Goal: Task Accomplishment & Management: Use online tool/utility

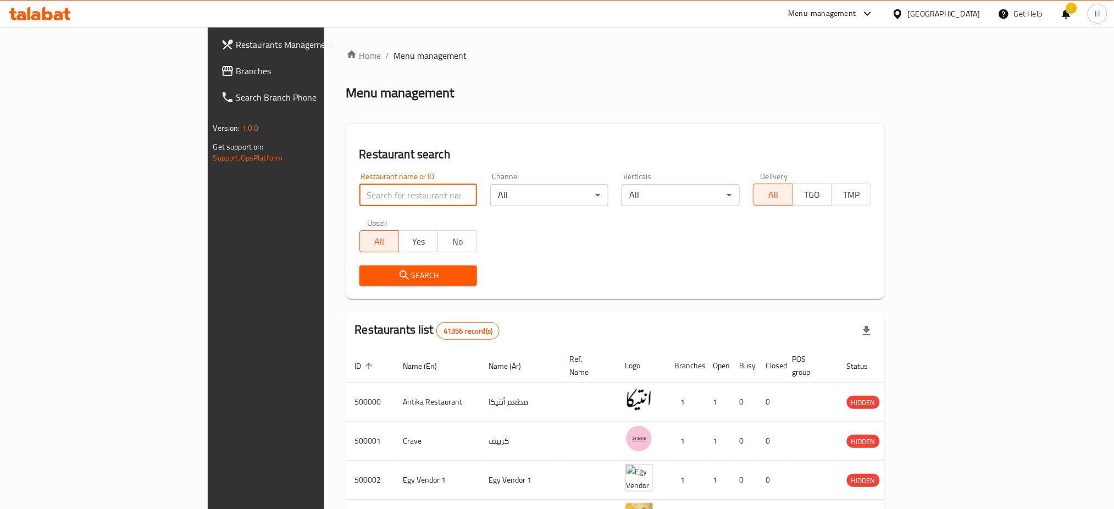
click at [359, 196] on input "search" at bounding box center [418, 195] width 118 height 22
type input "683897"
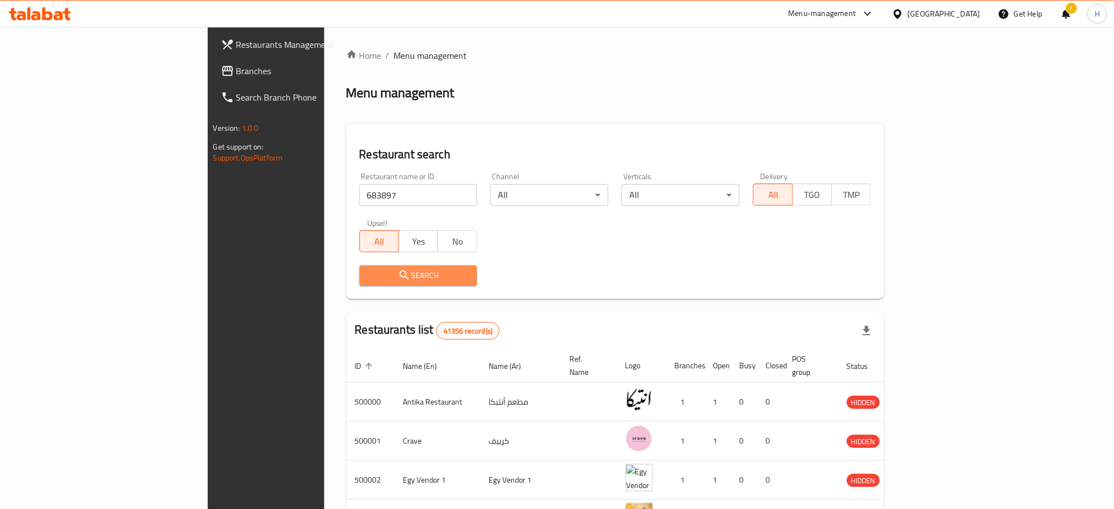
click at [369, 276] on span "Search" at bounding box center [418, 276] width 101 height 14
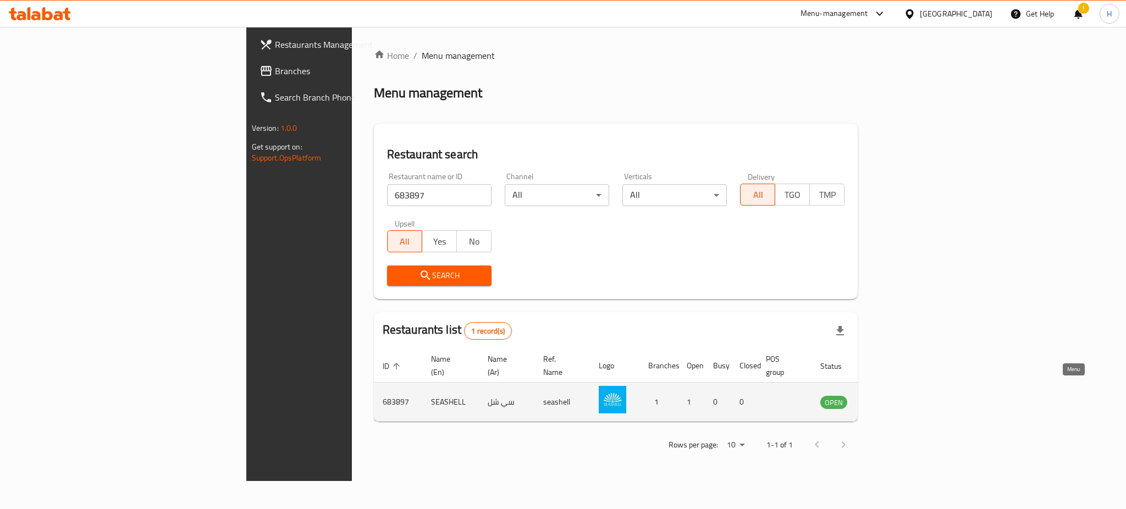
click at [890, 398] on icon "enhanced table" at bounding box center [884, 402] width 12 height 9
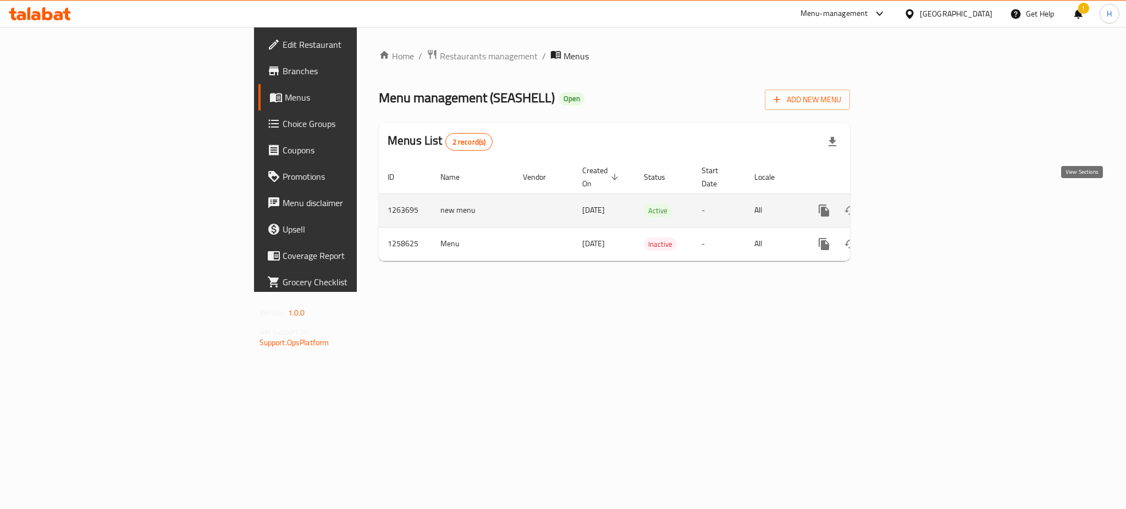
click at [908, 206] on icon "enhanced table" at bounding box center [903, 211] width 10 height 10
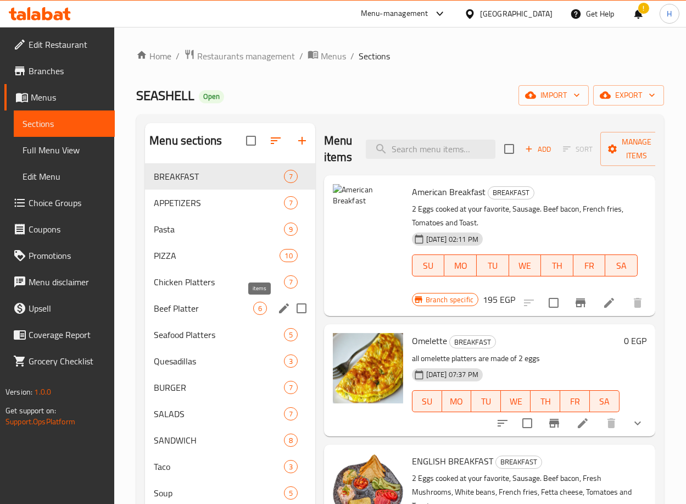
scroll to position [196, 0]
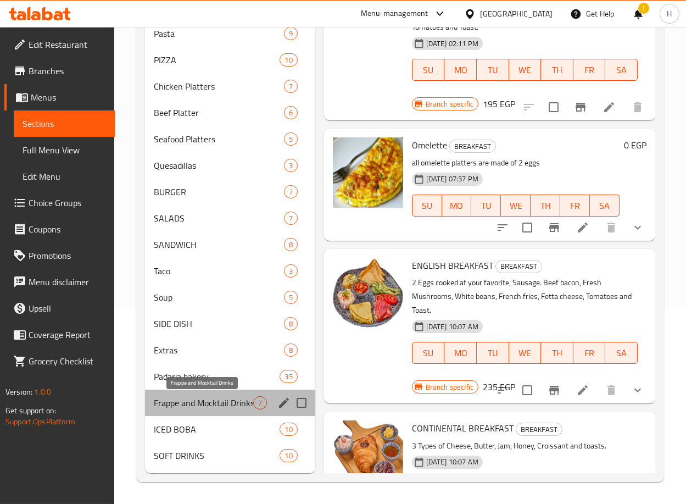
click at [220, 400] on span "Frappe and Mocktail Drinks" at bounding box center [203, 402] width 99 height 13
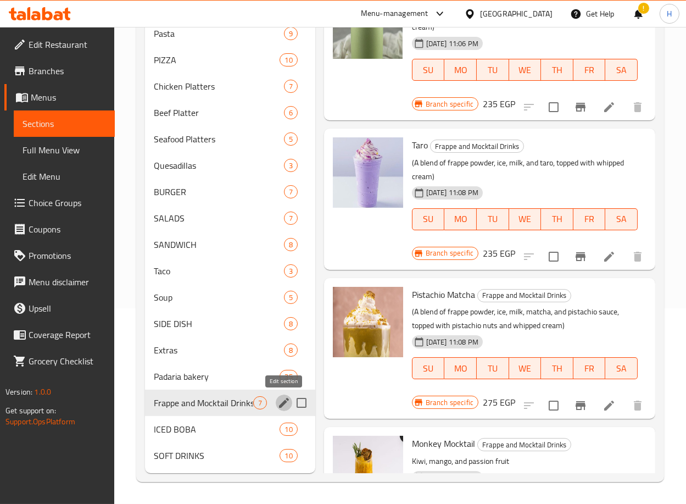
click at [283, 403] on icon "edit" at bounding box center [284, 403] width 10 height 10
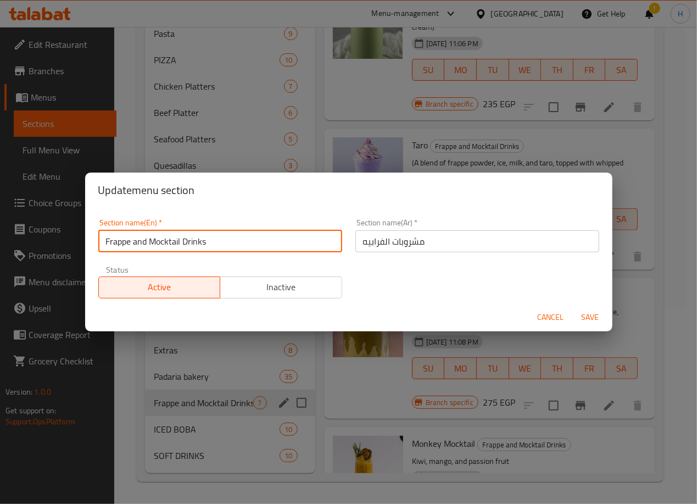
drag, startPoint x: 135, startPoint y: 240, endPoint x: 317, endPoint y: 242, distance: 181.9
click at [317, 242] on input "Frappe and Mocktail Drinks" at bounding box center [220, 241] width 244 height 22
type input "Frappe"
click at [593, 313] on span "Save" at bounding box center [591, 318] width 26 height 14
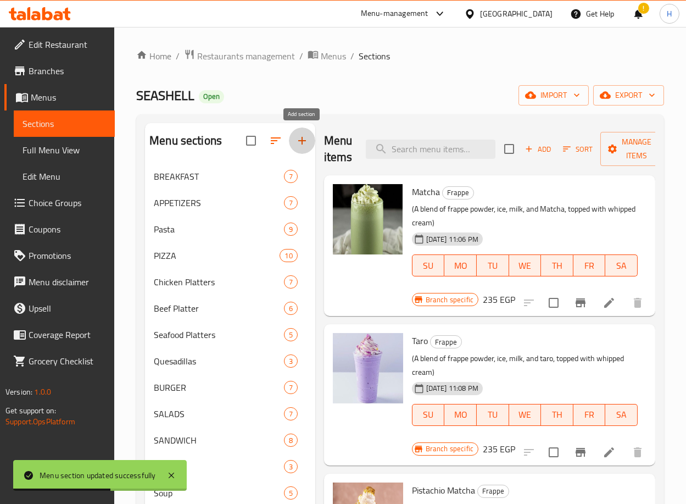
click at [305, 136] on icon "button" at bounding box center [302, 140] width 13 height 13
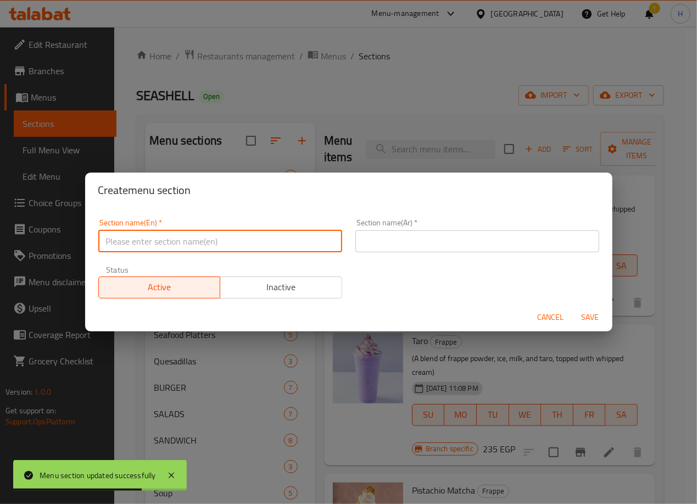
click at [250, 240] on input "text" at bounding box center [220, 241] width 244 height 22
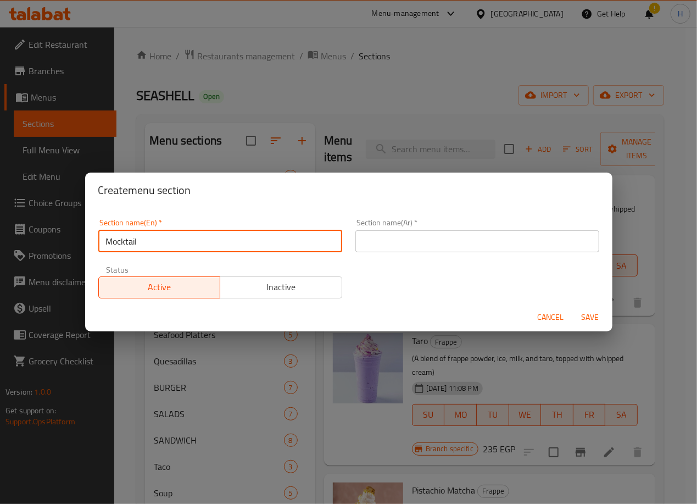
type input "Mocktail"
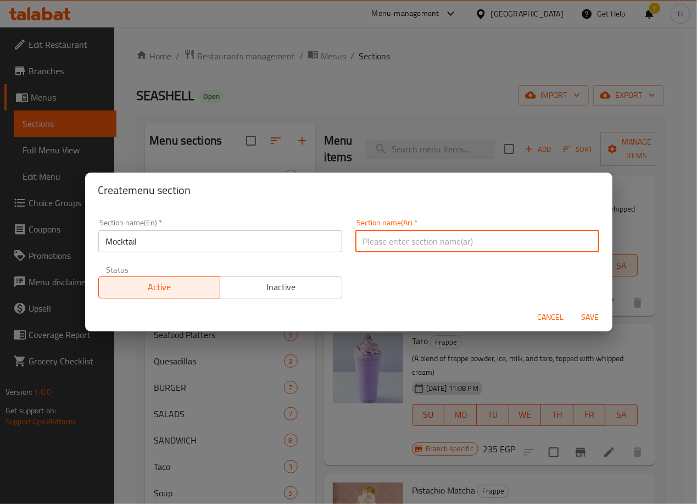
click at [433, 242] on input "text" at bounding box center [478, 241] width 244 height 22
type input "موكتيل"
click at [602, 313] on span "Save" at bounding box center [591, 318] width 26 height 14
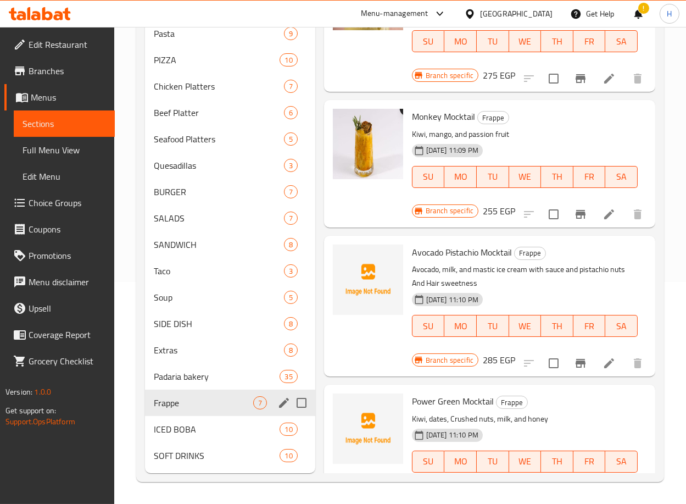
scroll to position [296, 0]
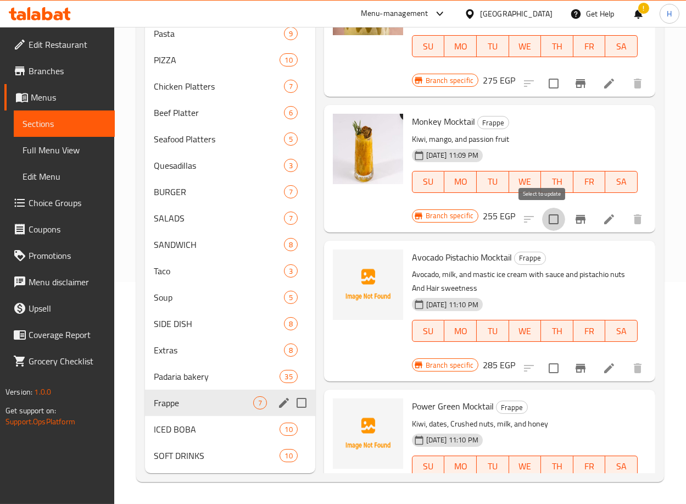
click at [542, 218] on input "checkbox" at bounding box center [553, 219] width 23 height 23
checkbox input "true"
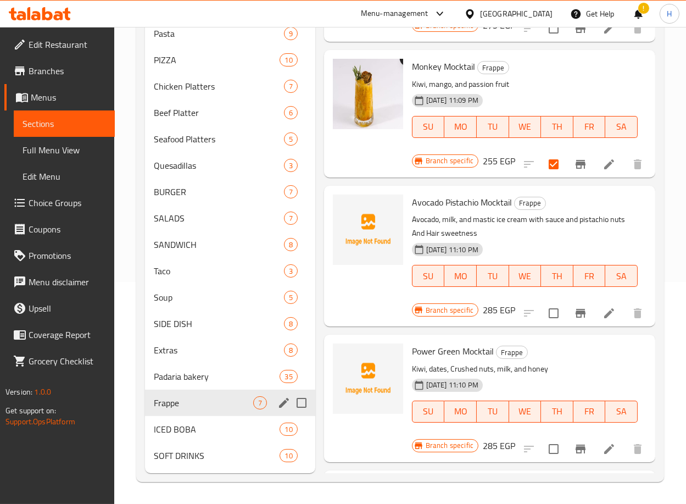
scroll to position [352, 0]
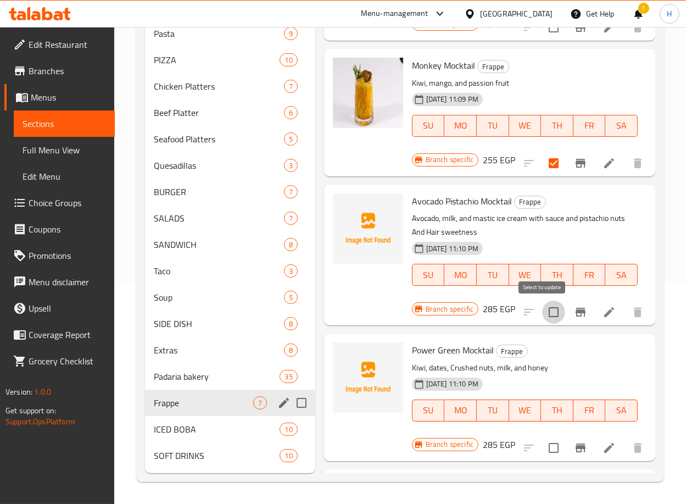
click at [544, 311] on input "checkbox" at bounding box center [553, 312] width 23 height 23
checkbox input "true"
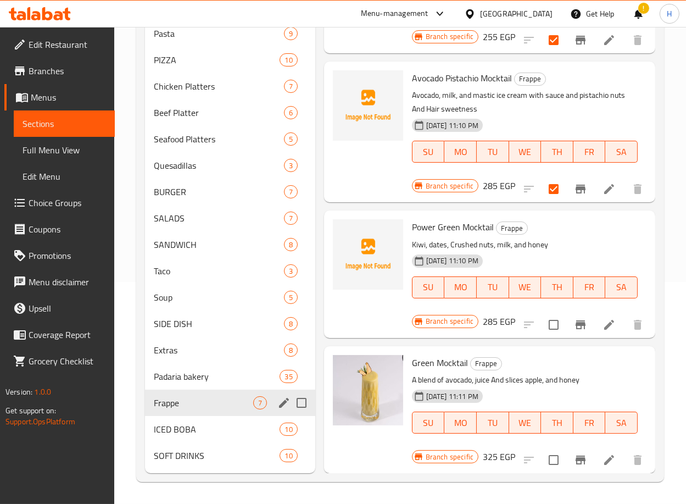
scroll to position [486, 0]
click at [542, 313] on input "checkbox" at bounding box center [553, 324] width 23 height 23
checkbox input "true"
click at [544, 452] on input "checkbox" at bounding box center [553, 459] width 23 height 23
checkbox input "true"
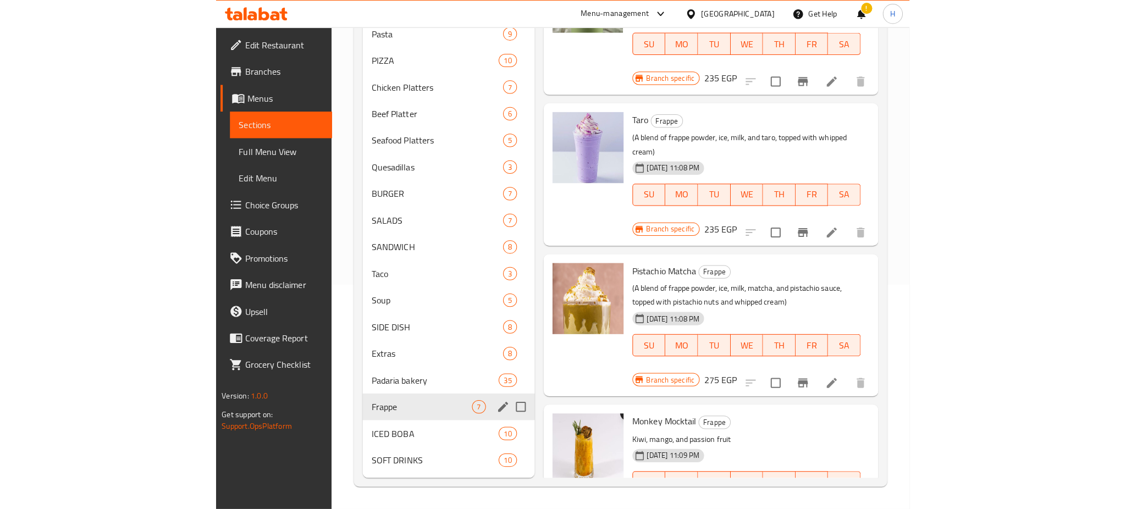
scroll to position [0, 0]
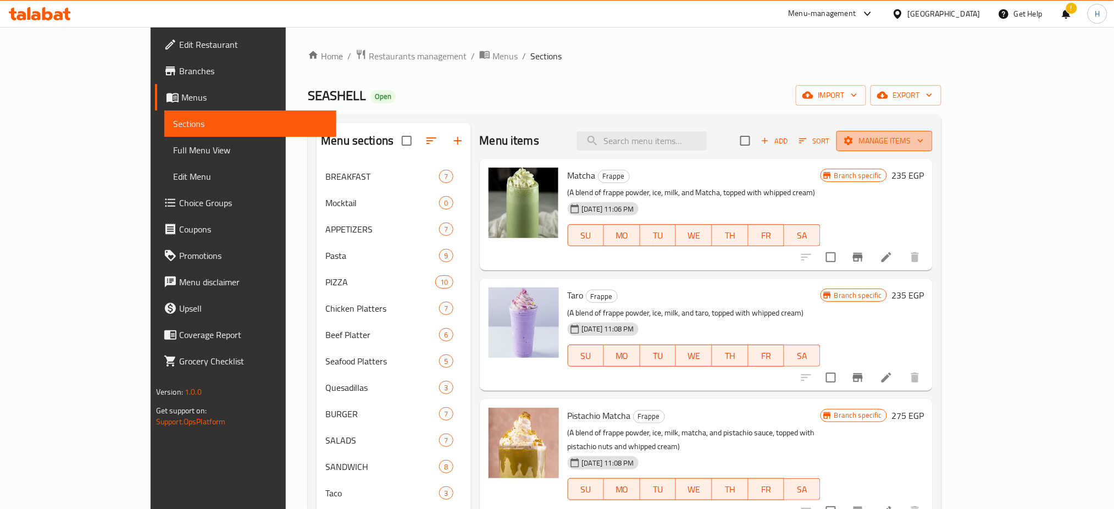
click at [924, 139] on span "Manage items" at bounding box center [884, 141] width 79 height 14
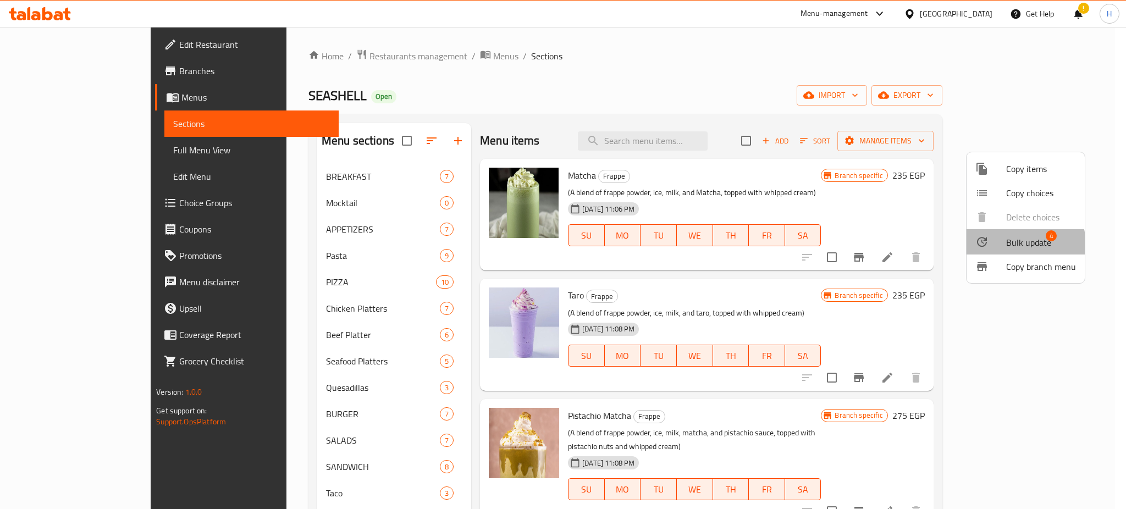
click at [1021, 244] on span "Bulk update" at bounding box center [1028, 242] width 45 height 13
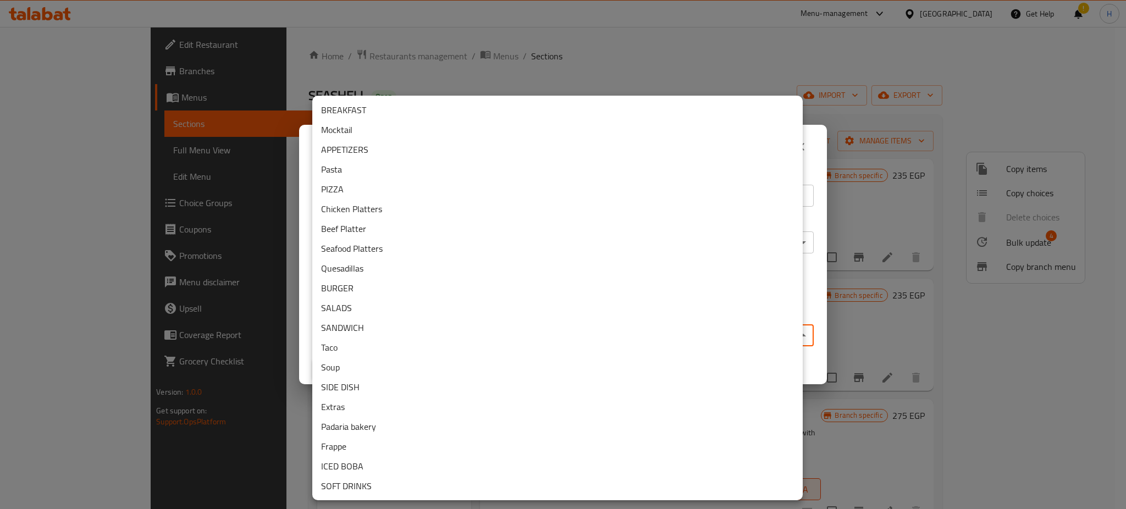
click at [569, 326] on body "​ Menu-management [GEOGRAPHIC_DATA] Get Help ! H Edit Restaurant Branches Menus…" at bounding box center [563, 268] width 1126 height 482
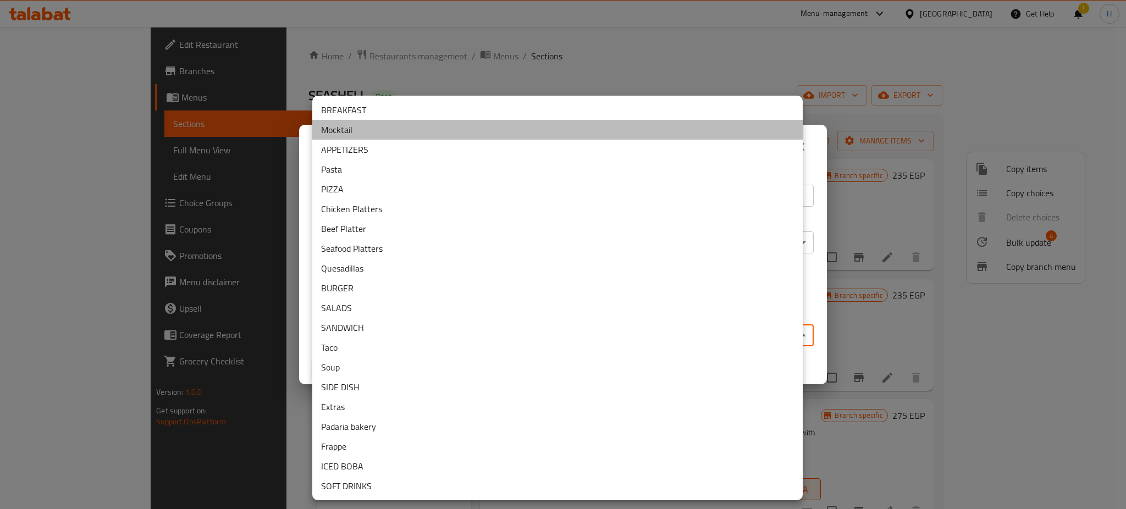
click at [381, 130] on li "Mocktail" at bounding box center [557, 130] width 490 height 20
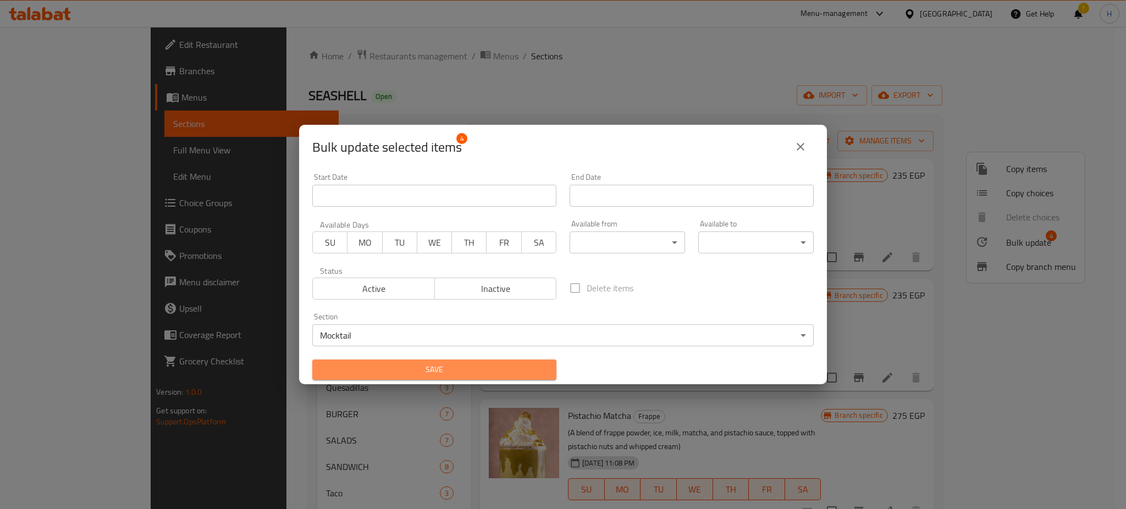
click at [487, 367] on span "Save" at bounding box center [434, 370] width 226 height 14
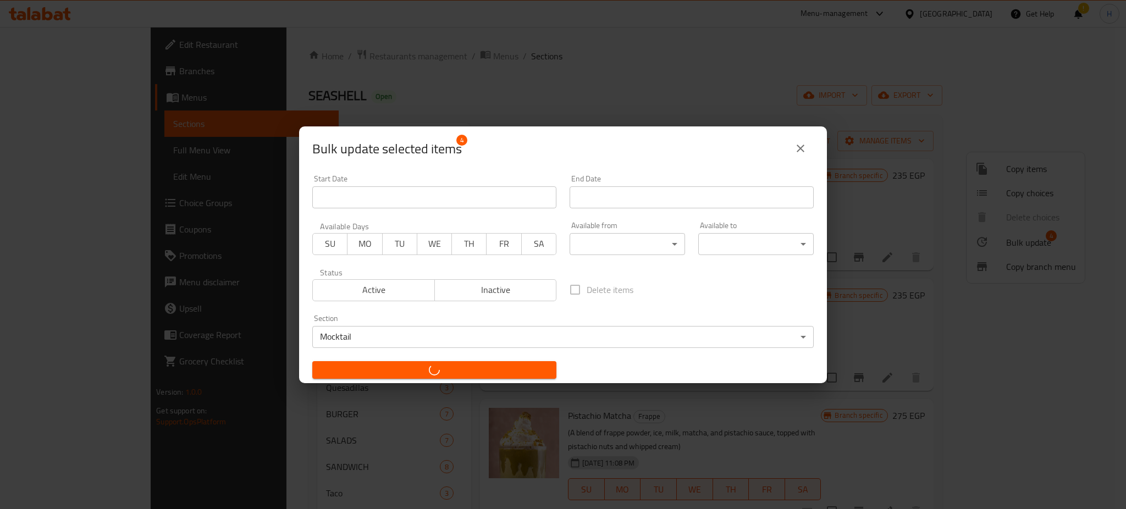
checkbox input "false"
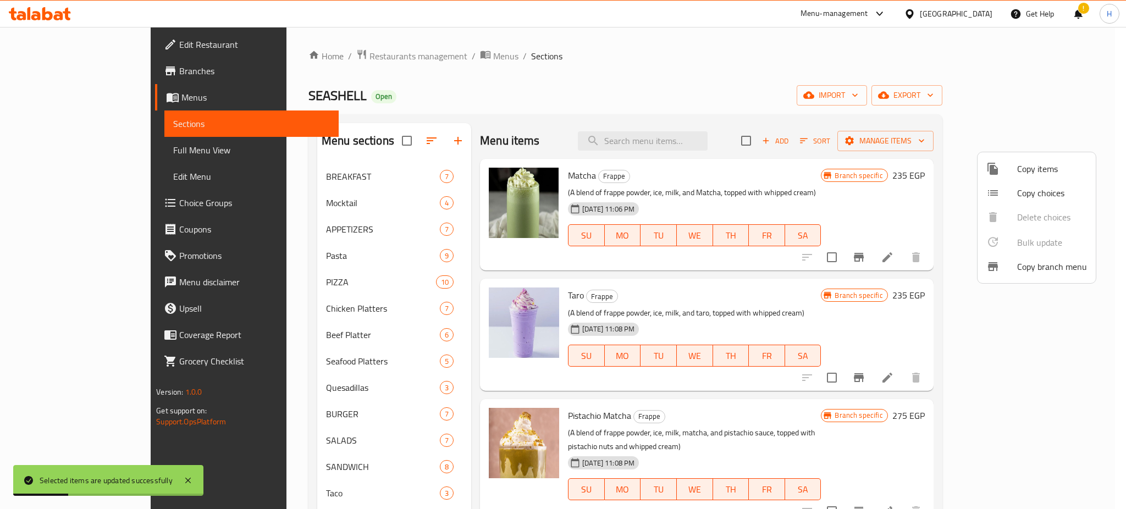
click at [394, 132] on div at bounding box center [563, 254] width 1126 height 509
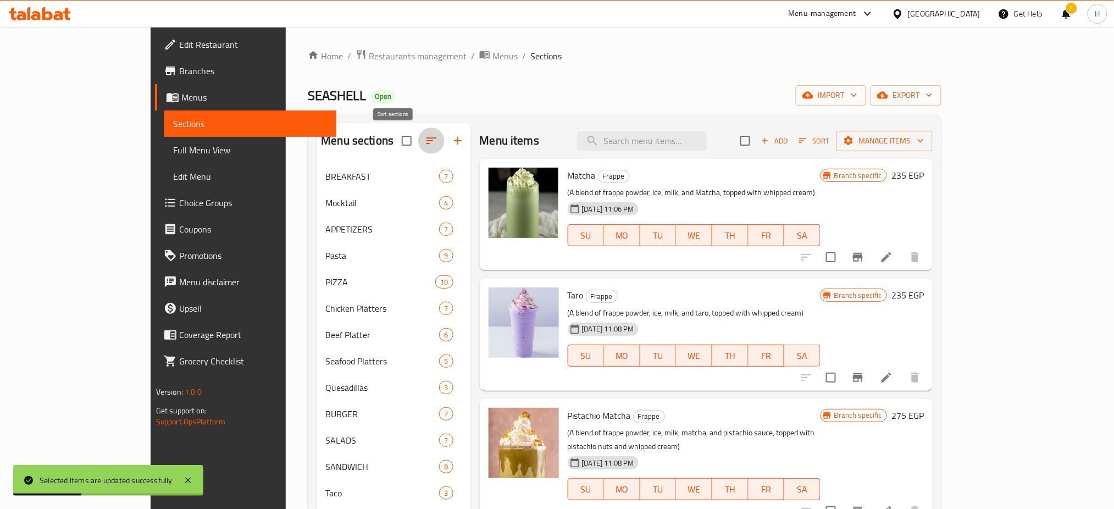
click at [425, 140] on icon "button" at bounding box center [431, 140] width 13 height 13
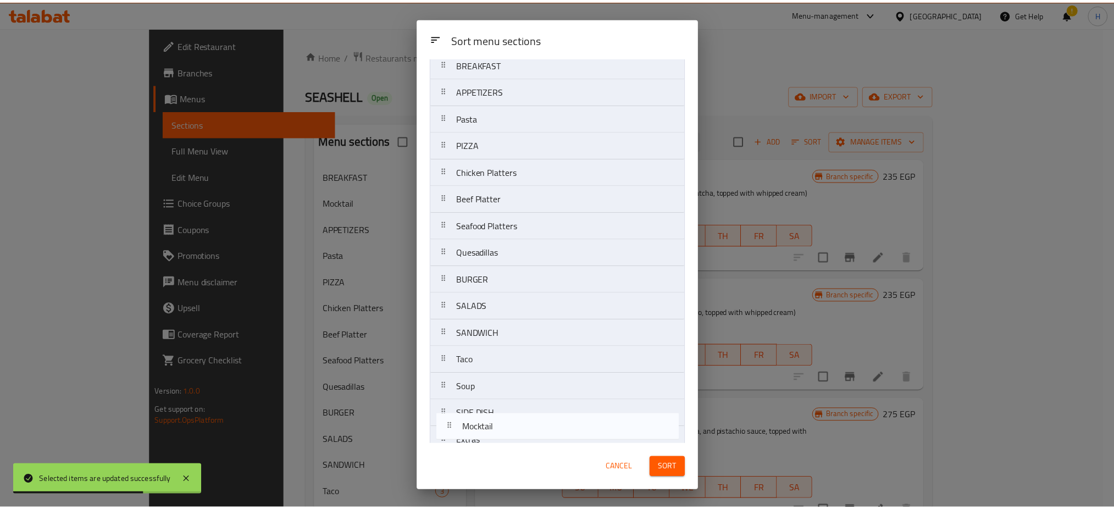
scroll to position [188, 0]
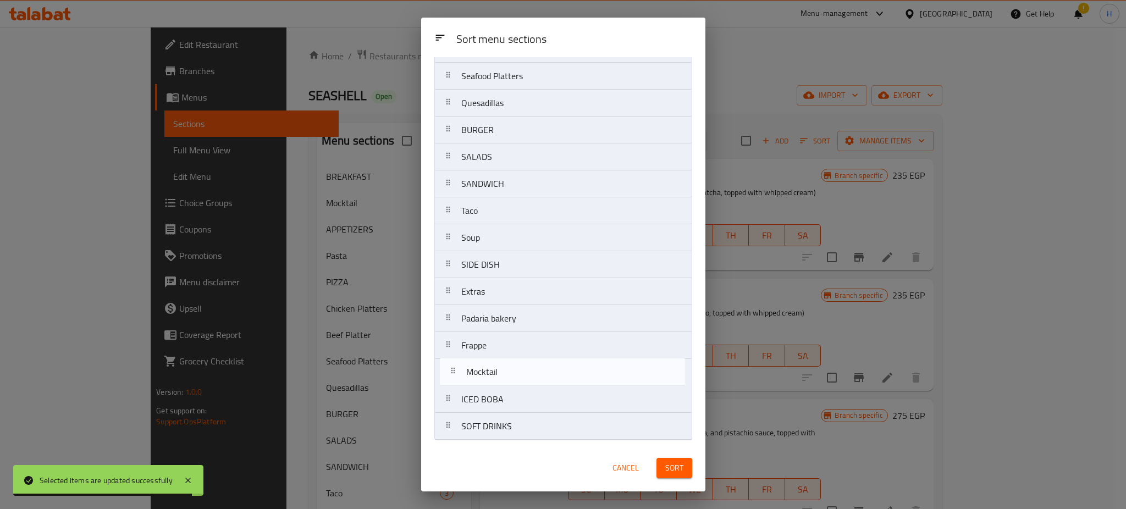
drag, startPoint x: 519, startPoint y: 132, endPoint x: 524, endPoint y: 377, distance: 245.2
click at [524, 377] on nav "BREAKFAST Mocktail APPETIZERS Pasta PIZZA Chicken Platters Beef Platter Seafood…" at bounding box center [563, 171] width 258 height 540
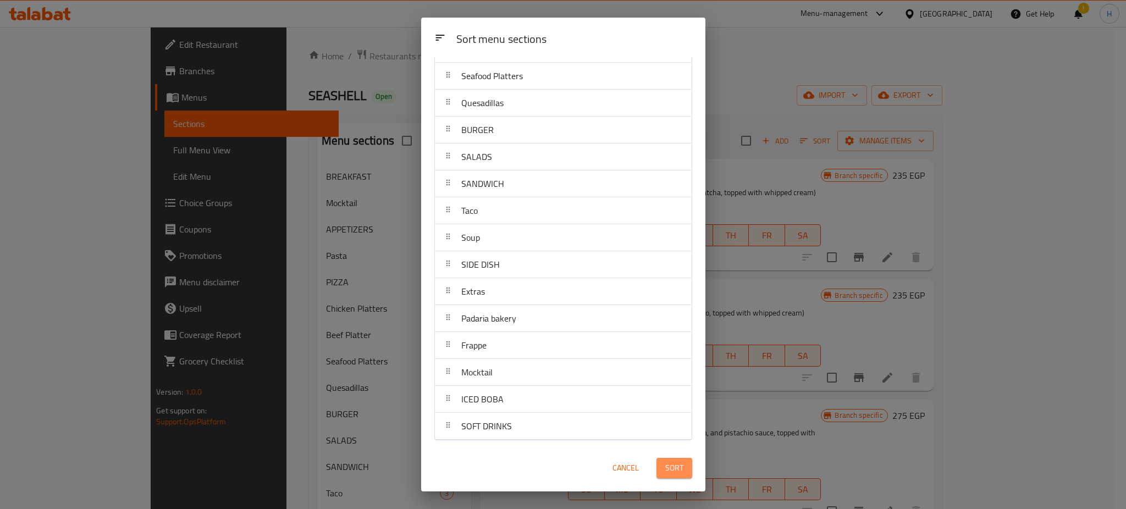
click at [679, 472] on span "Sort" at bounding box center [674, 468] width 18 height 14
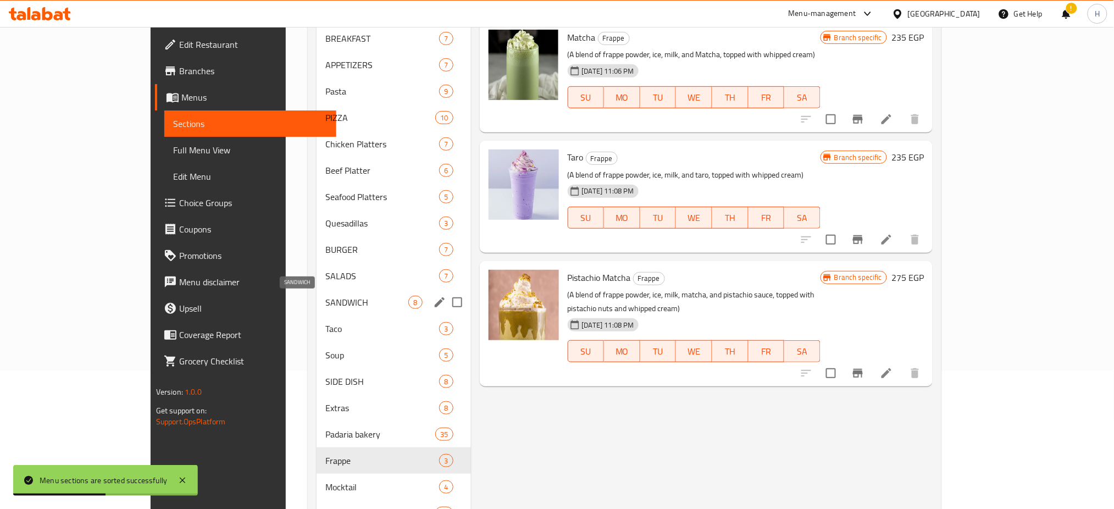
scroll to position [135, 0]
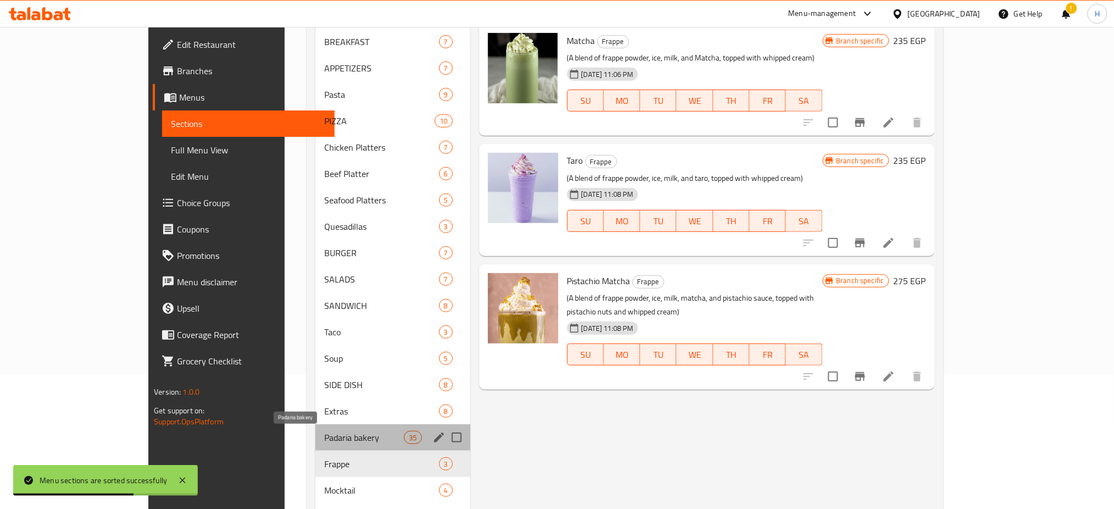
click at [324, 434] on span "Padaria bakery" at bounding box center [364, 437] width 80 height 13
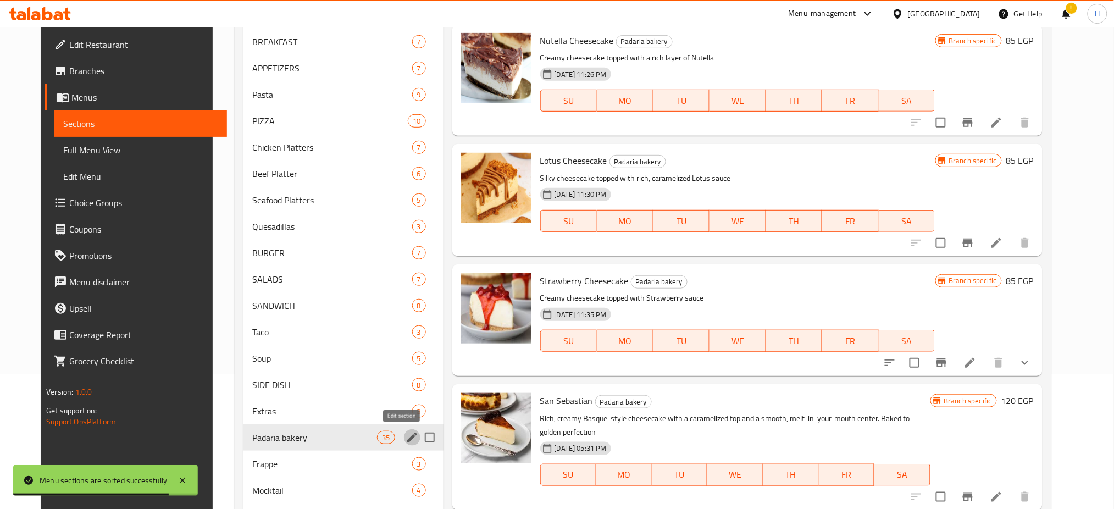
click at [406, 437] on icon "edit" at bounding box center [412, 437] width 13 height 13
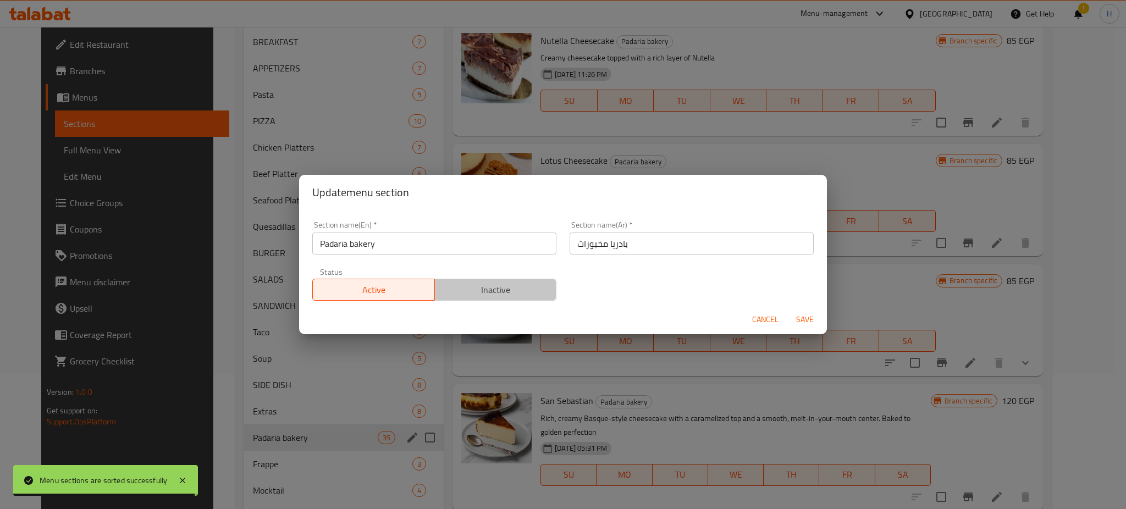
click at [493, 280] on button "Inactive" at bounding box center [495, 290] width 123 height 22
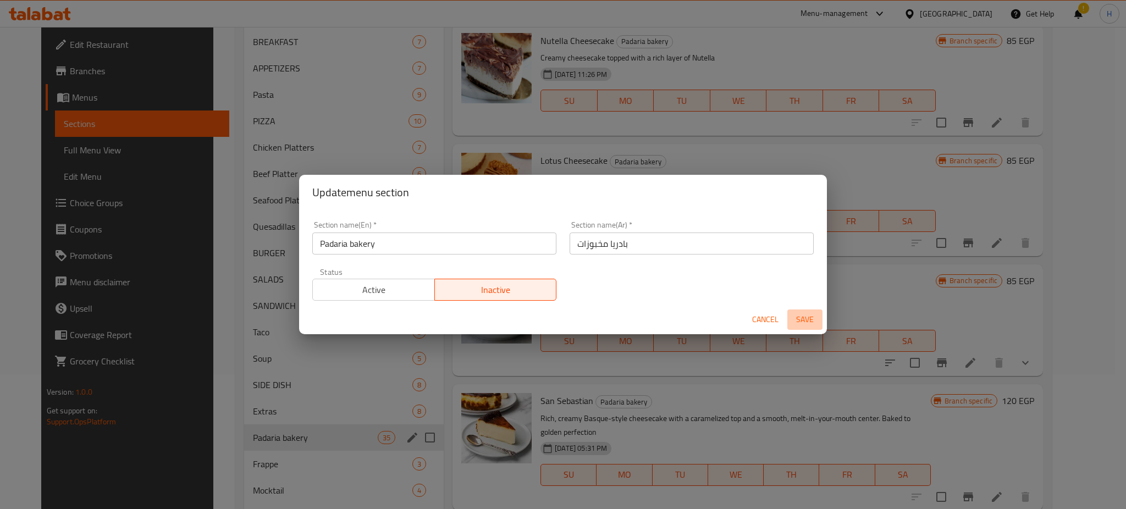
click at [805, 315] on span "Save" at bounding box center [804, 320] width 26 height 14
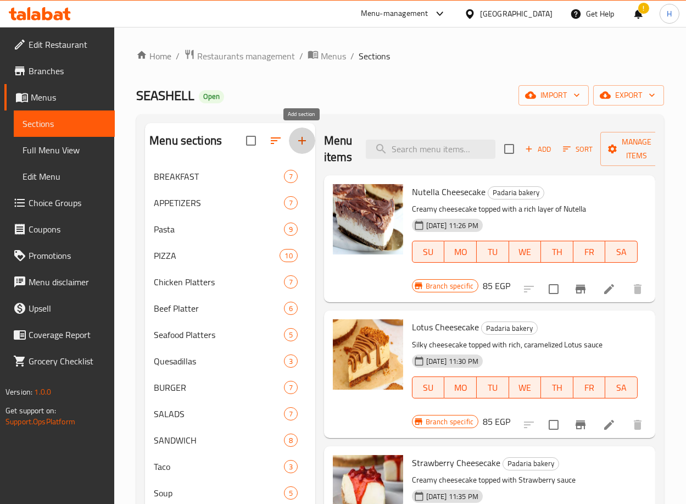
click at [299, 141] on icon "button" at bounding box center [302, 141] width 8 height 8
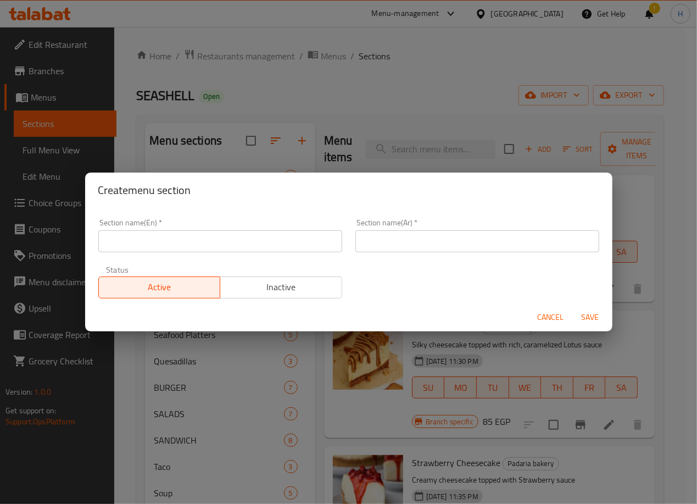
click at [205, 247] on input "text" at bounding box center [220, 241] width 244 height 22
paste input "ESPRESSO & COFFEE"
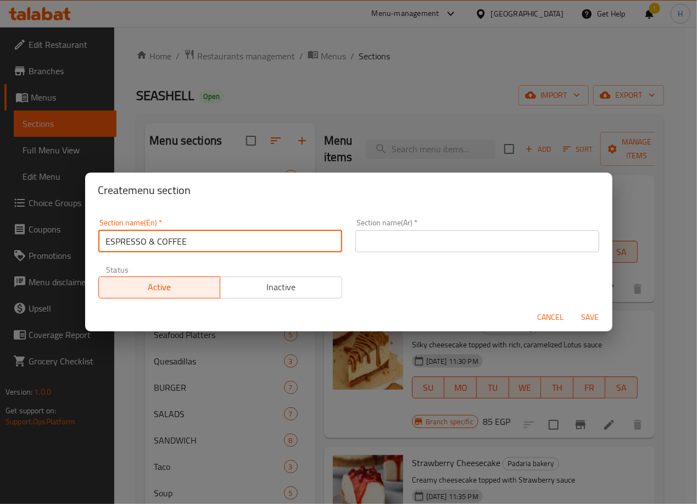
type input "ESPRESSO & COFFEE"
click at [408, 241] on input "text" at bounding box center [478, 241] width 244 height 22
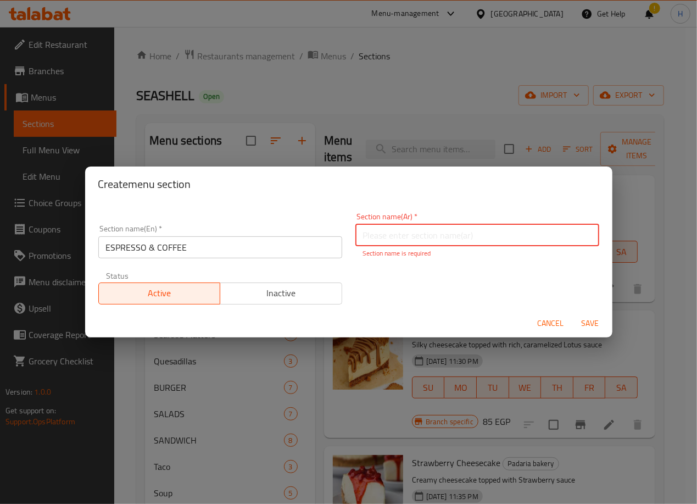
paste input "[DEMOGRAPHIC_DATA] والقهوة"
type input "[DEMOGRAPHIC_DATA] والقهوة"
click at [586, 324] on span "Save" at bounding box center [591, 324] width 26 height 14
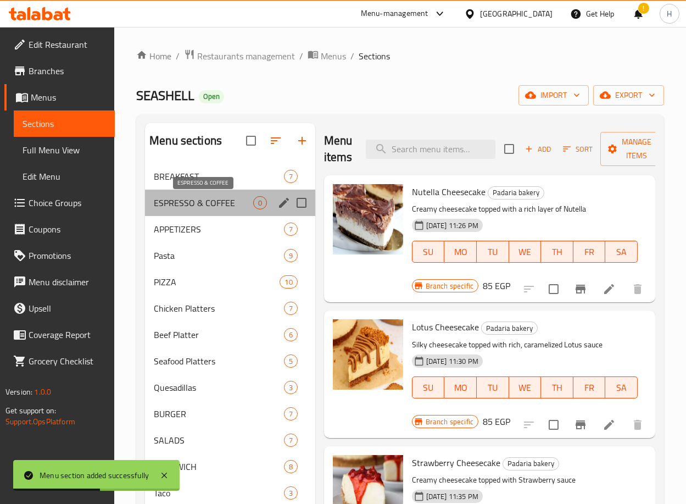
click at [197, 206] on span "ESPRESSO & COFFEE" at bounding box center [203, 202] width 99 height 13
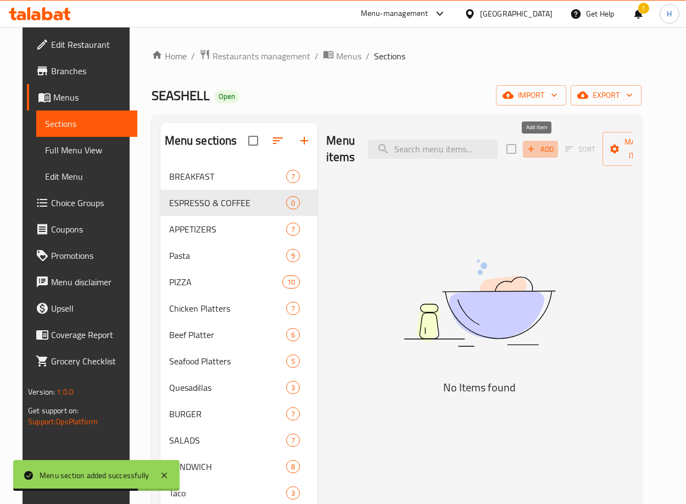
click at [547, 148] on span "Add" at bounding box center [541, 149] width 30 height 13
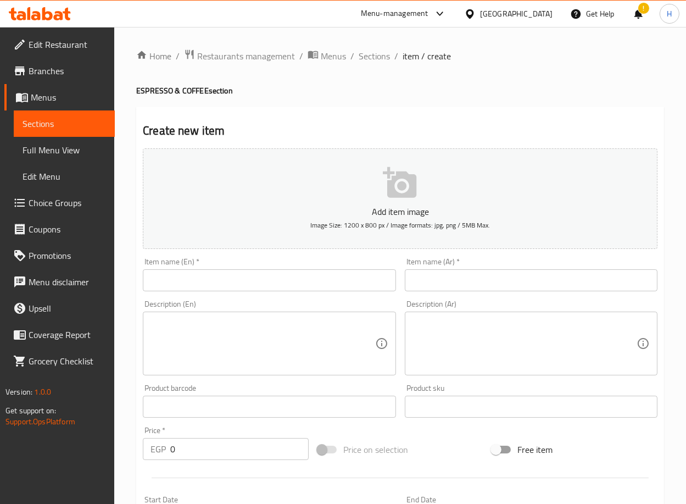
click at [215, 276] on input "text" at bounding box center [269, 280] width 253 height 22
paste input "Espresso"
type input "Espresso"
click at [273, 347] on textarea at bounding box center [263, 344] width 224 height 52
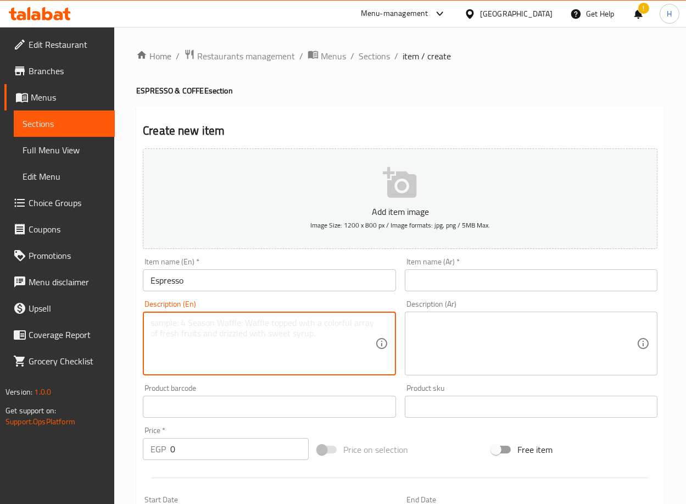
paste textarea "[PERSON_NAME] - Ristretto A luxurious single-origin Brazilian espressO"
type textarea "Longo - Ristretto A luxurious single-origin Brazilian espresso"
click at [486, 333] on textarea at bounding box center [525, 344] width 224 height 52
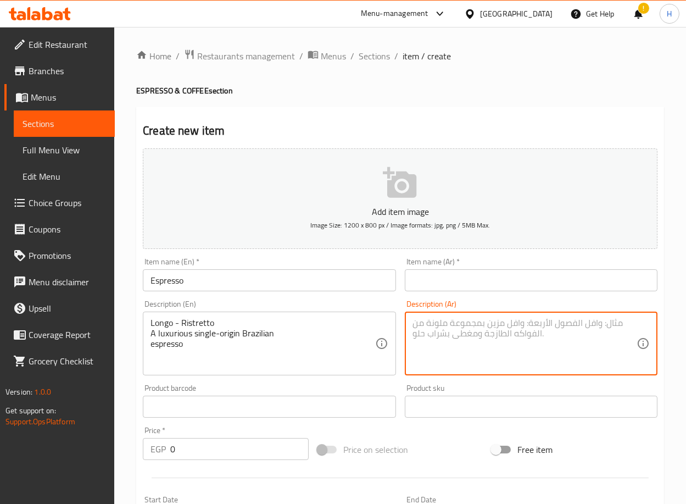
click at [467, 283] on input "text" at bounding box center [531, 280] width 253 height 22
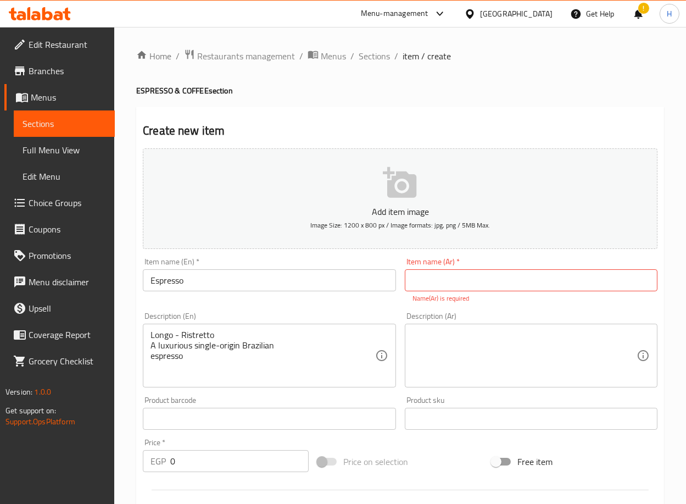
click at [447, 280] on input "text" at bounding box center [531, 280] width 253 height 22
paste input "اسبريسو"
type input "اسبريسو"
click at [435, 342] on textarea at bounding box center [525, 356] width 224 height 52
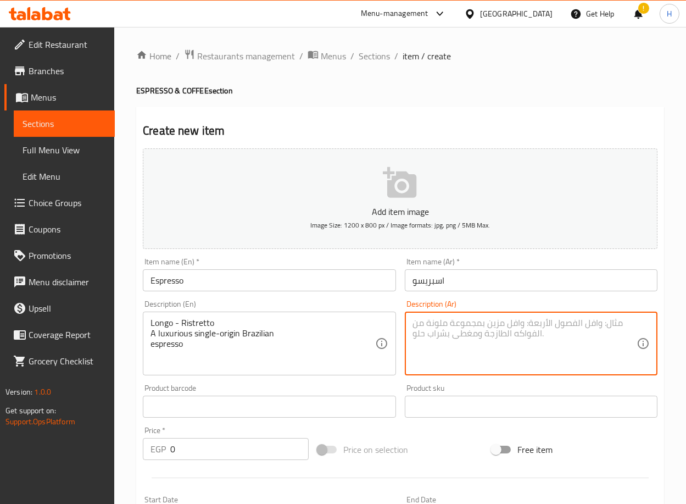
click at [493, 331] on textarea at bounding box center [525, 344] width 224 height 52
paste textarea "لونجو - ريستريتو إسبريسو برازيلي فاخر"
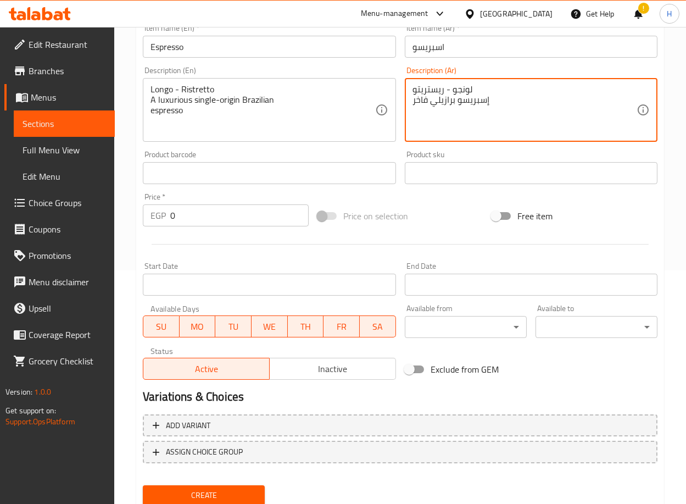
scroll to position [270, 0]
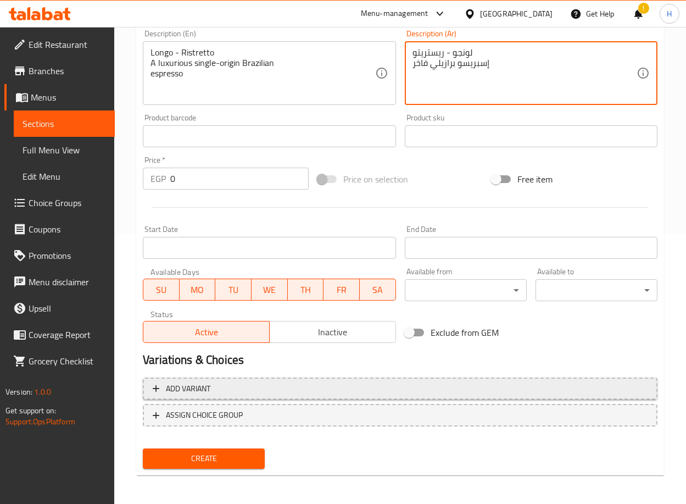
type textarea "لونجو - ريستريتو إسبريسو برازيلي فاخر"
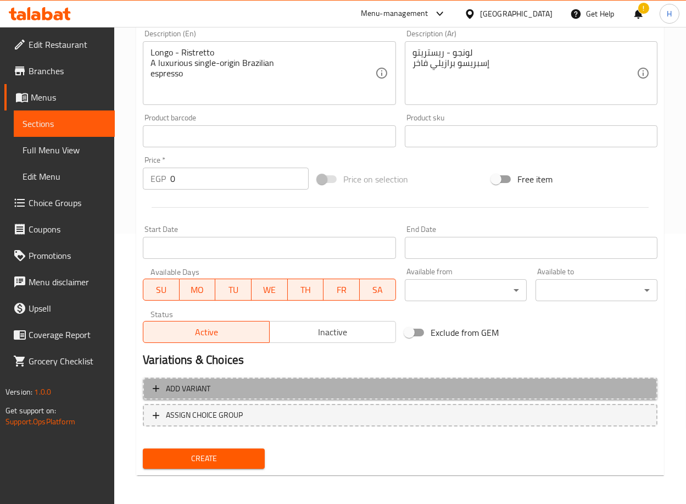
click at [375, 379] on button "Add variant" at bounding box center [400, 389] width 515 height 23
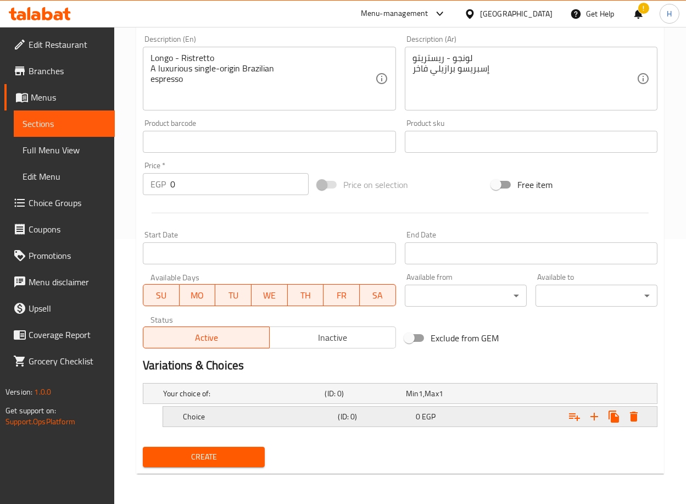
click at [267, 421] on h5 "Choice" at bounding box center [258, 416] width 151 height 11
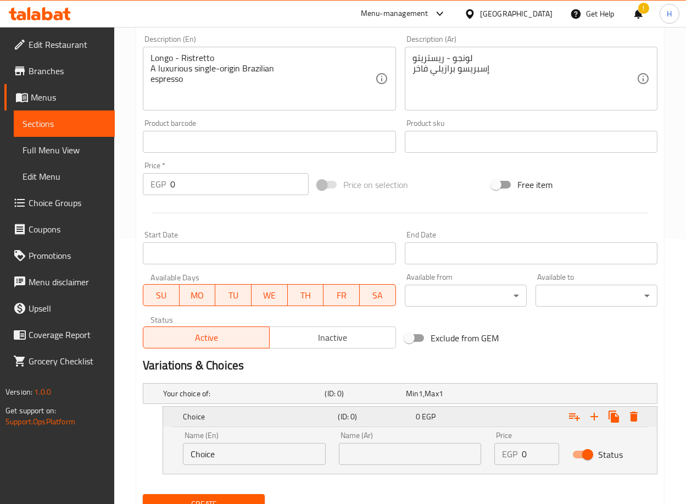
scroll to position [312, 0]
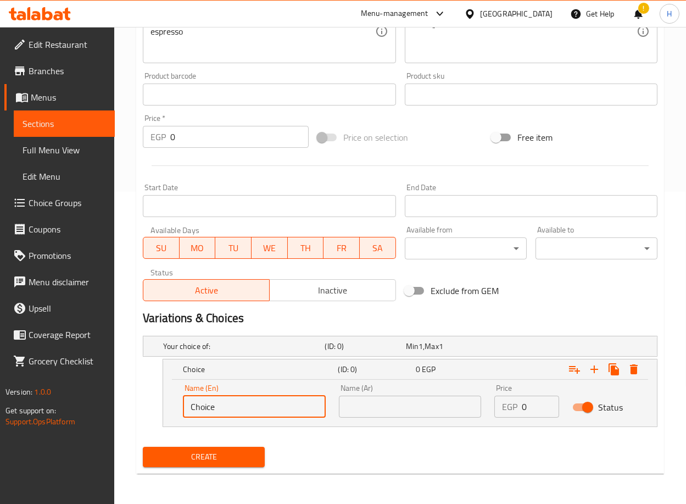
drag, startPoint x: 251, startPoint y: 410, endPoint x: 110, endPoint y: 422, distance: 141.2
click at [110, 422] on div "Edit Restaurant Branches Menus Sections Full Menu View Edit Menu Choice Groups …" at bounding box center [343, 110] width 686 height 790
type input "single"
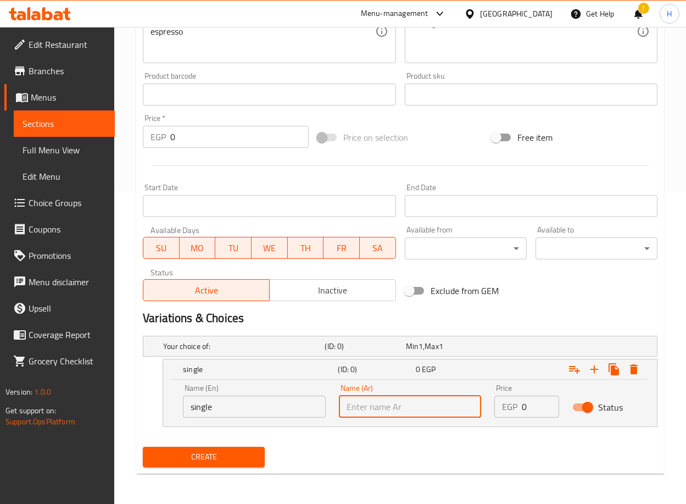
click at [373, 413] on input "text" at bounding box center [410, 407] width 143 height 22
type input "سنجل"
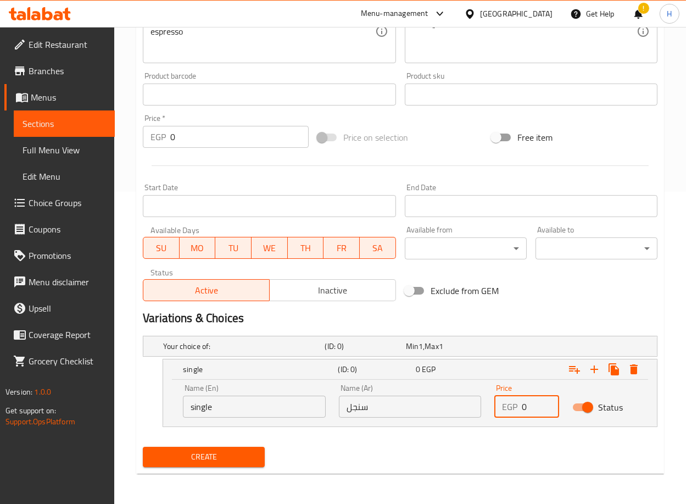
drag, startPoint x: 531, startPoint y: 401, endPoint x: 515, endPoint y: 404, distance: 16.2
click at [515, 404] on div "EGP 0 Price" at bounding box center [527, 407] width 65 height 22
type input "60"
click at [591, 367] on icon "Expand" at bounding box center [594, 369] width 13 height 13
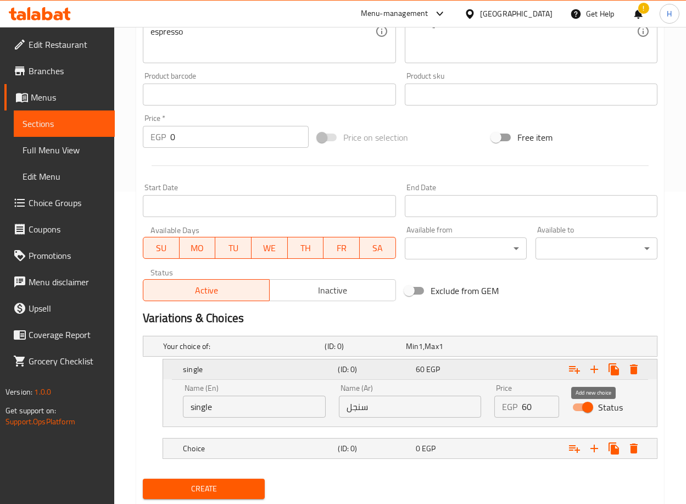
scroll to position [344, 0]
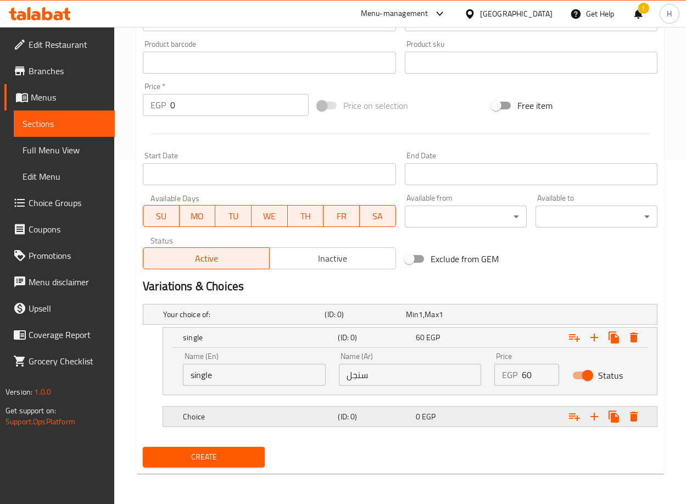
click at [266, 419] on h5 "Choice" at bounding box center [258, 416] width 151 height 11
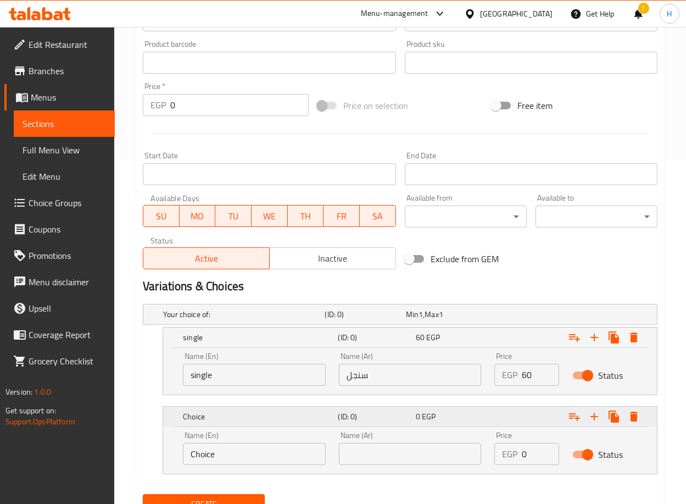
scroll to position [391, 0]
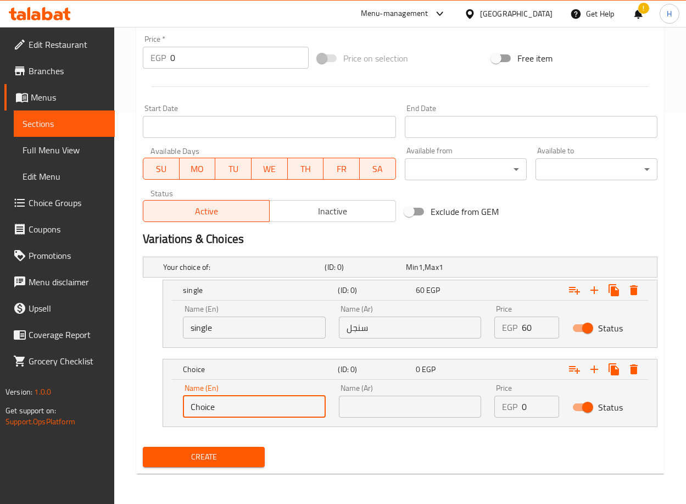
drag, startPoint x: 250, startPoint y: 403, endPoint x: 119, endPoint y: 418, distance: 131.0
click at [119, 418] on div "Home / Restaurants management / Menus / Sections / item / create ESPRESSO & COF…" at bounding box center [400, 70] width 572 height 869
type input "ي"
type input "Double"
click at [414, 408] on input "text" at bounding box center [410, 407] width 143 height 22
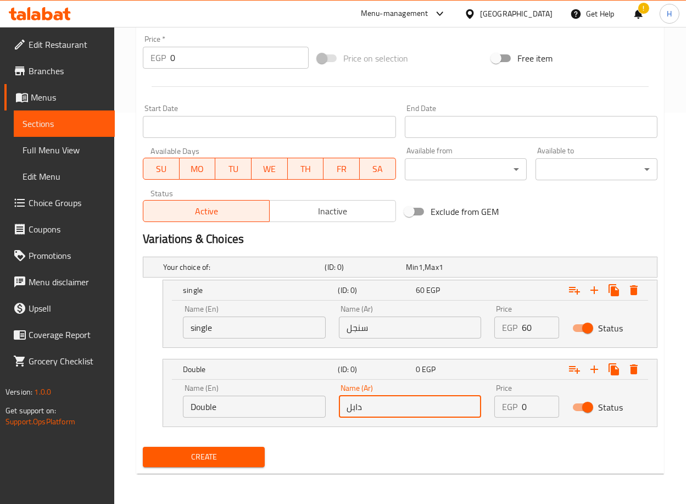
type input "دابل"
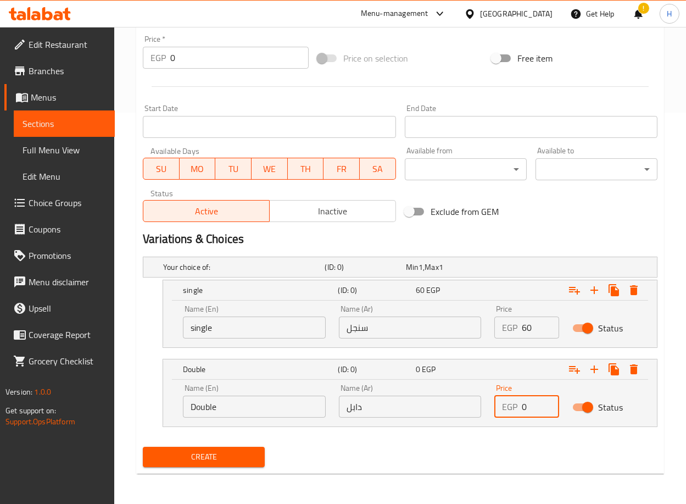
drag, startPoint x: 525, startPoint y: 408, endPoint x: 503, endPoint y: 409, distance: 22.6
click at [503, 409] on div "EGP 0 Price" at bounding box center [527, 407] width 65 height 22
type input "5"
type input "85"
click at [225, 460] on span "Create" at bounding box center [204, 457] width 104 height 14
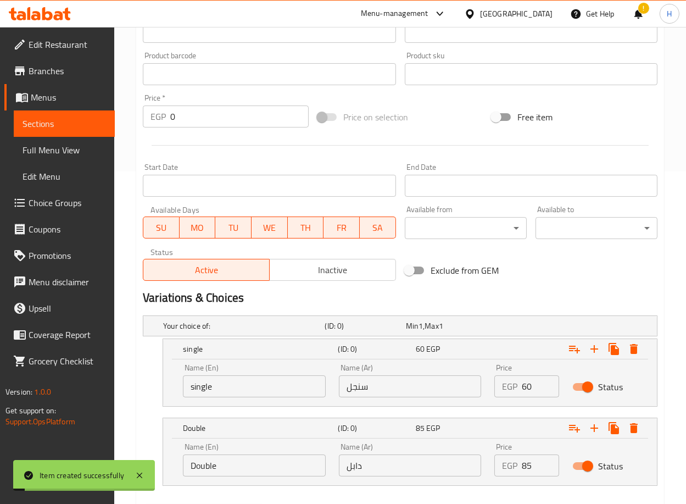
scroll to position [0, 0]
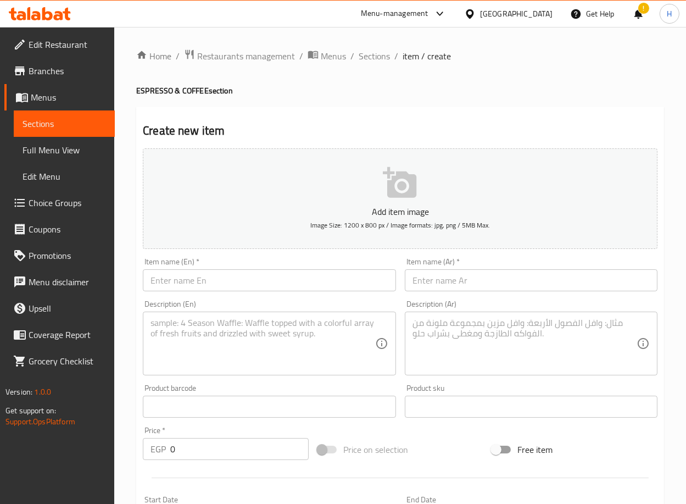
click at [213, 284] on input "text" at bounding box center [269, 280] width 253 height 22
paste input "Espresso Macchiato"
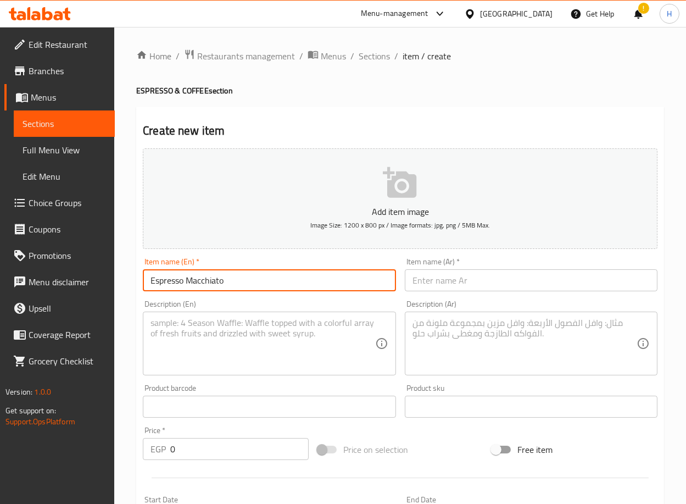
type input "Espresso Macchiato"
click at [269, 340] on textarea at bounding box center [263, 344] width 224 height 52
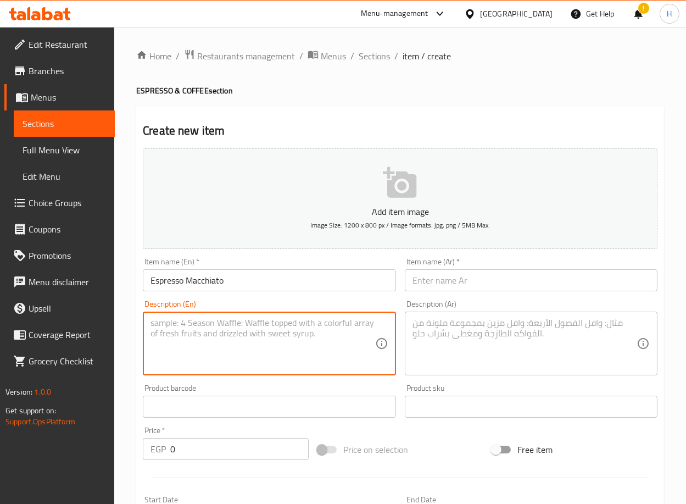
paste textarea "(A concentrated shot of Brazilian espresso served with a light touch of milk fo…"
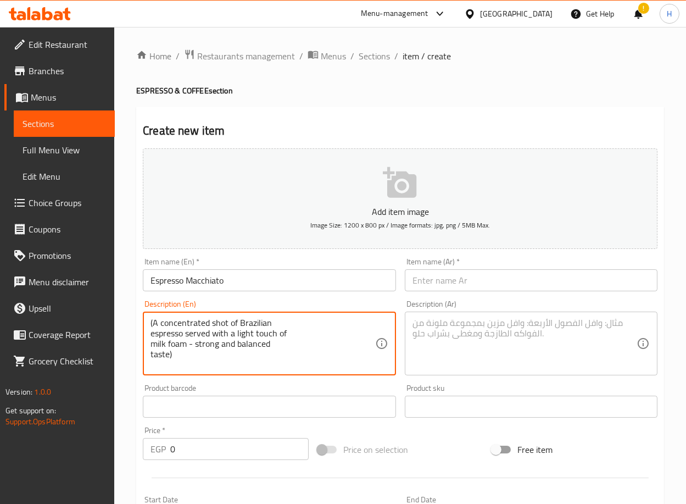
type textarea "(A concentrated shot of Brazilian espresso served with a light touch of milk fo…"
click at [512, 279] on input "text" at bounding box center [531, 280] width 253 height 22
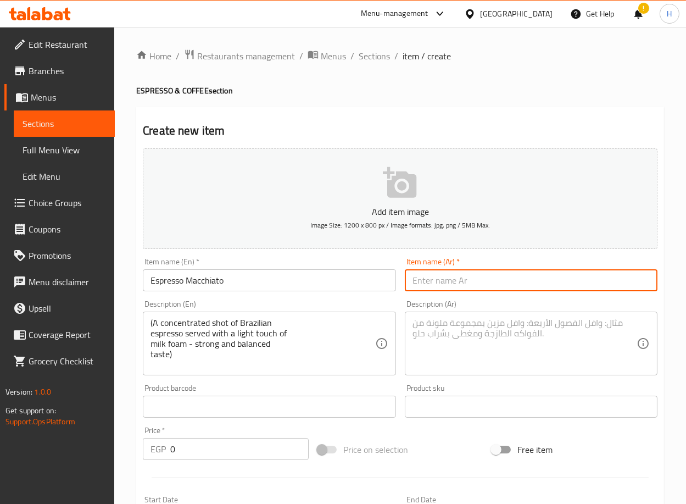
click at [561, 282] on input "text" at bounding box center [531, 280] width 253 height 22
paste input "[PERSON_NAME]"
type input "[PERSON_NAME]"
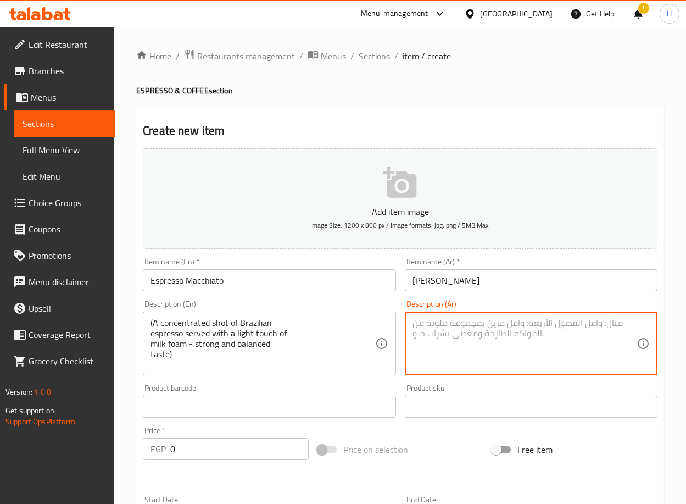
click at [525, 348] on textarea at bounding box center [525, 344] width 224 height 52
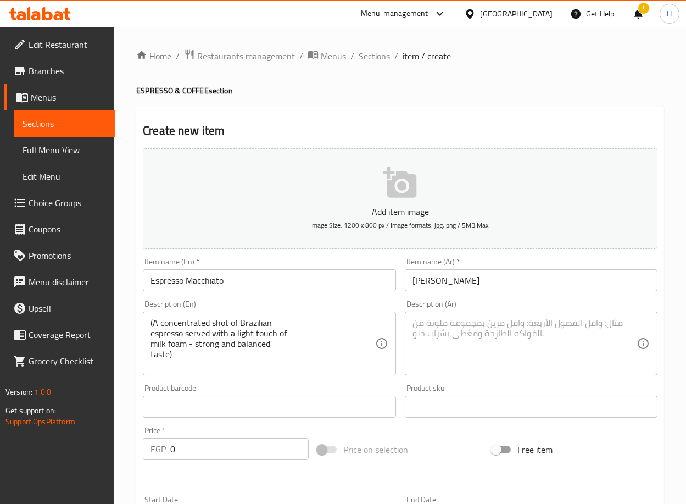
click at [551, 326] on textarea at bounding box center [525, 344] width 224 height 52
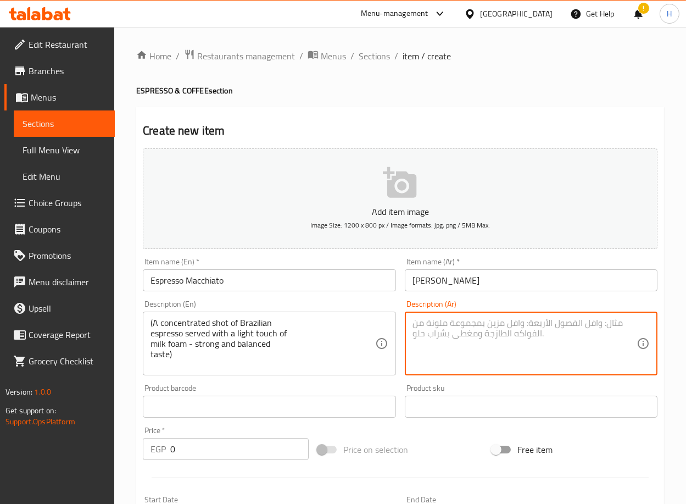
paste textarea "شوت [PERSON_NAME] مركز يقدم مع لمسة خفيفة من رغوة الحليب - مذاق قوي ومتوازن("
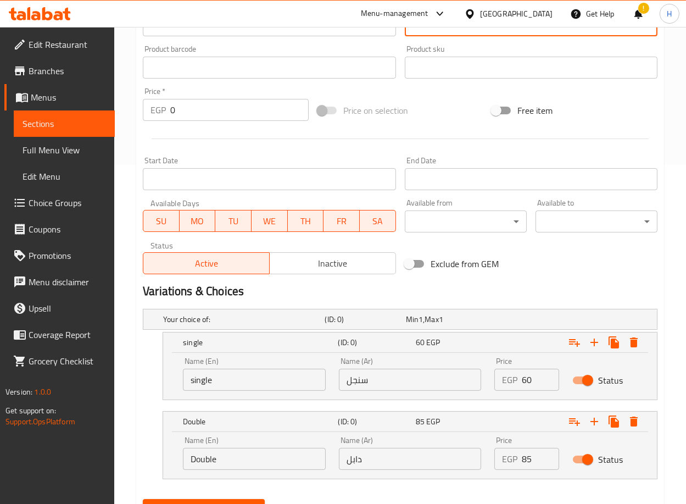
scroll to position [340, 0]
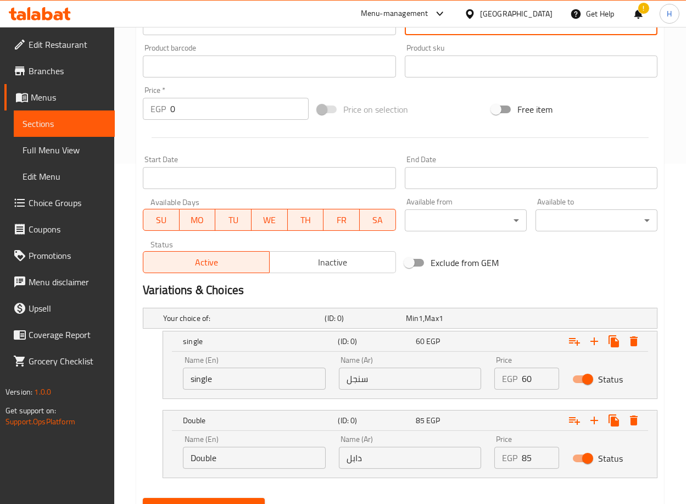
type textarea "شوت [PERSON_NAME] مركز يقدم مع لمسة خفيفة من رغوة الحليب - مذاق قوي ومتوازن("
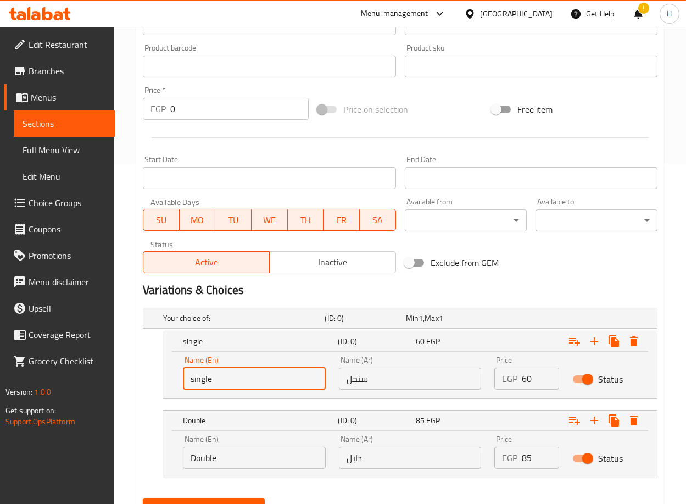
drag, startPoint x: 287, startPoint y: 378, endPoint x: 165, endPoint y: 385, distance: 122.2
click at [165, 385] on div "Name (En) single Name (En) Name (Ar) سنجل Name (Ar) Price EGP 60 Price Status" at bounding box center [410, 375] width 494 height 47
type input "س"
type input "single"
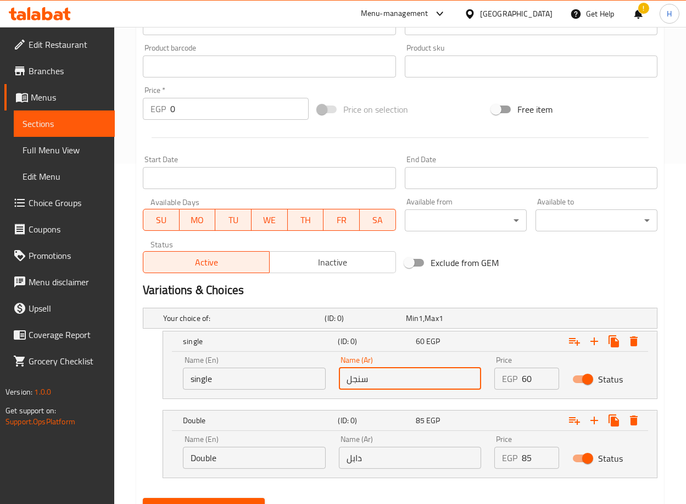
click at [385, 377] on input "سنجل" at bounding box center [410, 379] width 143 height 22
type input "سنجل"
click at [247, 451] on input "Double" at bounding box center [254, 458] width 143 height 22
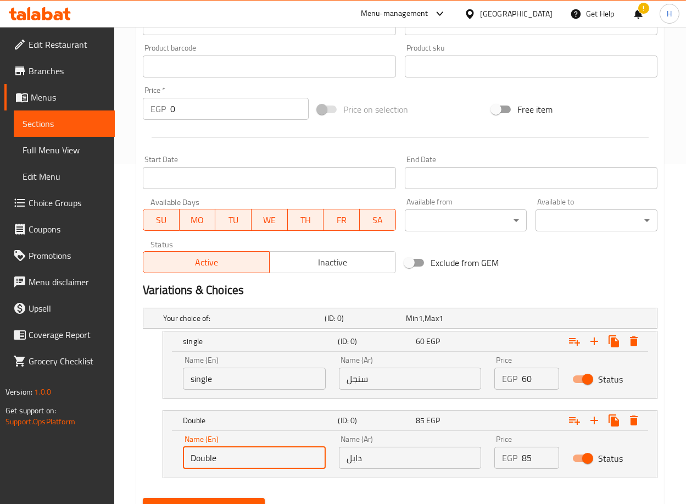
click at [247, 451] on input "Double" at bounding box center [254, 458] width 143 height 22
type input "Double"
click at [383, 470] on div "Name (Ar) دابل Name (Ar)" at bounding box center [411, 452] width 156 height 47
click at [384, 460] on input "دابل" at bounding box center [410, 458] width 143 height 22
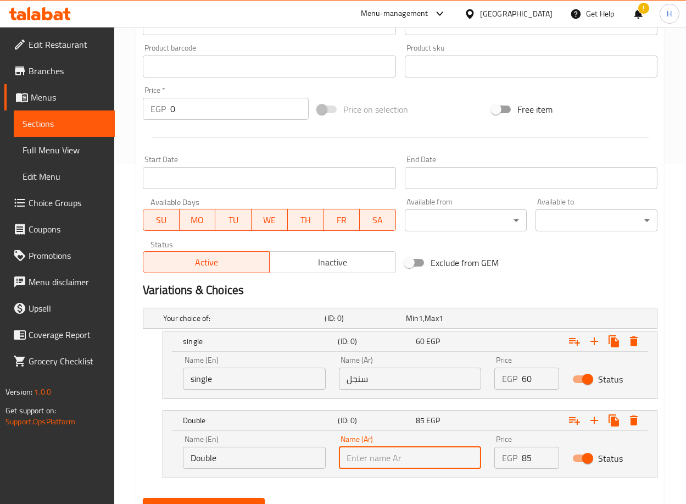
type input "دابل"
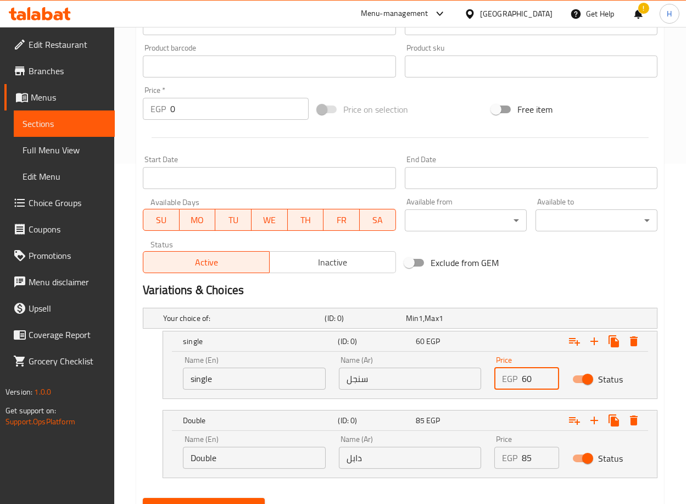
drag, startPoint x: 534, startPoint y: 377, endPoint x: 486, endPoint y: 383, distance: 47.7
click at [486, 383] on div "Name (En) single Name (En) Name (Ar) سنجل Name (Ar) Price EGP 60 Price Status" at bounding box center [410, 373] width 468 height 47
type input "70"
drag, startPoint x: 530, startPoint y: 459, endPoint x: 519, endPoint y: 458, distance: 11.6
click at [519, 458] on div "EGP 85 Price" at bounding box center [527, 458] width 65 height 22
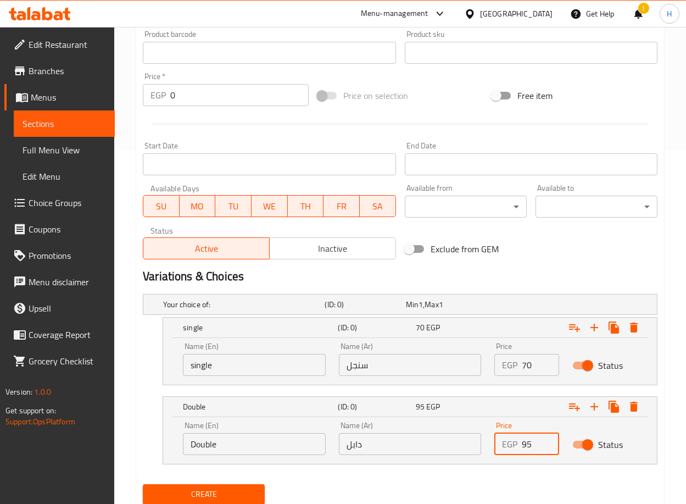
scroll to position [355, 0]
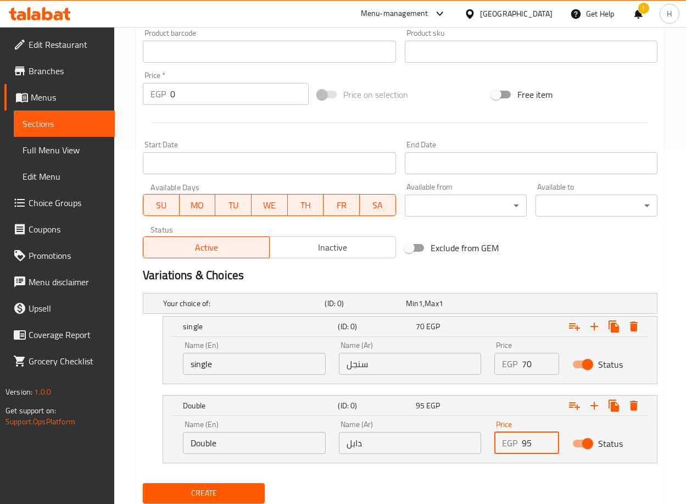
type input "95"
click at [239, 483] on button "Create" at bounding box center [204, 493] width 122 height 20
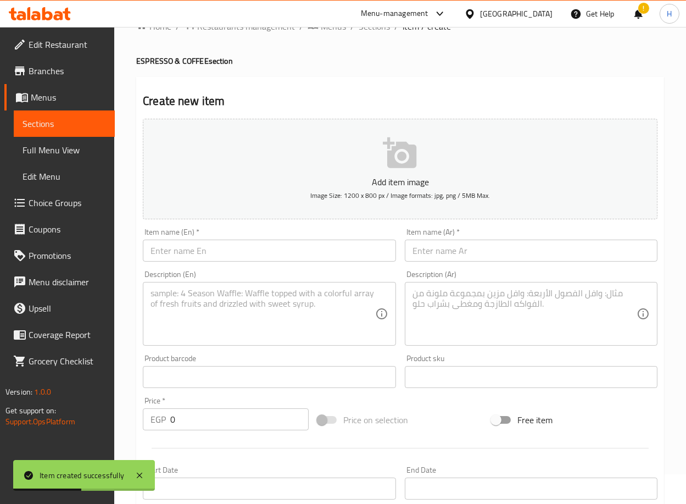
scroll to position [0, 0]
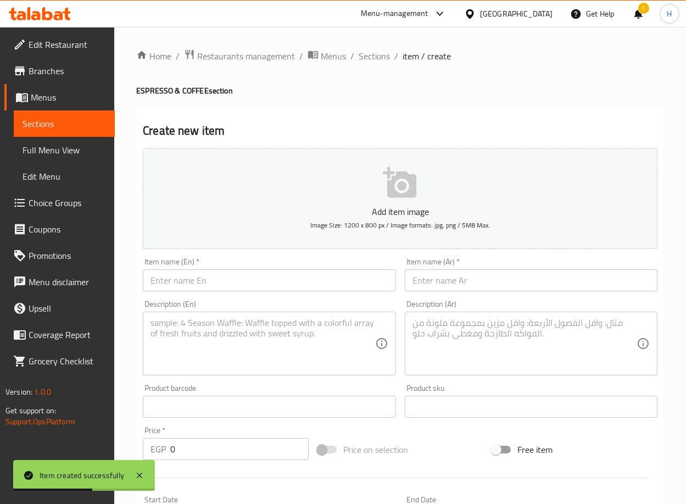
click at [318, 276] on input "text" at bounding box center [269, 280] width 253 height 22
paste input "chocolate Coffee"
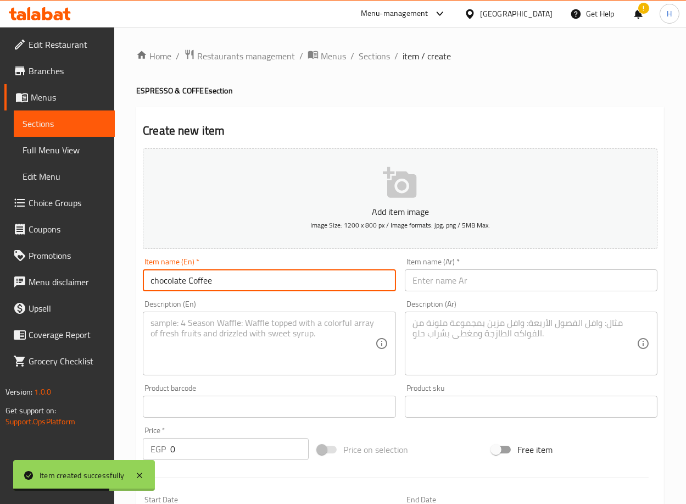
type input "chocolate Coffee"
click at [273, 342] on textarea at bounding box center [263, 344] width 224 height 52
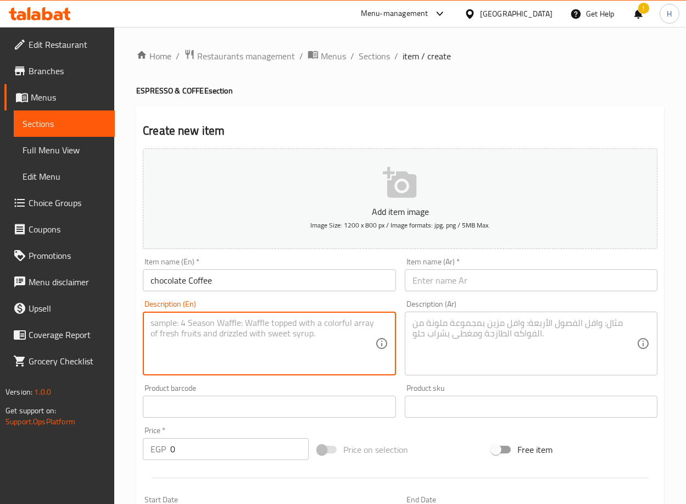
click at [233, 348] on textarea at bounding box center [263, 344] width 224 height 52
paste textarea "(Turkish chocolate coffee with full-fat or skimmed milk, with your choice of su…"
type textarea "(Turkish chocolate coffee with full-fat or skimmed milk, with your choice of su…"
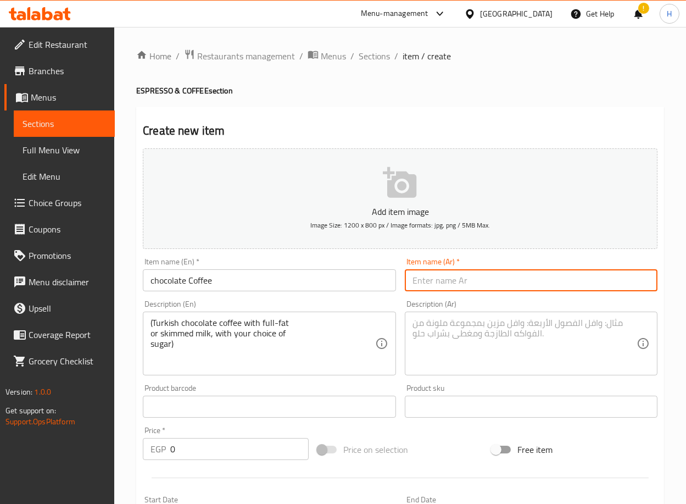
click at [470, 280] on input "text" at bounding box center [531, 280] width 253 height 22
click at [538, 286] on input "text" at bounding box center [531, 280] width 253 height 22
paste input "قهوة بالشوكولاتة"
type input "قهوة بالشوكولاتة"
click at [491, 336] on textarea at bounding box center [525, 344] width 224 height 52
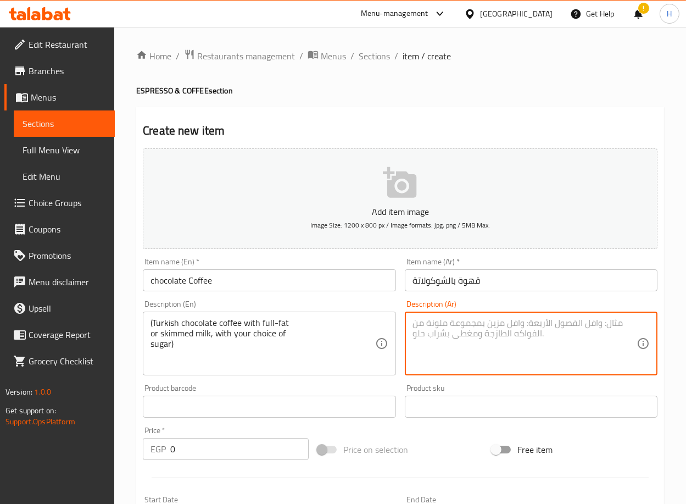
click at [573, 348] on textarea at bounding box center [525, 344] width 224 height 52
paste textarea "[PERSON_NAME] مع حليب كامل أو خالي الدسم مع اختيارك للسكر("
type textarea "[PERSON_NAME] مع حليب كامل أو خالي الدسم مع اختيارك للسكر("
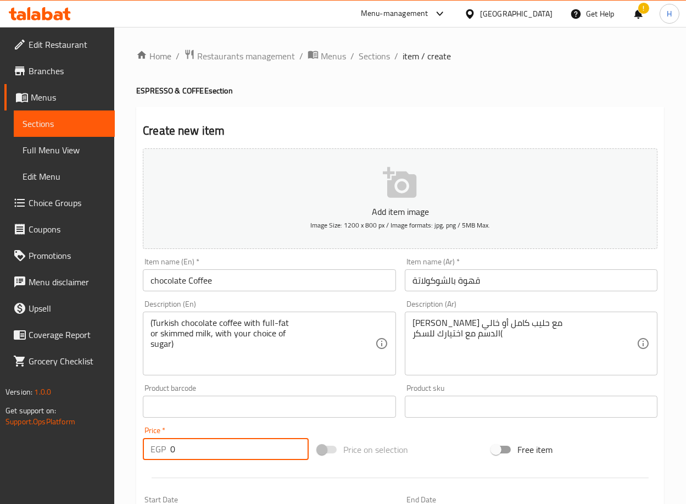
drag, startPoint x: 197, startPoint y: 448, endPoint x: 151, endPoint y: 446, distance: 46.2
click at [151, 446] on div "EGP 0 Price *" at bounding box center [226, 449] width 166 height 22
type input "85"
click at [124, 418] on div "Home / Restaurants management / Menus / Sections / item / create ESPRESSO & COF…" at bounding box center [400, 461] width 572 height 869
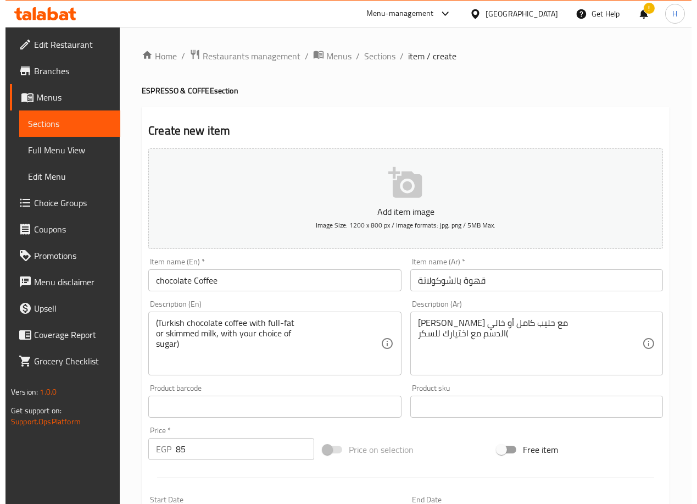
scroll to position [391, 0]
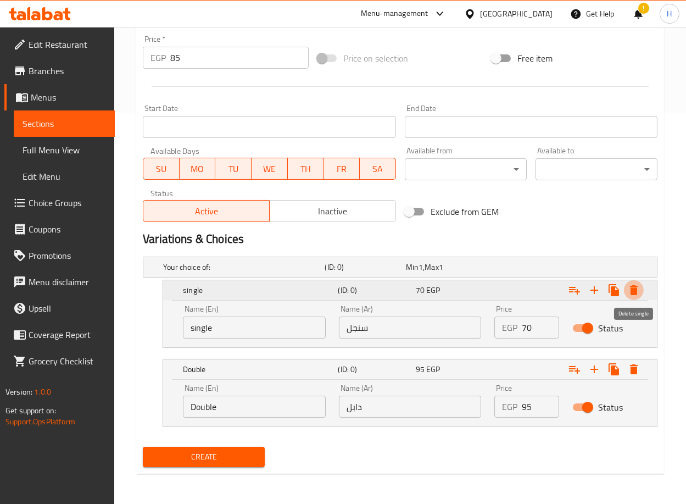
click at [638, 286] on icon "Expand" at bounding box center [634, 290] width 13 height 13
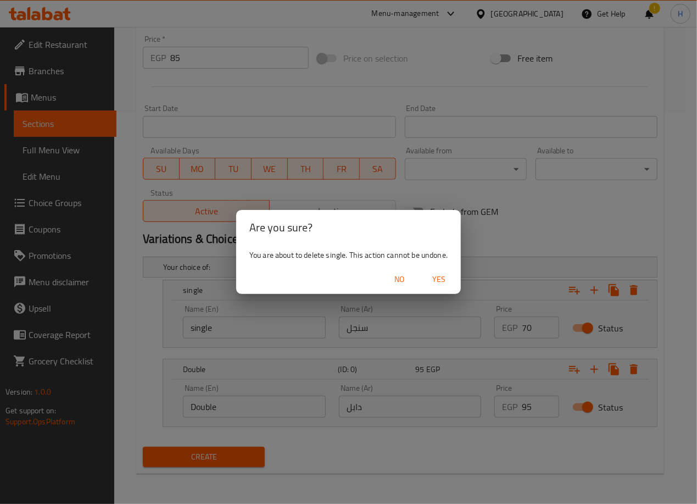
click at [439, 278] on span "Yes" at bounding box center [439, 280] width 26 height 14
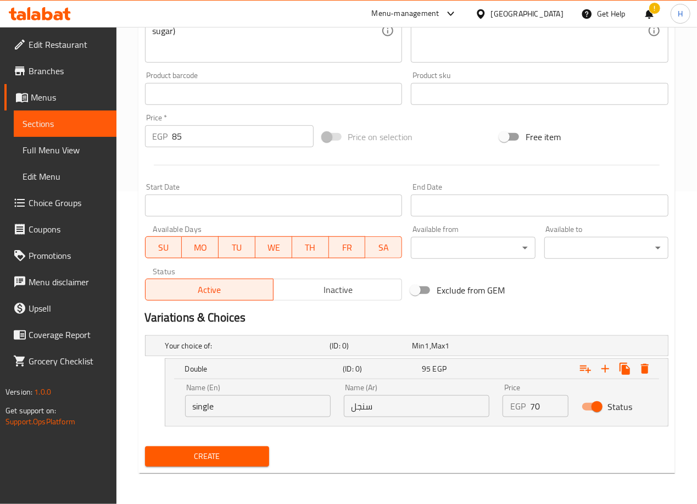
scroll to position [312, 0]
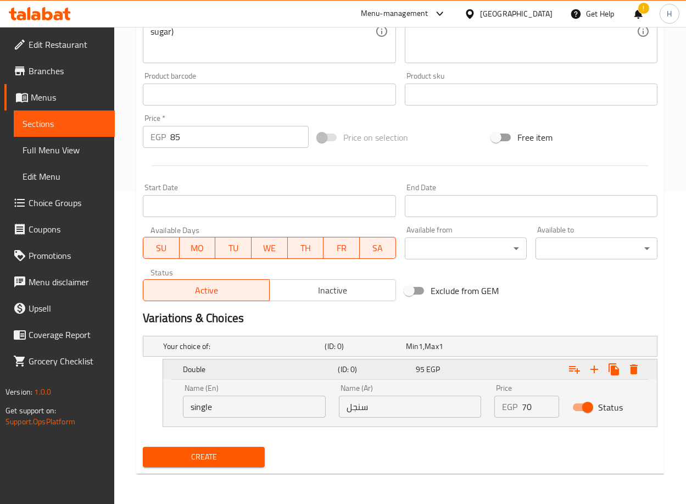
click at [633, 366] on icon "Expand" at bounding box center [634, 369] width 8 height 10
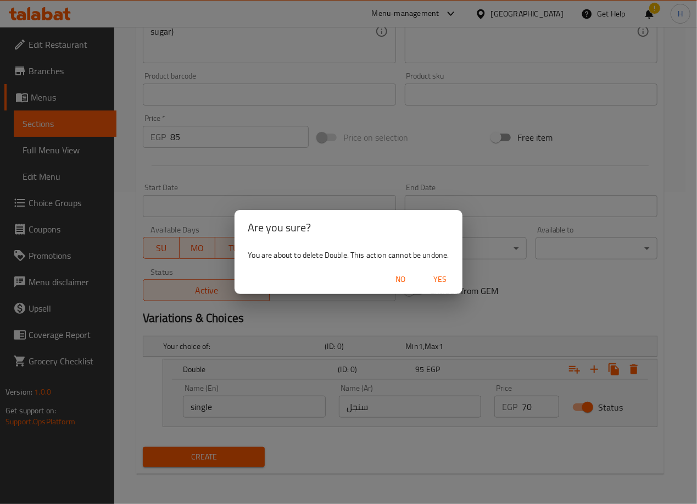
click at [438, 273] on span "Yes" at bounding box center [441, 280] width 26 height 14
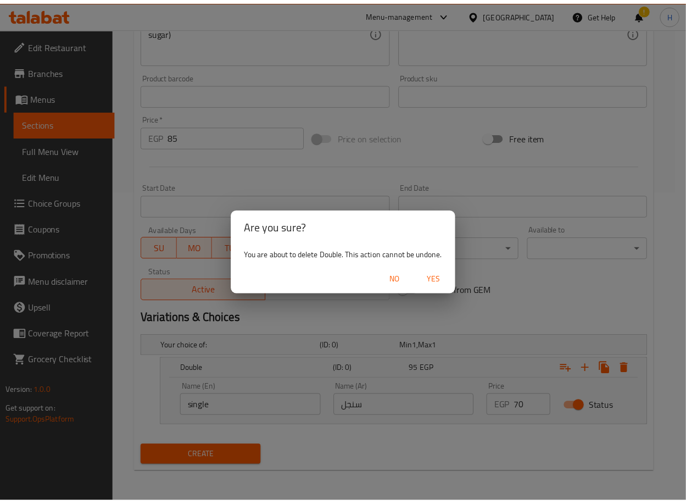
scroll to position [270, 0]
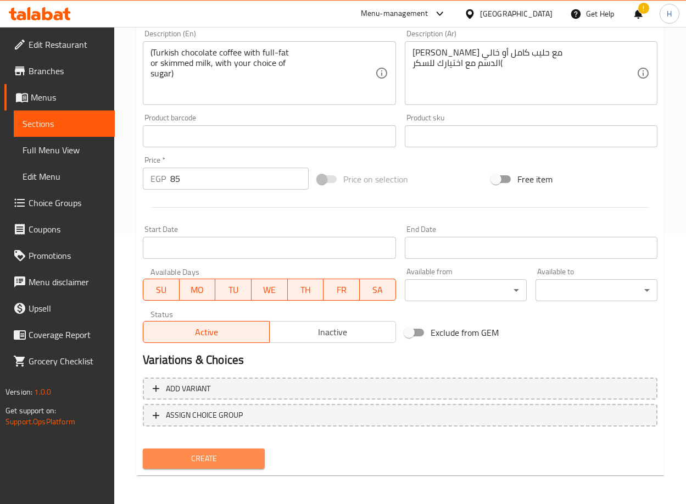
click at [219, 453] on span "Create" at bounding box center [204, 459] width 104 height 14
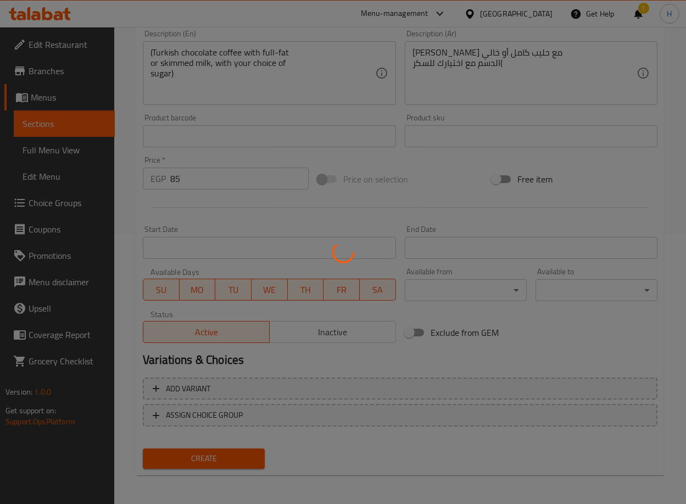
type input "0"
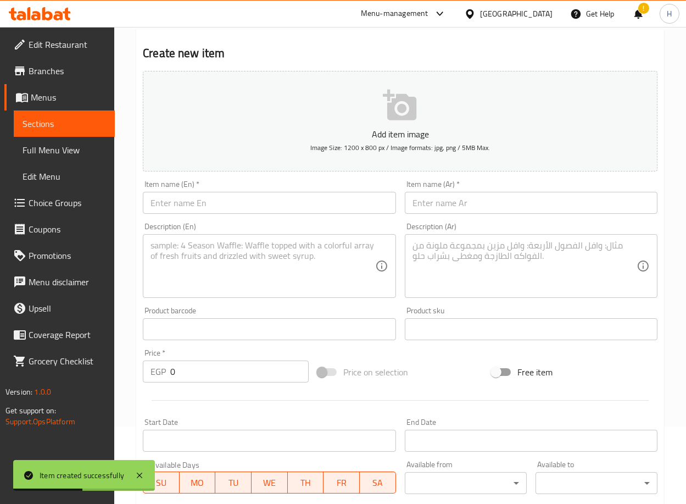
scroll to position [74, 0]
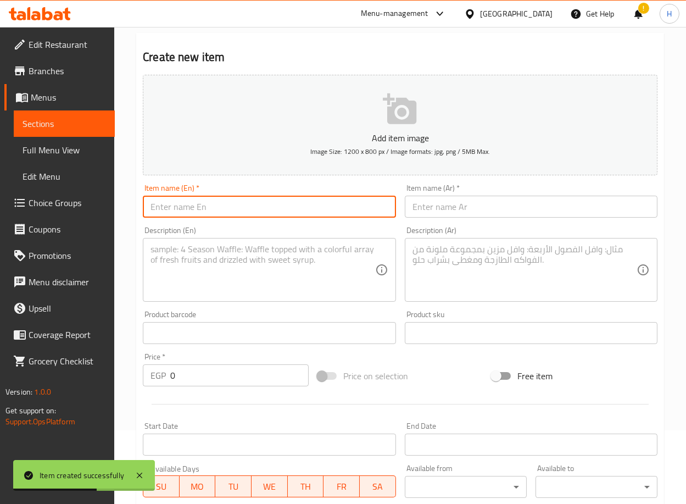
click at [318, 211] on input "text" at bounding box center [269, 207] width 253 height 22
paste input "Coffee Latte"
type input "Coffee Latte"
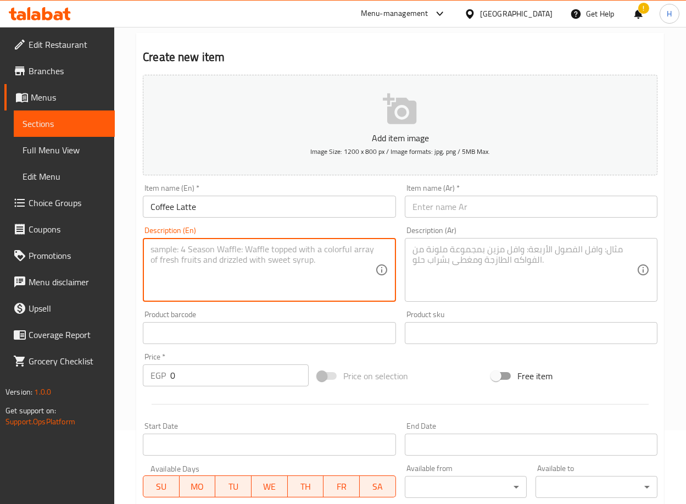
click at [245, 279] on textarea at bounding box center [263, 270] width 224 height 52
paste textarea "A smooth blend of single Colombian espresso with full-fat or skimmed milk, for …"
type textarea "A smooth blend of single Colombian espresso with full-fat or skimmed milk, for …"
click at [482, 201] on input "text" at bounding box center [531, 207] width 253 height 22
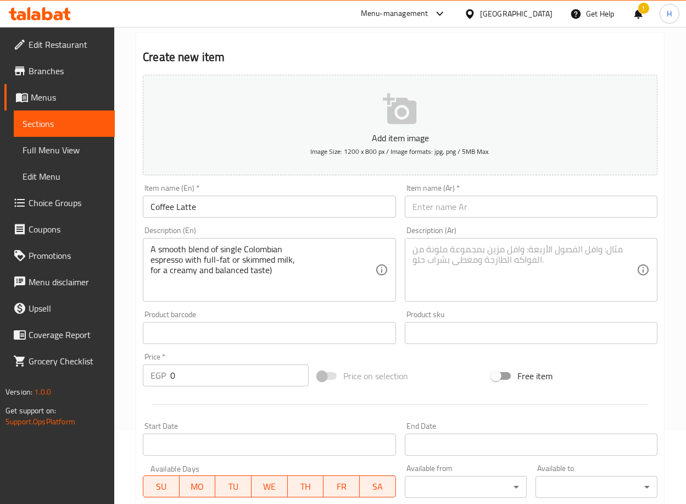
click at [541, 211] on input "text" at bounding box center [531, 207] width 253 height 22
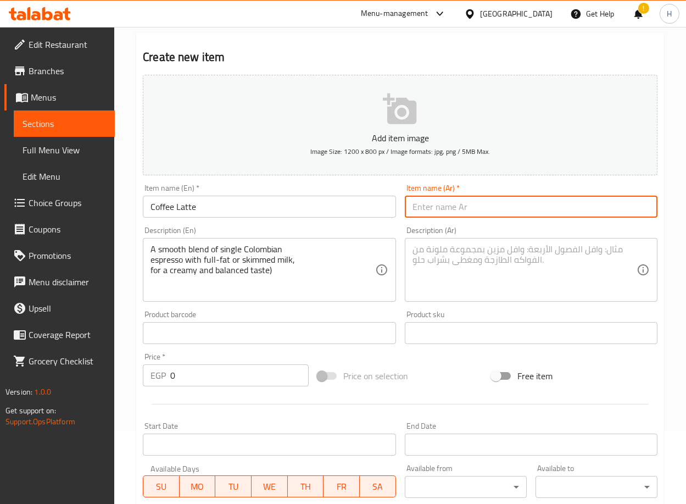
paste input "لاتيه كافيه"
type input "لاتيه كافيه"
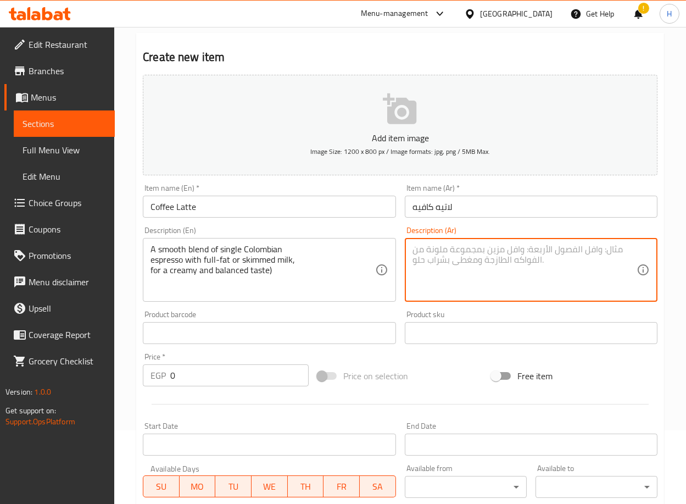
click at [507, 276] on textarea at bounding box center [525, 270] width 224 height 52
paste textarea "مزيج سلس من إسبريسو سينجل كولومبي ناعم مع حليب كامل أو [PERSON_NAME]، لمذاق كري…"
type textarea "مزيج سلس من إسبريسو سينجل كولومبي ناعم مع حليب كامل أو [PERSON_NAME]، لمذاق كري…"
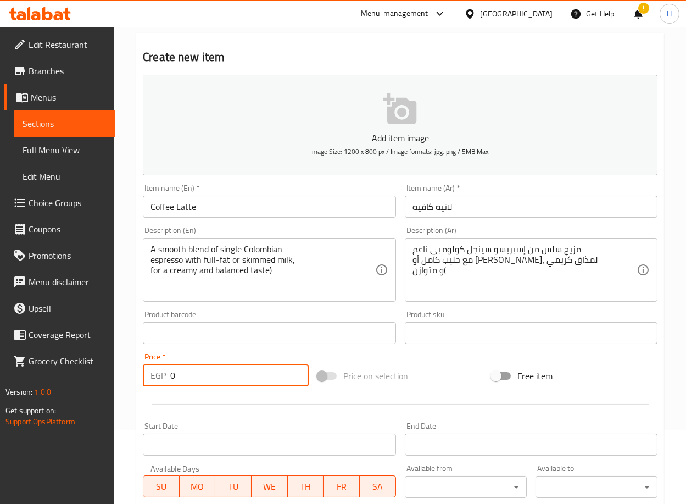
drag, startPoint x: 194, startPoint y: 376, endPoint x: 122, endPoint y: 382, distance: 72.2
click at [122, 382] on div "Home / Restaurants management / Menus / Sections / item / create ESPRESSO & COF…" at bounding box center [400, 328] width 572 height 750
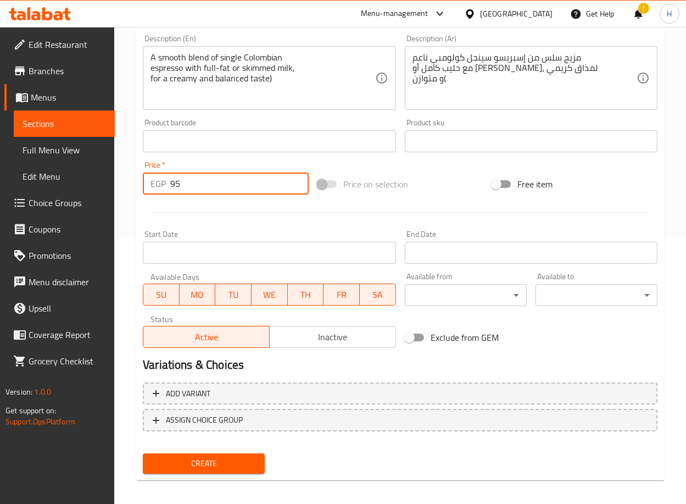
scroll to position [270, 0]
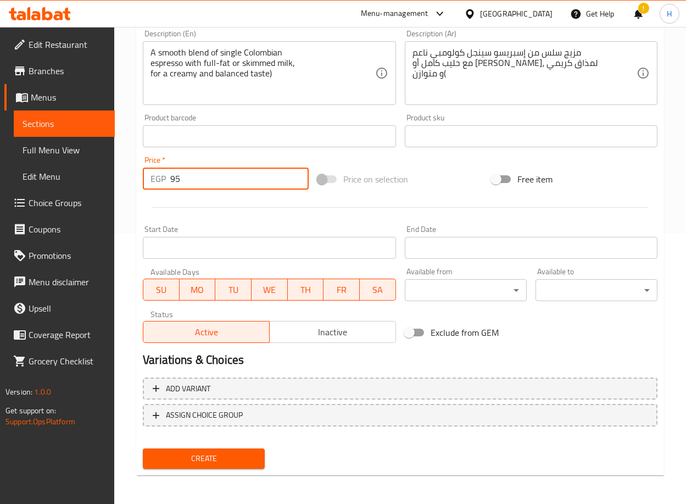
type input "95"
click at [214, 458] on span "Create" at bounding box center [204, 459] width 104 height 14
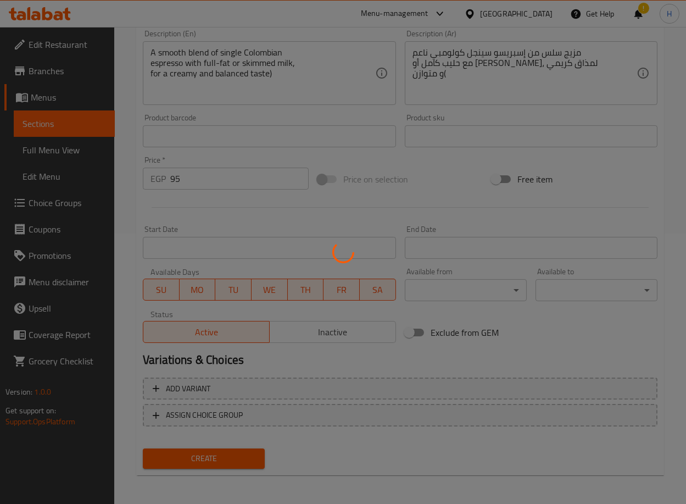
type input "0"
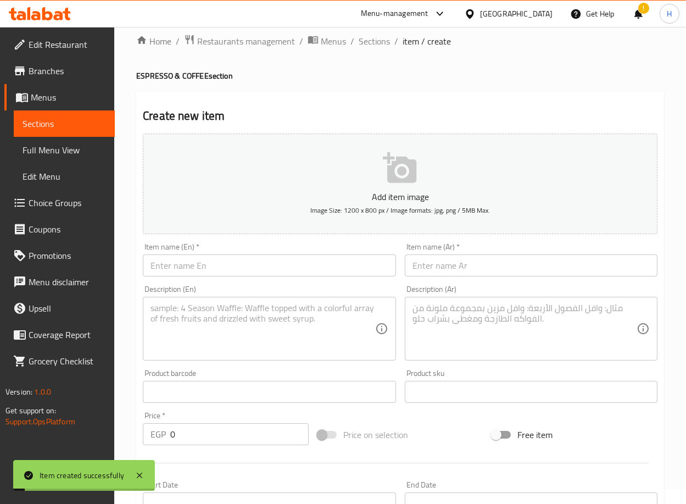
scroll to position [13, 0]
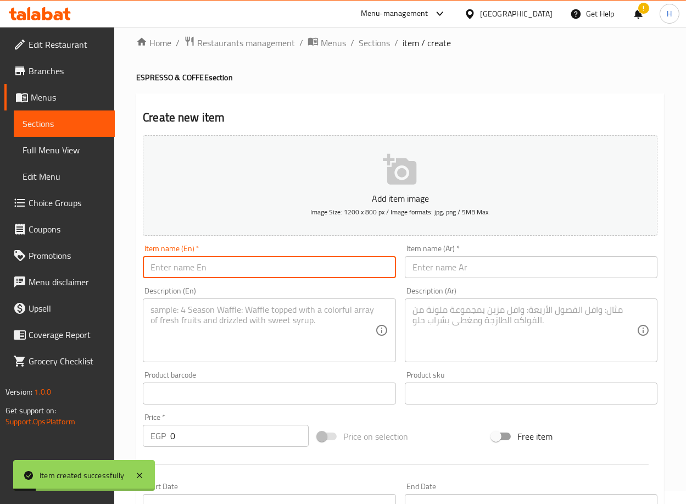
click at [301, 269] on input "text" at bounding box center [269, 267] width 253 height 22
paste input "Hazelnut Coffee"
type input "Hazelnut Coffee"
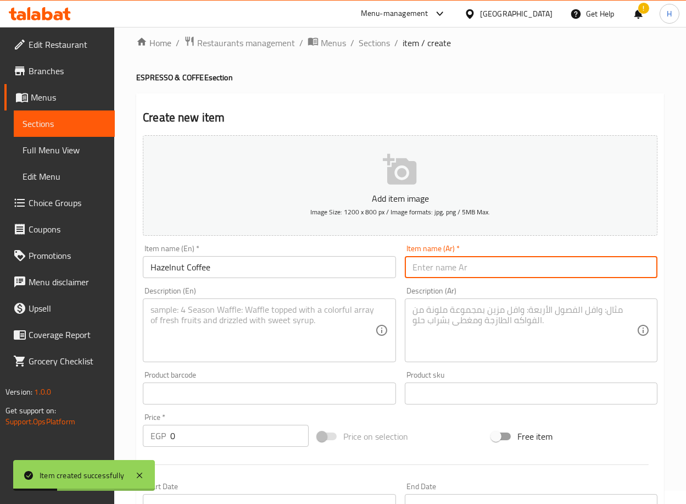
click at [478, 272] on input "text" at bounding box center [531, 267] width 253 height 22
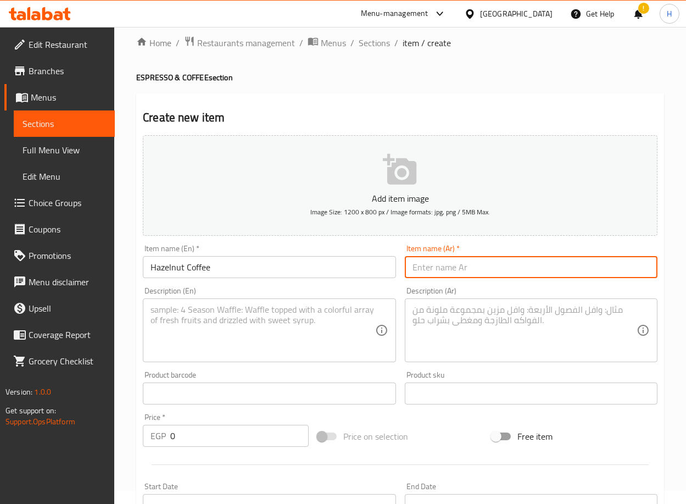
click at [566, 271] on input "text" at bounding box center [531, 267] width 253 height 22
paste input "قهوة بالبندق"
type input "قهوة بالبندق"
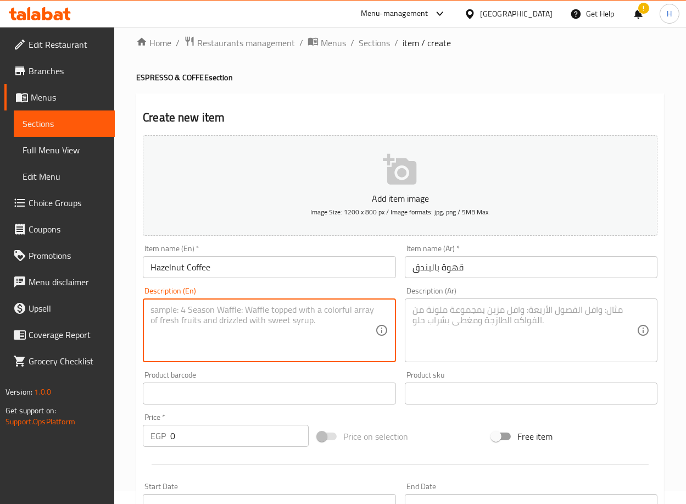
click at [288, 319] on textarea at bounding box center [263, 330] width 224 height 52
paste textarea "(Turkish hazelnut coffee with full-fat or skimmed milk, with your choice of sug…"
type textarea "(Turkish hazelnut coffee with full-fat or skimmed milk, with your choice of sug…"
click at [484, 340] on textarea at bounding box center [525, 330] width 224 height 52
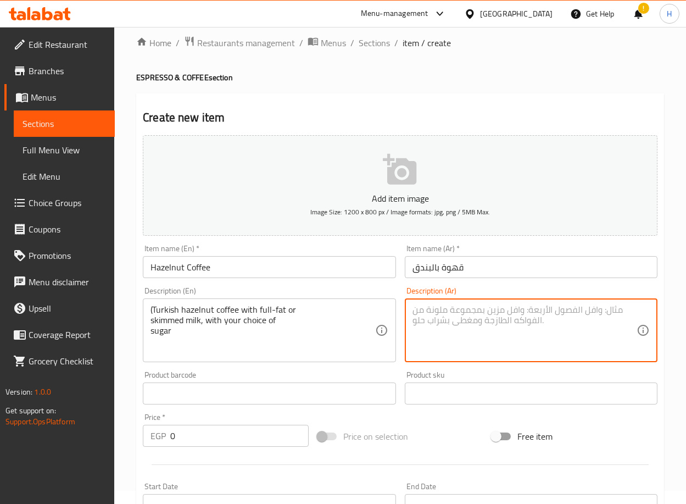
click at [473, 324] on textarea at bounding box center [525, 330] width 224 height 52
paste textarea "[PERSON_NAME] بالبندق مع حليب كامل أو خالي الدسم مع اختيارك للسكر("
type textarea "[PERSON_NAME] بالبندق مع حليب كامل أو خالي الدسم مع اختيارك للسكر("
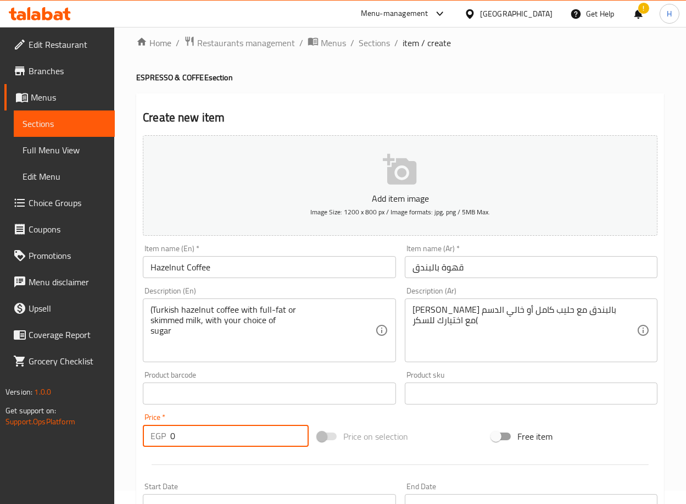
drag, startPoint x: 201, startPoint y: 439, endPoint x: 103, endPoint y: 444, distance: 98.5
click at [104, 445] on div "Edit Restaurant Branches Menus Sections Full Menu View Edit Menu Choice Groups …" at bounding box center [343, 389] width 686 height 750
type input "95"
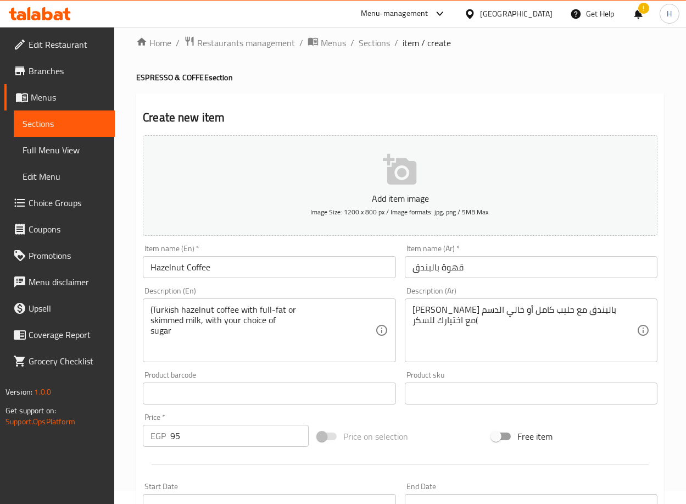
click at [130, 437] on div "Home / Restaurants management / Menus / Sections / item / create ESPRESSO & COF…" at bounding box center [400, 389] width 572 height 750
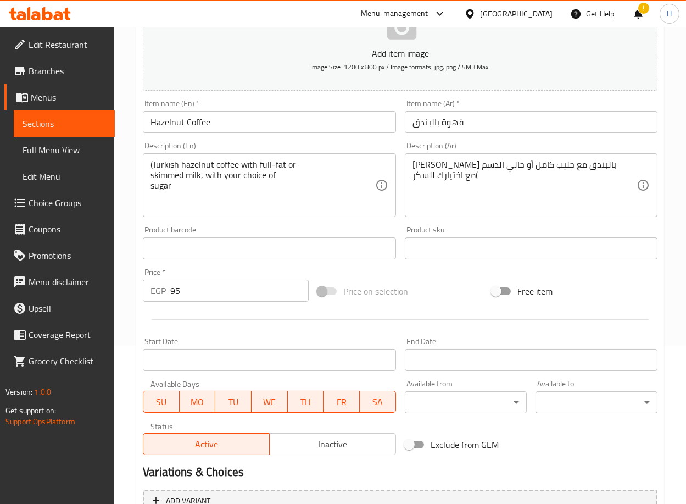
scroll to position [270, 0]
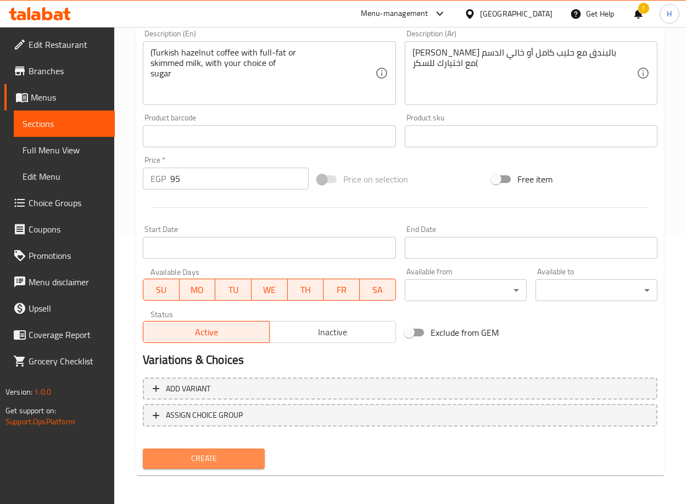
click at [190, 453] on span "Create" at bounding box center [204, 459] width 104 height 14
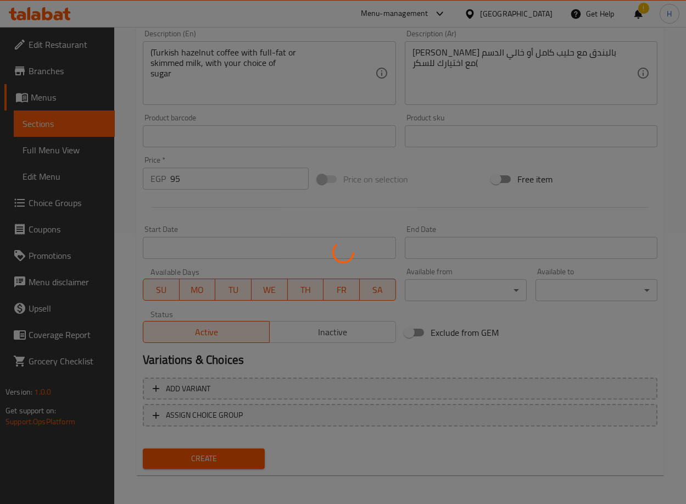
type input "0"
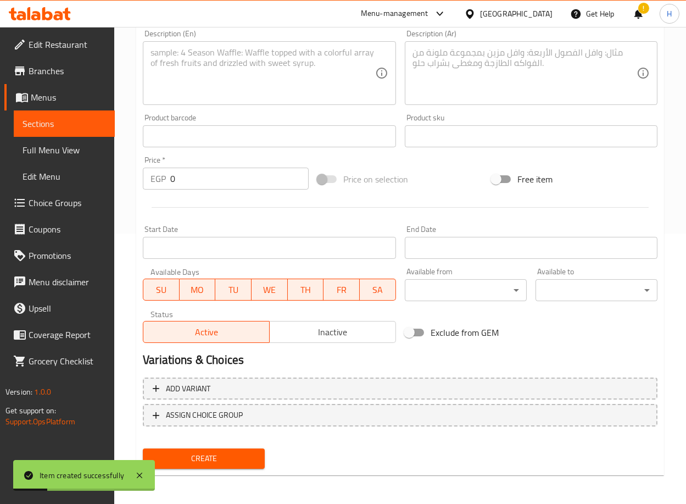
scroll to position [0, 0]
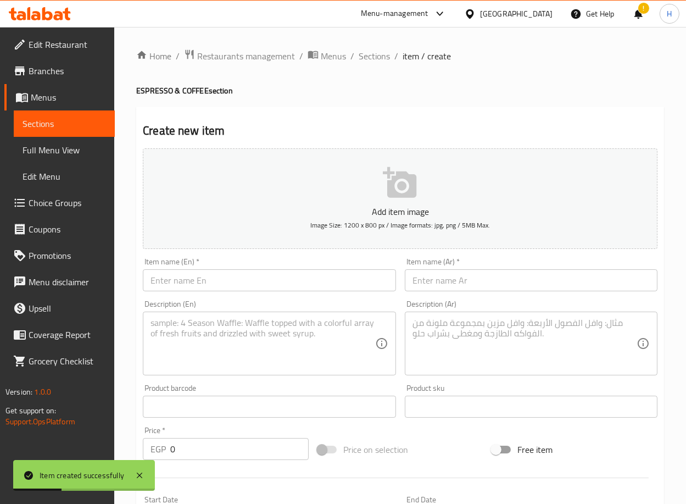
click at [260, 277] on input "text" at bounding box center [269, 280] width 253 height 22
paste input "Flat White"
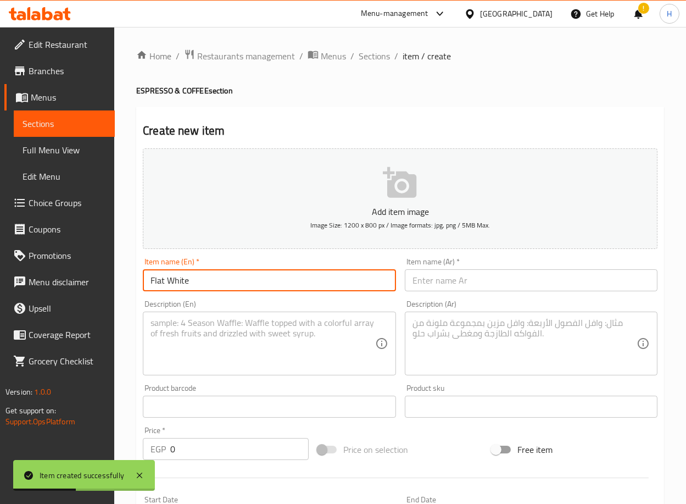
type input "Flat White"
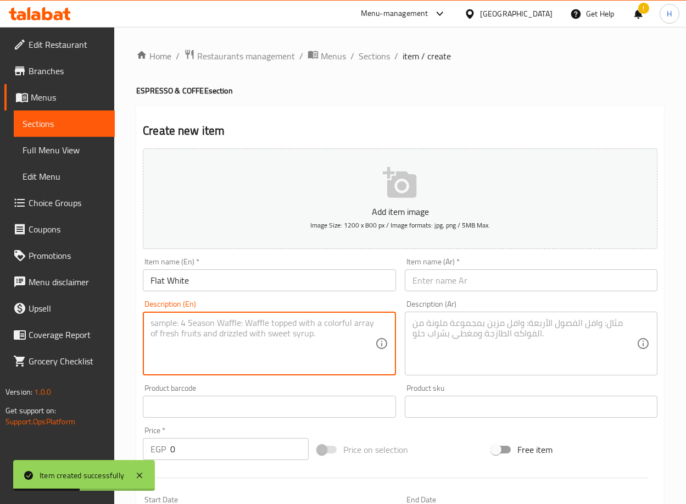
click at [234, 339] on textarea at bounding box center [263, 344] width 224 height 52
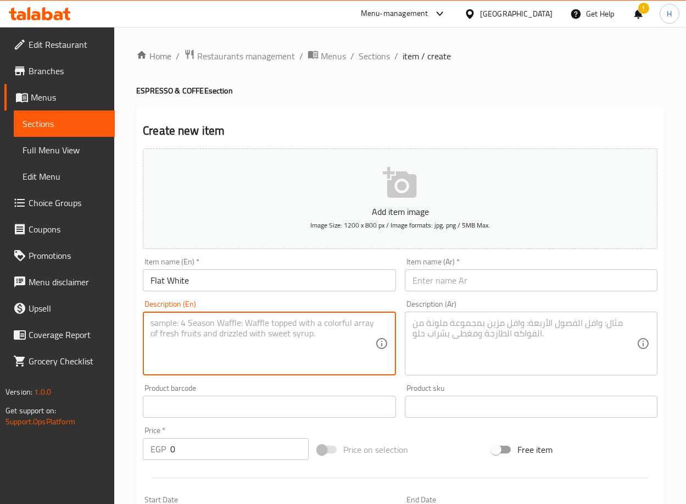
click at [245, 325] on textarea at bounding box center [263, 344] width 224 height 52
paste textarea "(double Colombian espresso with smooth and creamy milk foam, a light texture, a…"
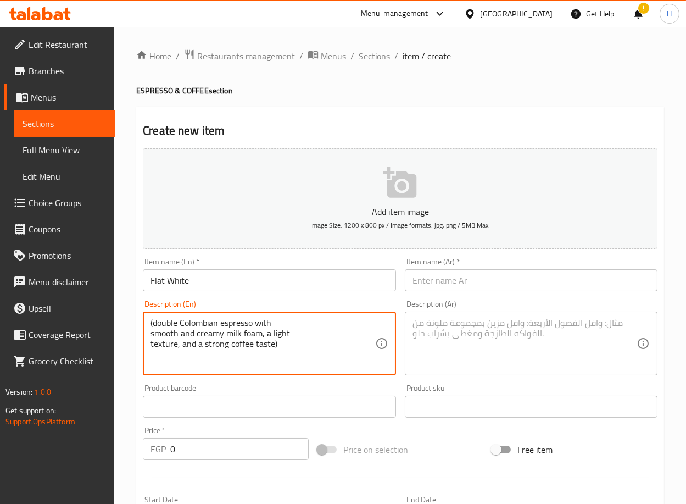
type textarea "(double Colombian espresso with smooth and creamy milk foam, a light texture, a…"
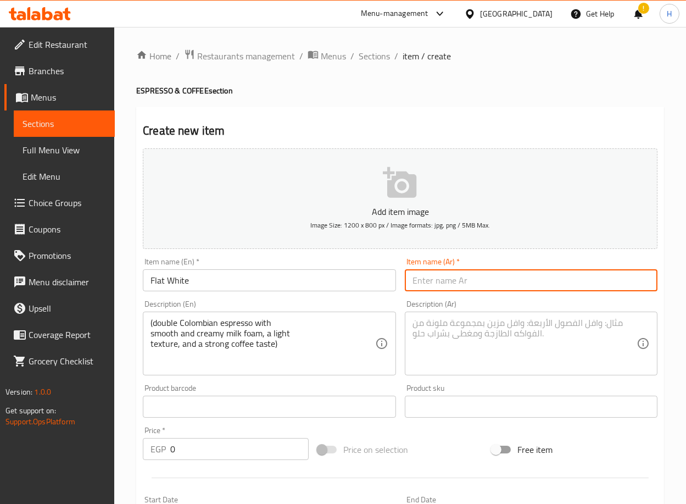
click at [577, 279] on input "text" at bounding box center [531, 280] width 253 height 22
paste input "فلات وايت"
type input "فلات وايت"
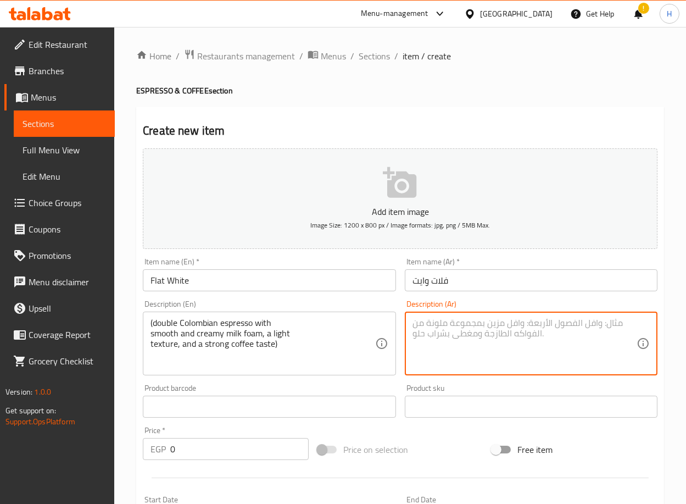
click at [489, 339] on textarea at bounding box center [525, 344] width 224 height 52
click at [572, 331] on textarea at bounding box center [525, 344] width 224 height 52
paste textarea "إسبريسو كولومبي دبل مع رغوة حليب ناعمة وكريمية، قوامه خفيف وطعم القهوة قوي("
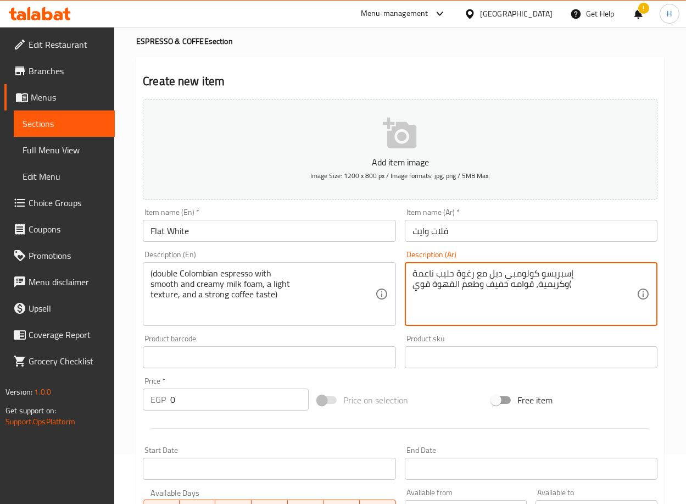
scroll to position [51, 0]
type textarea "إسبريسو كولومبي دبل مع رغوة حليب ناعمة وكريمية، قوامه خفيف وطعم القهوة قوي("
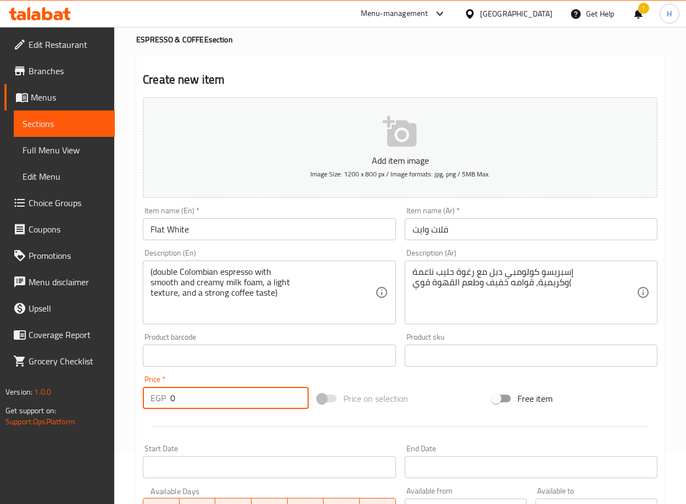
drag, startPoint x: 179, startPoint y: 403, endPoint x: 120, endPoint y: 403, distance: 59.4
click at [120, 403] on div "Home / Restaurants management / Menus / Sections / item / create ESPRESSO & COF…" at bounding box center [400, 351] width 572 height 750
type input "105"
click at [136, 412] on div "Create new item Add item image Image Size: 1200 x 800 px / Image formats: jpg, …" at bounding box center [400, 376] width 528 height 640
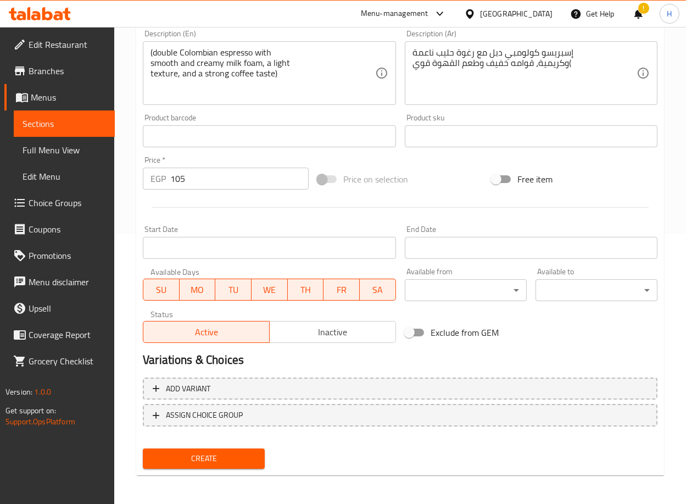
click at [214, 454] on span "Create" at bounding box center [204, 459] width 104 height 14
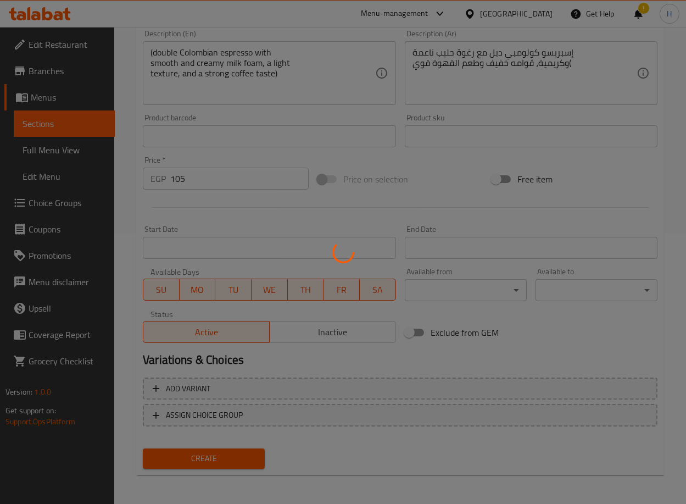
type input "0"
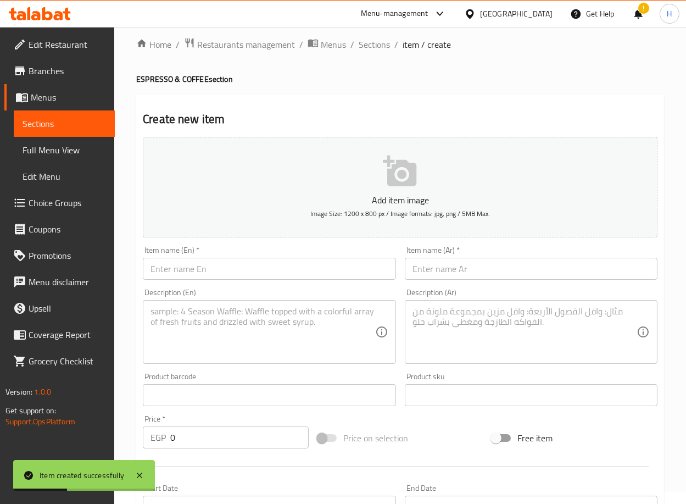
scroll to position [10, 0]
click at [302, 268] on input "text" at bounding box center [269, 270] width 253 height 22
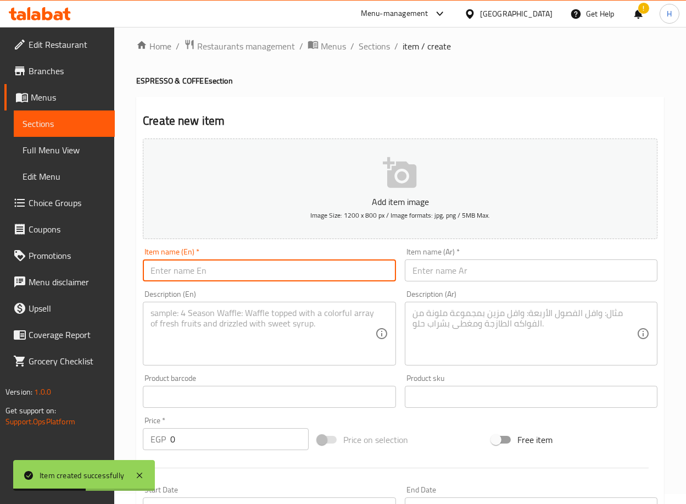
paste input "Flat White special"
type input "Flat White special"
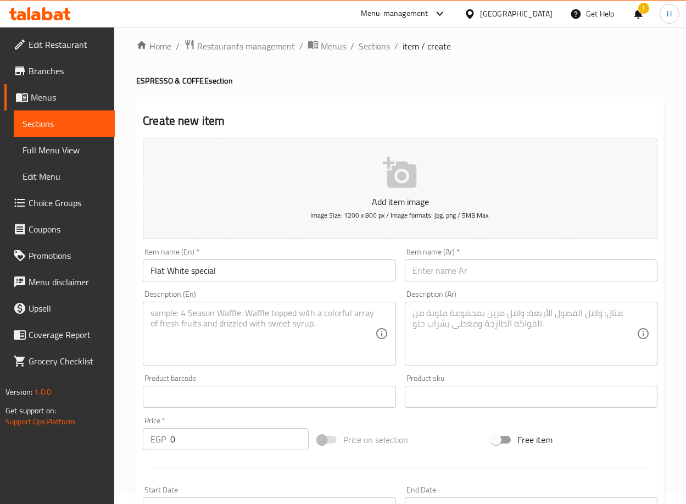
click at [298, 316] on textarea at bounding box center [263, 334] width 224 height 52
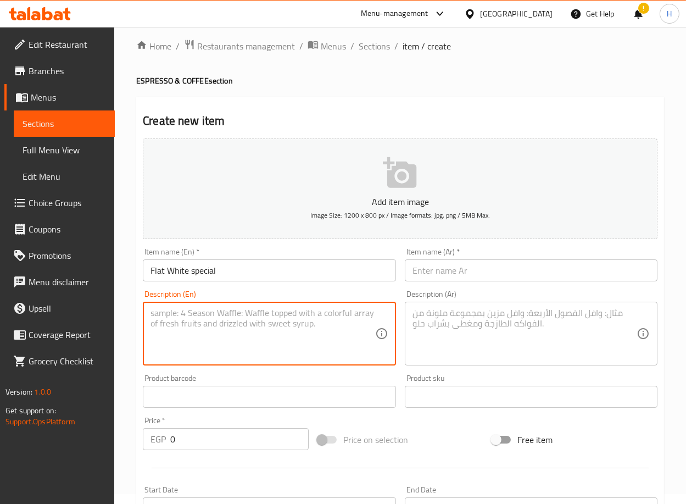
paste textarea "Uses 3 rich ristretto Colombian espressos with smooth and creamy milk foam, a t…"
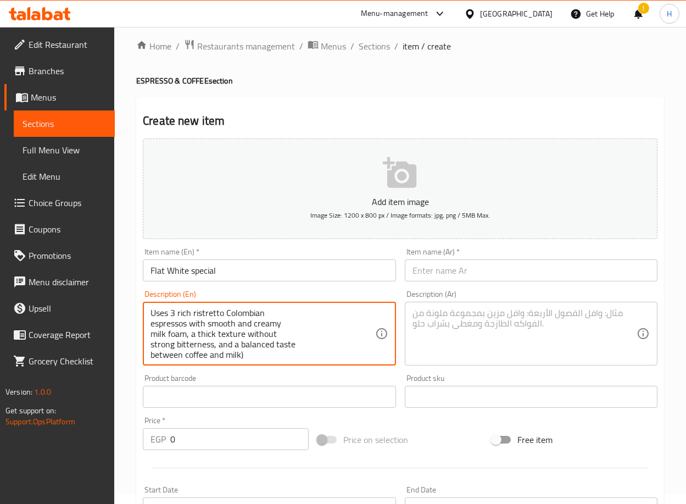
scroll to position [3, 0]
type textarea "Uses 3 rich ristretto Colombian espressos with smooth and creamy milk foam, a t…"
click at [476, 271] on input "text" at bounding box center [531, 270] width 253 height 22
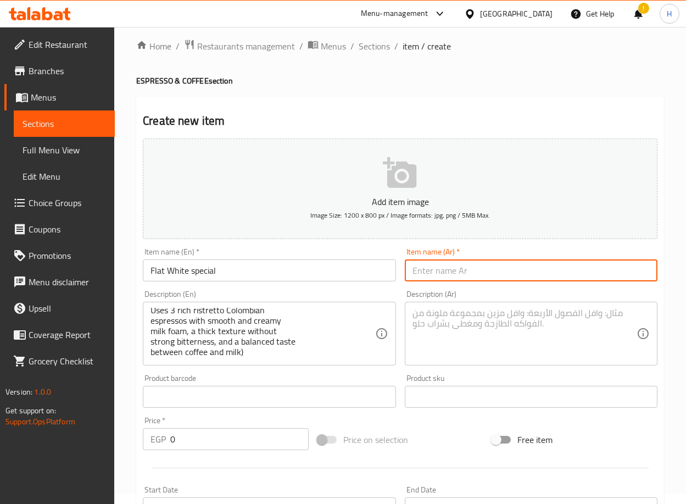
click at [539, 276] on input "text" at bounding box center [531, 270] width 253 height 22
paste input "فلات وايت سبشيال"
type input "فلات وايت سبشيال"
click at [478, 324] on textarea at bounding box center [525, 334] width 224 height 52
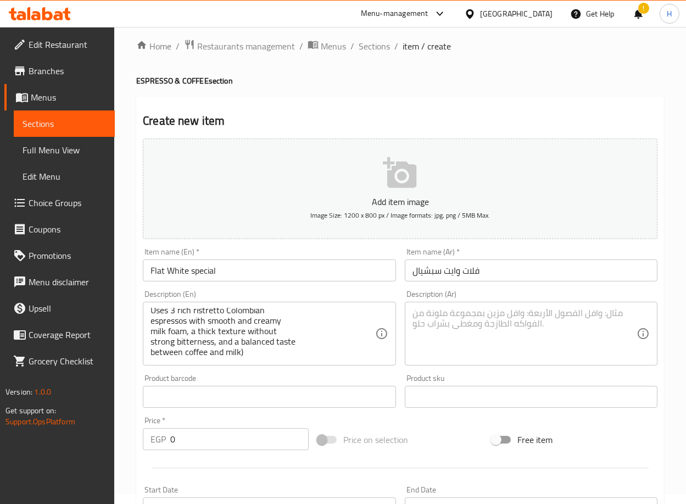
click at [513, 331] on textarea at bounding box center [525, 334] width 224 height 52
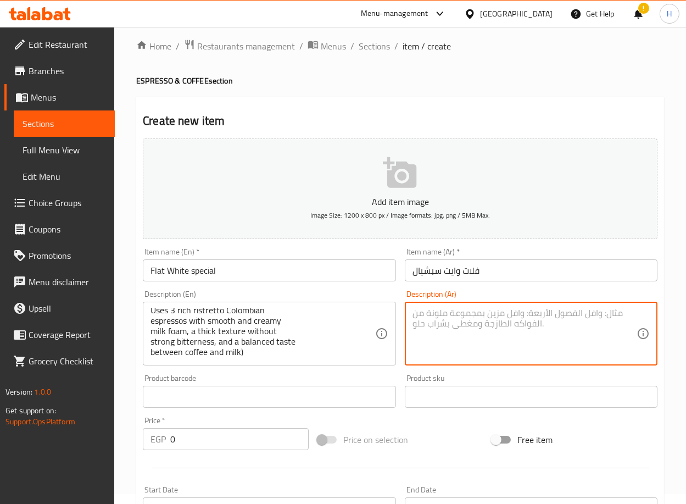
paste textarea "يستخدم 3 إسبريسو كولومبي ريستريتو غني مع رغوة حليب ناعمة وكريمية، قوامه كثيف من…"
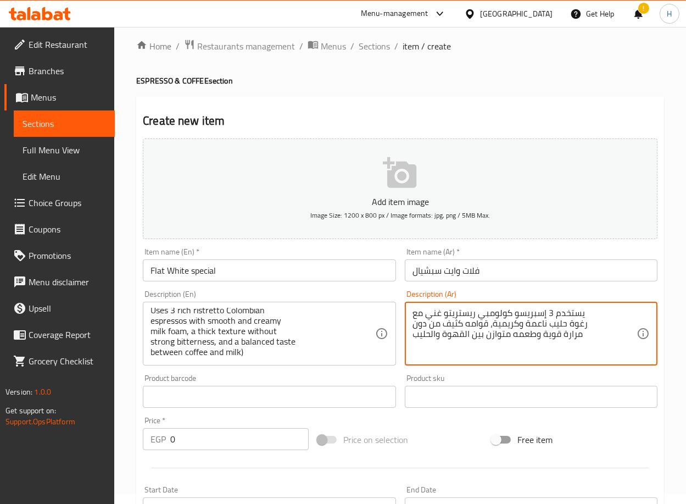
type textarea "يستخدم 3 إسبريسو كولومبي ريستريتو غني مع رغوة حليب ناعمة وكريمية، قوامه كثيف من…"
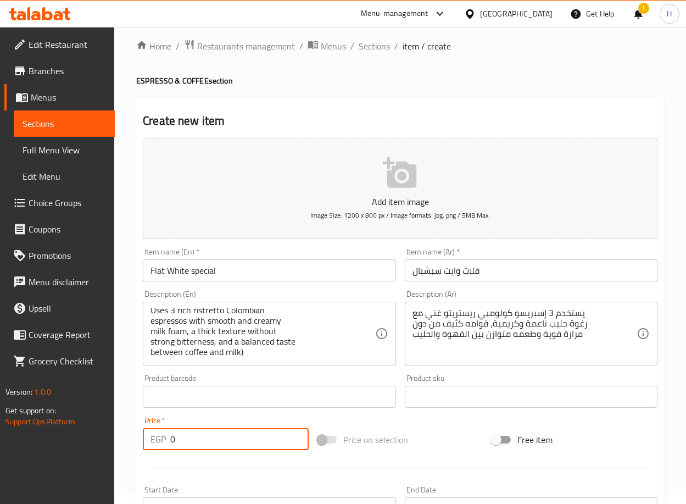
drag, startPoint x: 207, startPoint y: 436, endPoint x: 137, endPoint y: 448, distance: 71.4
click at [137, 448] on div "Create new item Add item image Image Size: 1200 x 800 px / Image formats: jpg, …" at bounding box center [400, 417] width 528 height 640
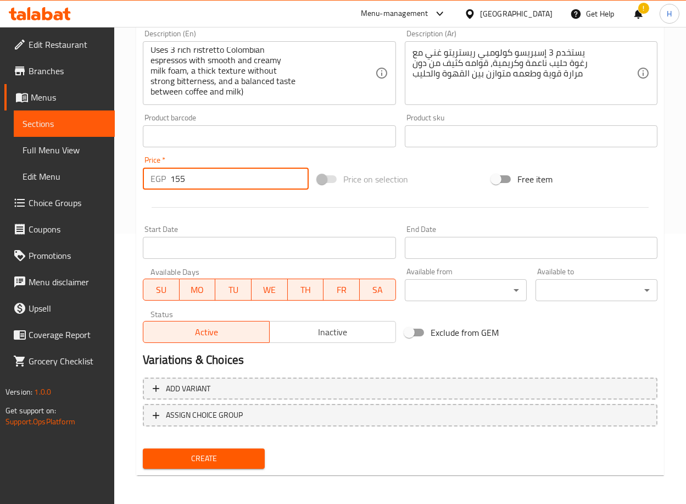
scroll to position [270, 0]
type input "155"
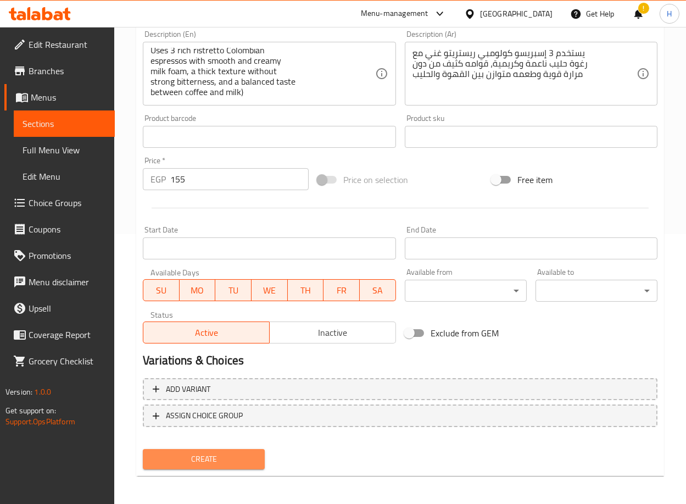
click at [190, 456] on span "Create" at bounding box center [204, 459] width 104 height 14
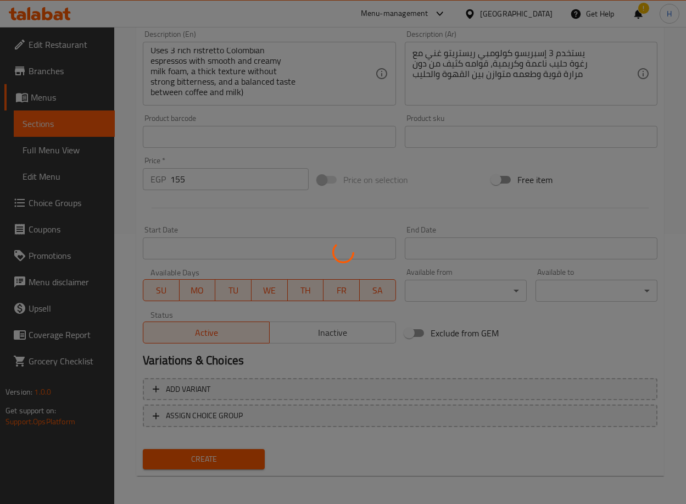
type input "0"
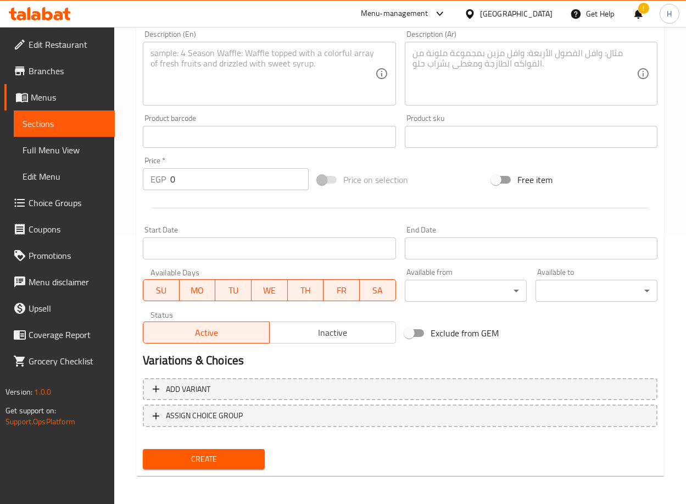
scroll to position [0, 0]
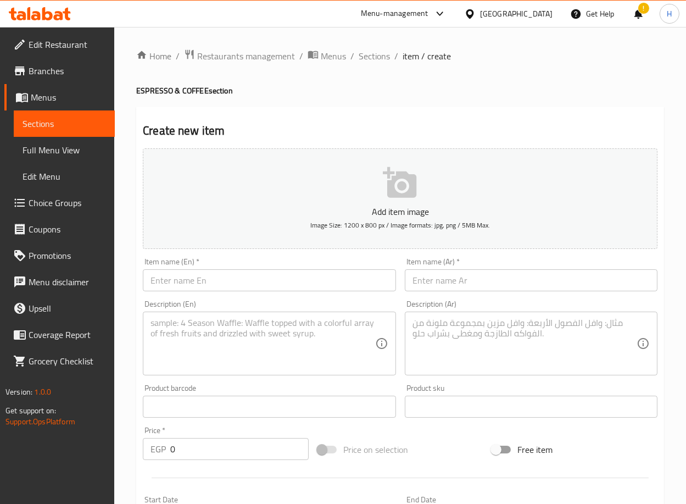
click at [327, 281] on input "text" at bounding box center [269, 280] width 253 height 22
click at [304, 280] on input "text" at bounding box center [269, 280] width 253 height 22
paste input "Turkish Coffee"
type input "Turkish Coffee"
click at [276, 339] on textarea at bounding box center [263, 344] width 224 height 52
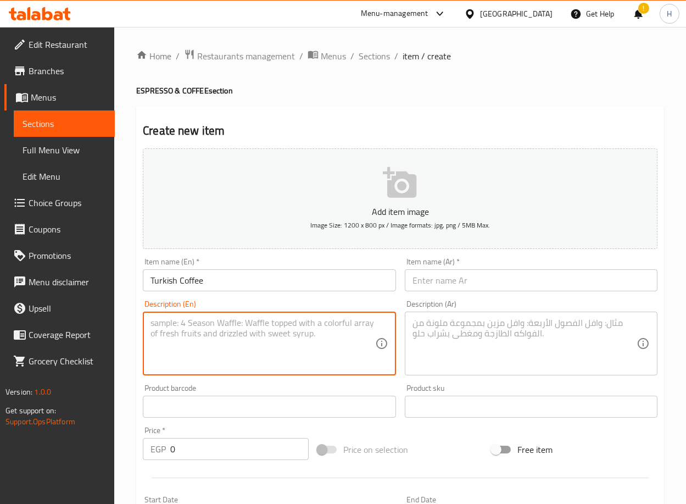
paste textarea "(Light plain, Muhuj, or dark plain, with your choice of sugar"
type textarea "(Light plain, Muhuj, or dark plain, with your choice of sugar"
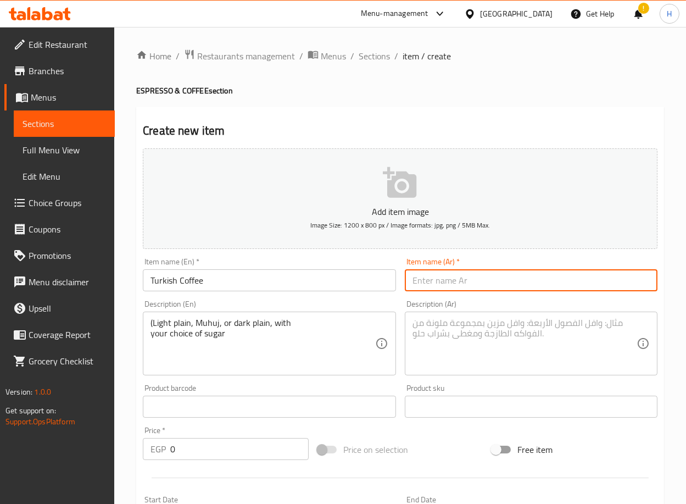
click at [464, 291] on input "text" at bounding box center [531, 280] width 253 height 22
click at [548, 284] on input "text" at bounding box center [531, 280] width 253 height 22
paste input "قهوة تركي"
type input "قهوة تركي"
click at [512, 326] on textarea at bounding box center [525, 344] width 224 height 52
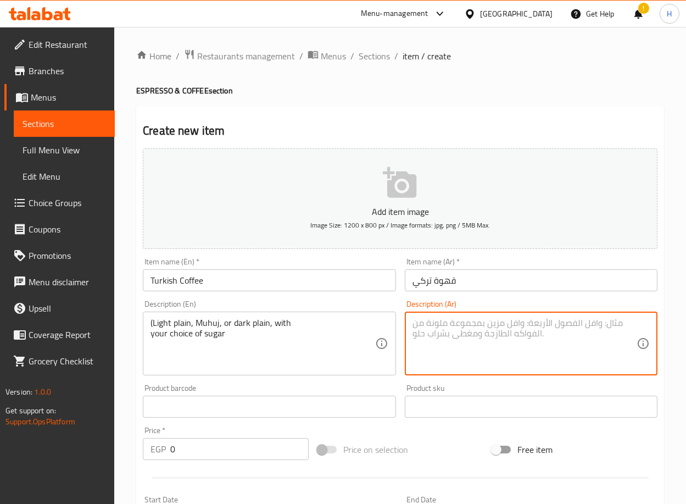
paste textarea "[PERSON_NAME] فاتح سادة او محوج او غامق سادة مع اختيارك للسكر("
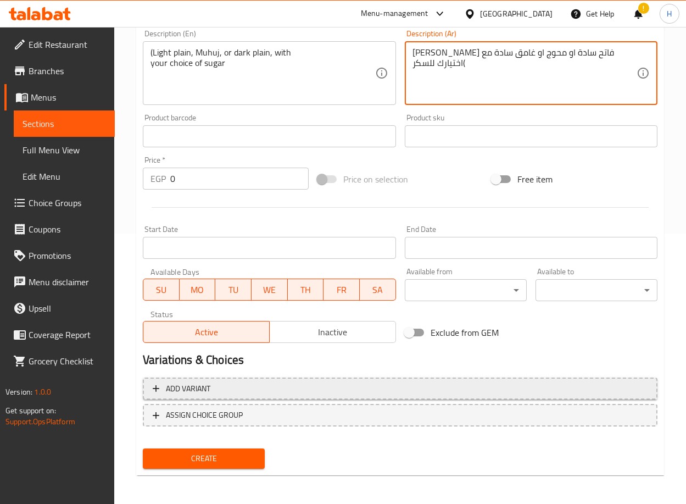
type textarea "[PERSON_NAME] فاتح سادة او محوج او غامق سادة مع اختيارك للسكر("
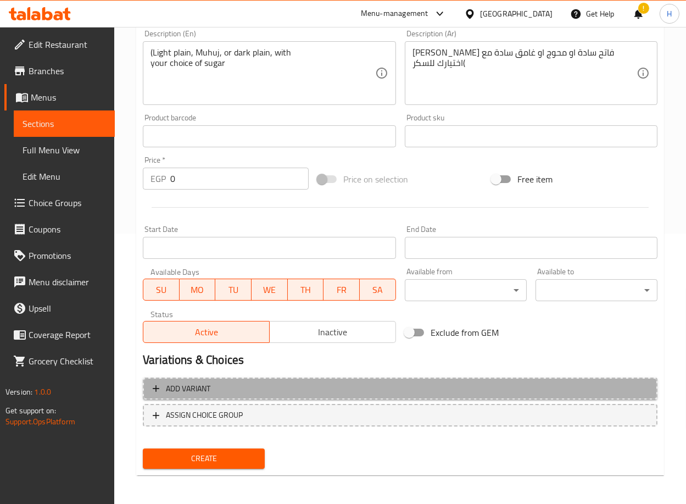
click at [274, 392] on span "Add variant" at bounding box center [400, 389] width 495 height 14
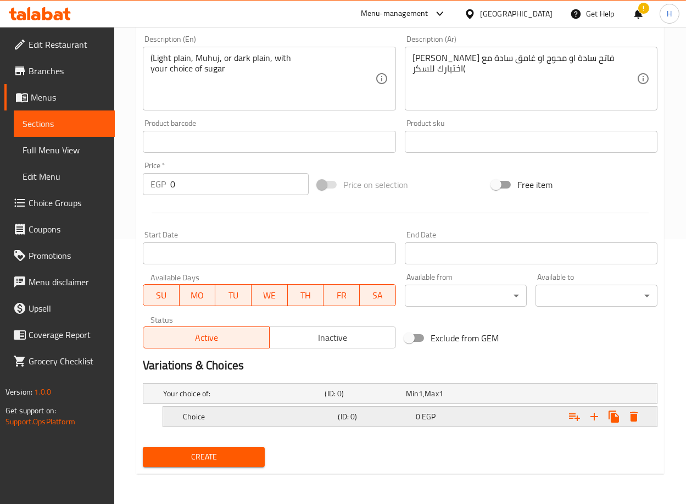
click at [280, 416] on h5 "Choice" at bounding box center [258, 416] width 151 height 11
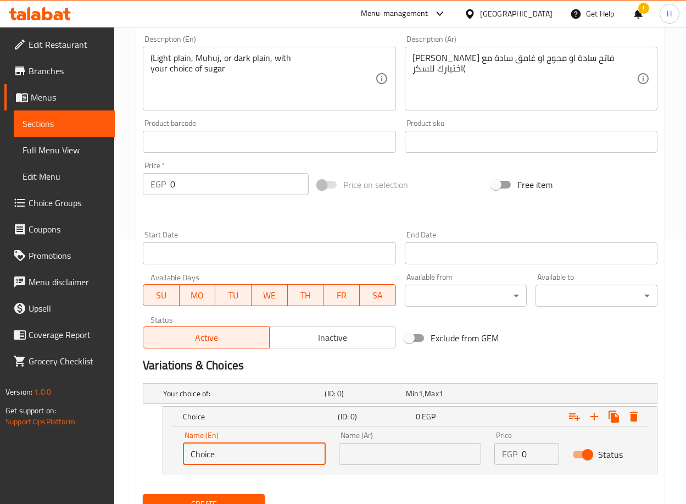
drag, startPoint x: 239, startPoint y: 452, endPoint x: 162, endPoint y: 463, distance: 77.7
click at [163, 463] on div "Choice (ID: 0) 0 EGP Name (En) Choice Name (En) Name (Ar) Name (Ar) Price EGP 0…" at bounding box center [410, 440] width 495 height 68
type input "single"
click at [378, 452] on input "text" at bounding box center [410, 454] width 143 height 22
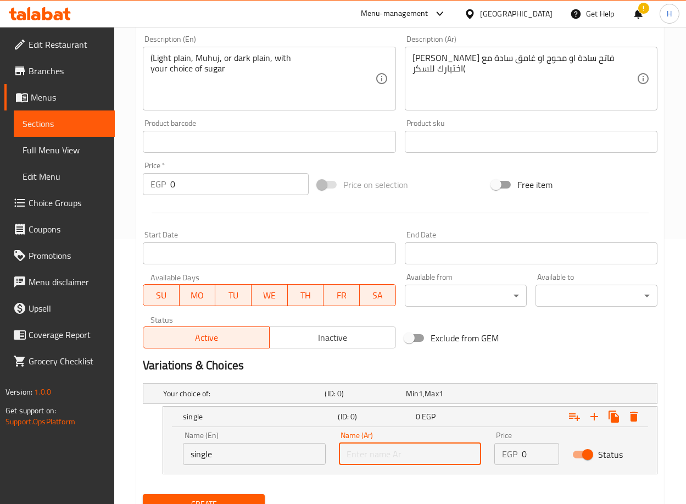
type input "سنجل"
drag, startPoint x: 534, startPoint y: 453, endPoint x: 508, endPoint y: 450, distance: 26.6
click at [508, 450] on div "EGP 0 Price" at bounding box center [527, 454] width 65 height 22
type input "60"
click at [592, 417] on icon "Expand" at bounding box center [594, 416] width 13 height 13
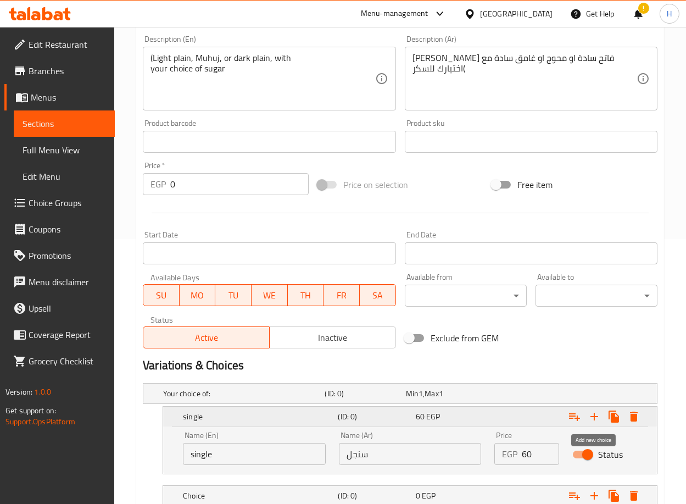
scroll to position [344, 0]
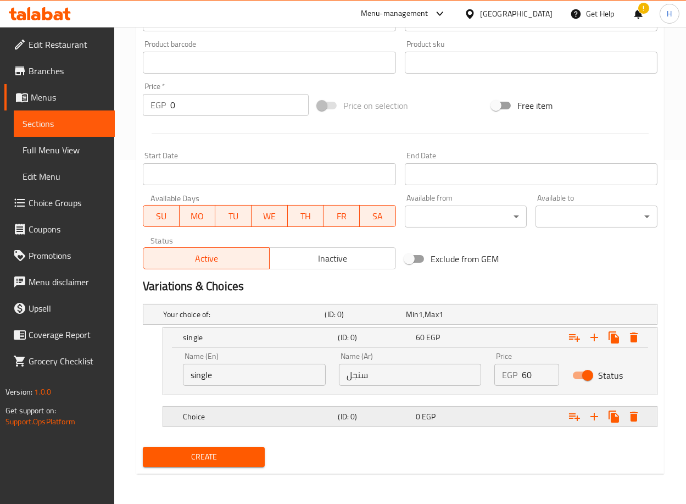
click at [310, 414] on h5 "Choice" at bounding box center [258, 416] width 151 height 11
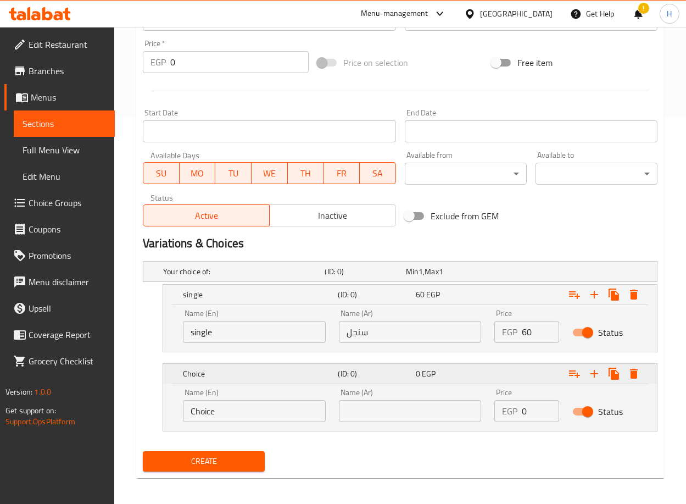
scroll to position [390, 0]
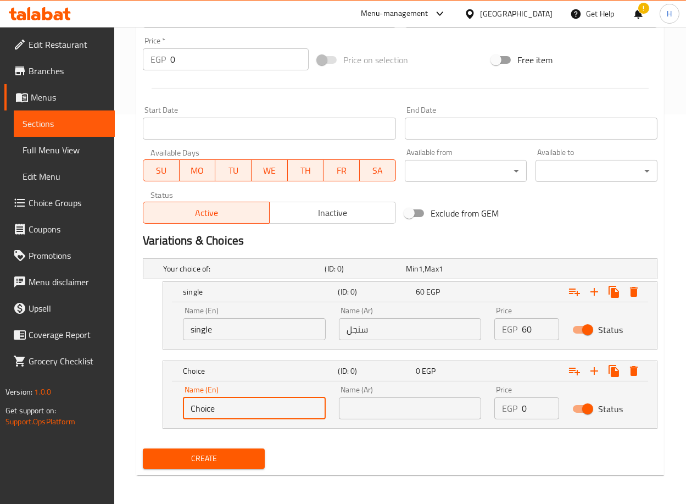
drag, startPoint x: 268, startPoint y: 409, endPoint x: 118, endPoint y: 417, distance: 149.7
click at [118, 417] on div "Home / Restaurants management / Menus / Sections / item / create ESPRESSO & COF…" at bounding box center [400, 71] width 572 height 869
type input "Double"
click at [403, 406] on input "text" at bounding box center [410, 408] width 143 height 22
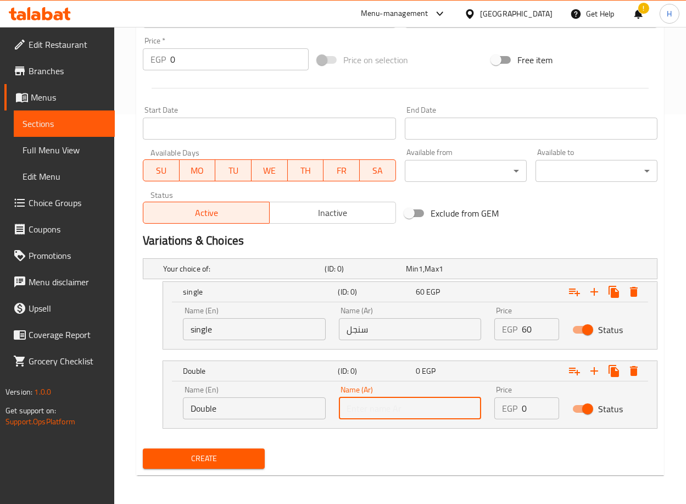
type input "دابل"
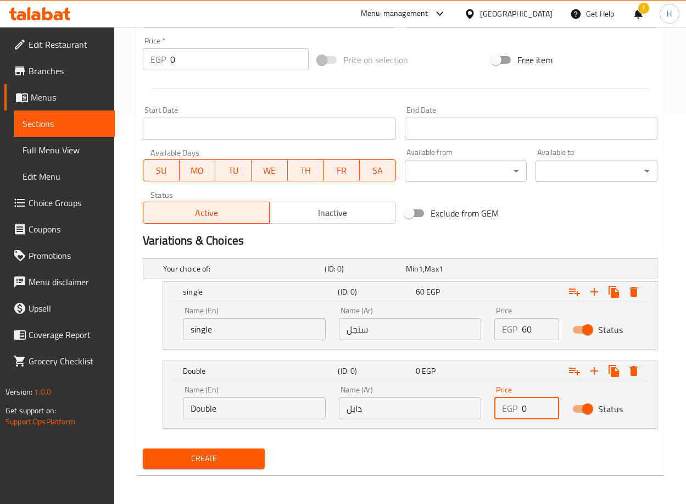
drag, startPoint x: 518, startPoint y: 414, endPoint x: 472, endPoint y: 414, distance: 45.6
click at [473, 416] on div "Name (En) Double Name (En) Name (Ar) دابل Name (Ar) Price EGP 0 Price Status" at bounding box center [410, 402] width 468 height 47
type input "75"
click at [386, 448] on div "Create" at bounding box center [401, 458] width 524 height 29
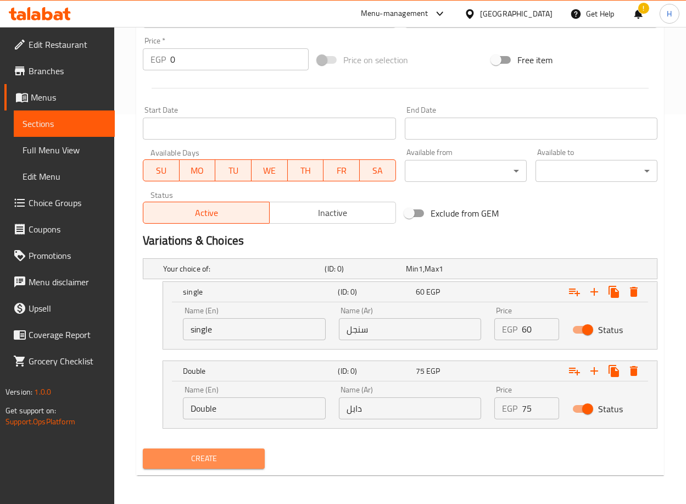
click at [215, 455] on span "Create" at bounding box center [204, 459] width 104 height 14
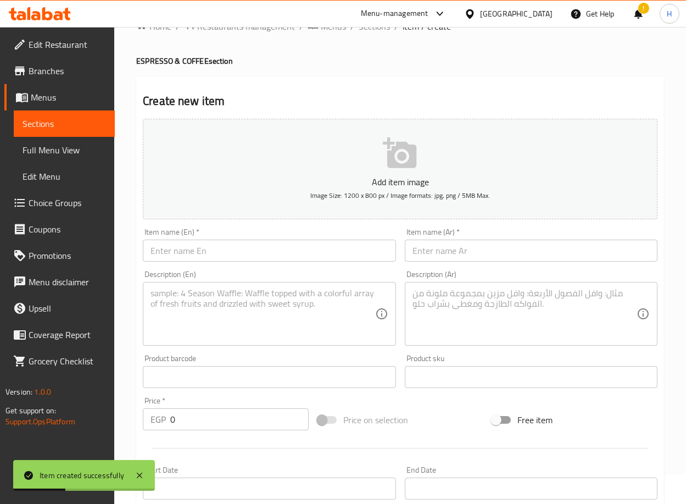
scroll to position [29, 0]
click at [301, 253] on input "text" at bounding box center [269, 251] width 253 height 22
paste input "French Coffee"
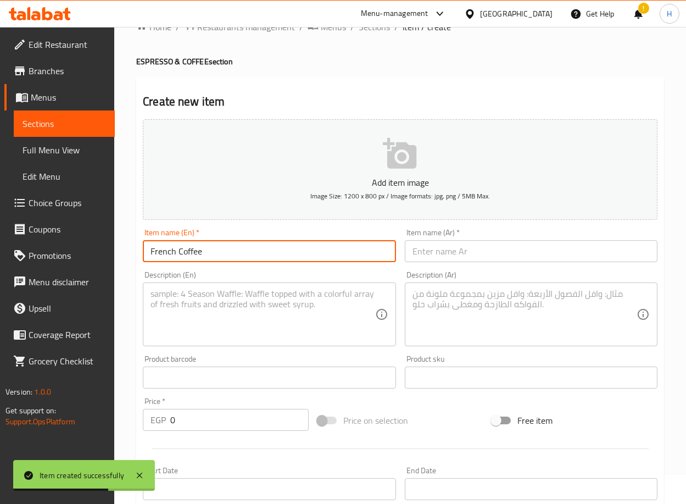
type input "French Coffee"
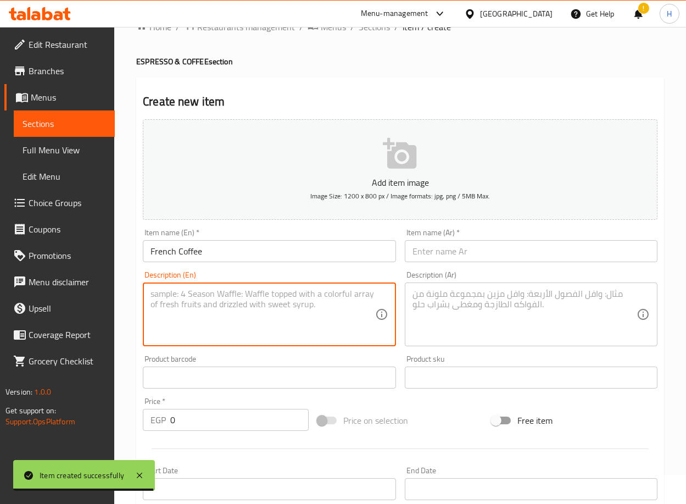
click at [256, 317] on textarea at bounding box center [263, 315] width 224 height 52
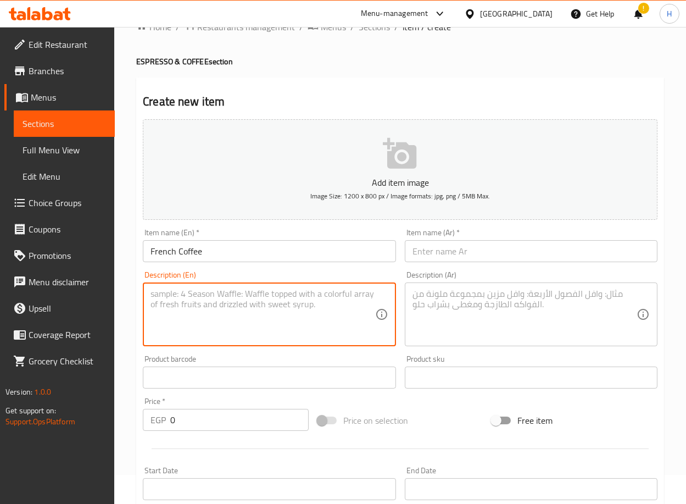
paste textarea "Plain light Turkish coffee with full-fat or skimmed milk, with your choice of s…"
type textarea "Plain light Turkish coffee with full-fat or skimmed milk, with your choice of s…"
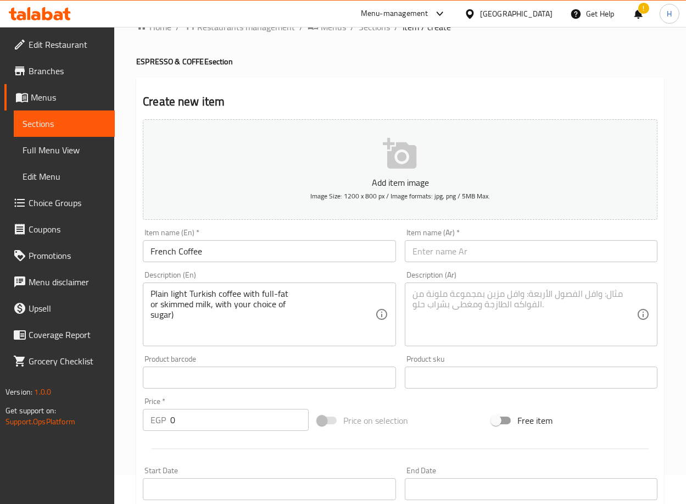
click at [542, 247] on input "text" at bounding box center [531, 251] width 253 height 22
paste input "قهوة فرنسية"
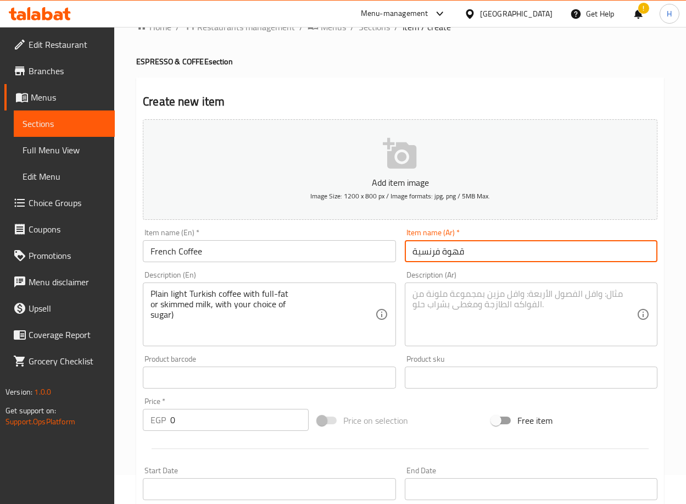
type input "قهوة فرنسية"
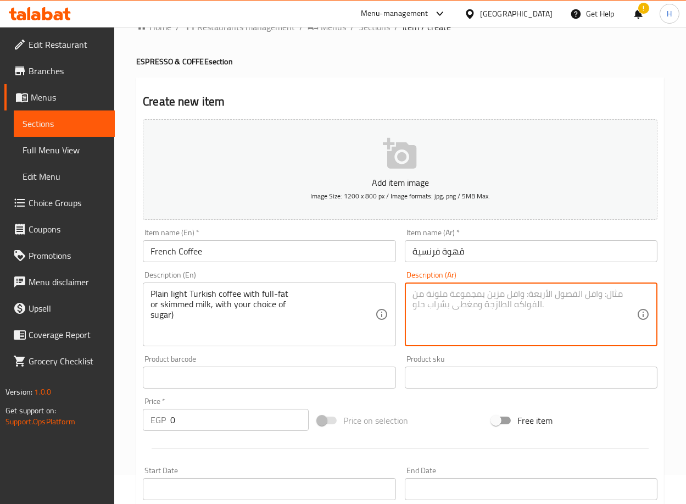
click at [441, 325] on textarea at bounding box center [525, 315] width 224 height 52
click at [496, 300] on textarea at bounding box center [525, 315] width 224 height 52
paste textarea "[PERSON_NAME] سادة فاتح مع حليب كامل أو خالي الدسم مع اختيارك للسكر("
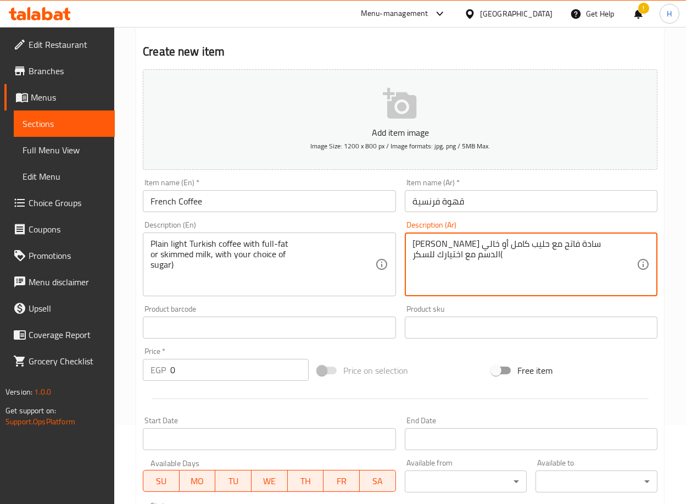
type textarea "[PERSON_NAME] سادة فاتح مع حليب كامل أو خالي الدسم مع اختيارك للسكر("
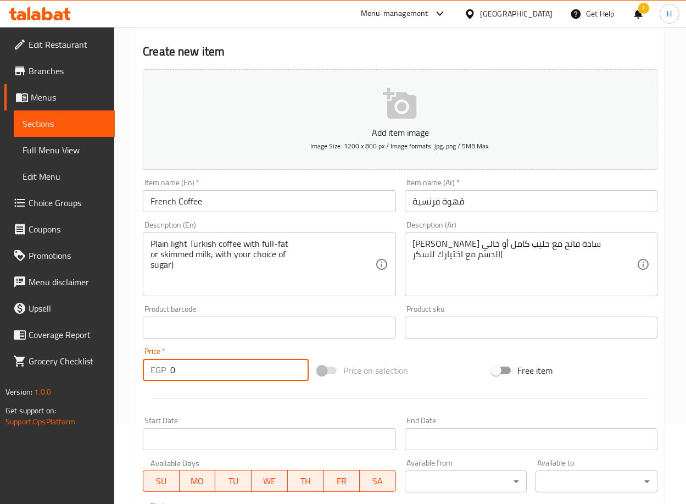
drag, startPoint x: 215, startPoint y: 368, endPoint x: 123, endPoint y: 377, distance: 92.3
click at [123, 377] on div "Home / Restaurants management / Menus / Sections / item / create ESPRESSO & COF…" at bounding box center [400, 382] width 572 height 869
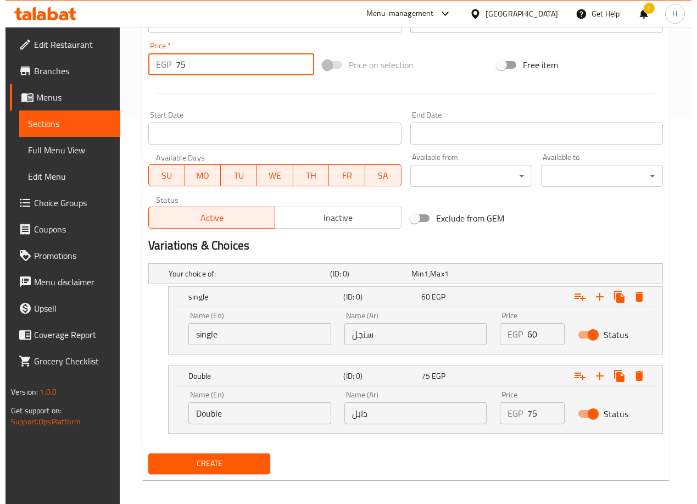
scroll to position [391, 0]
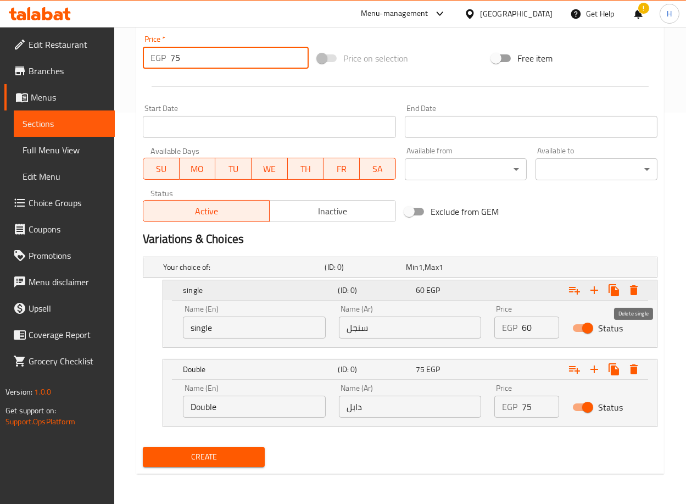
type input "75"
click at [638, 293] on icon "Expand" at bounding box center [634, 290] width 13 height 13
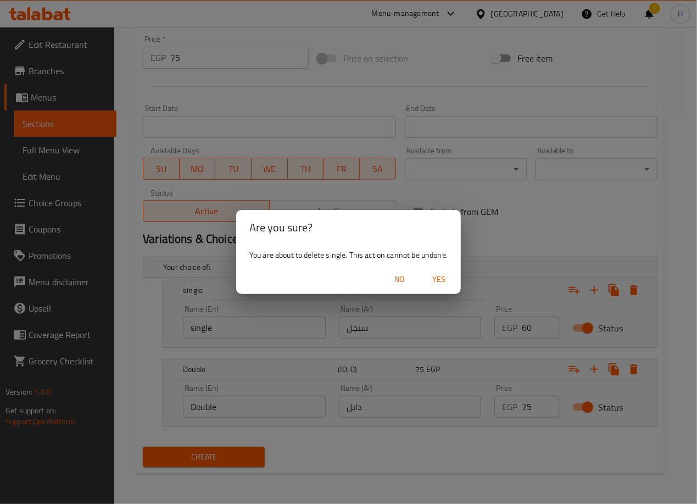
click at [433, 278] on span "Yes" at bounding box center [439, 280] width 26 height 14
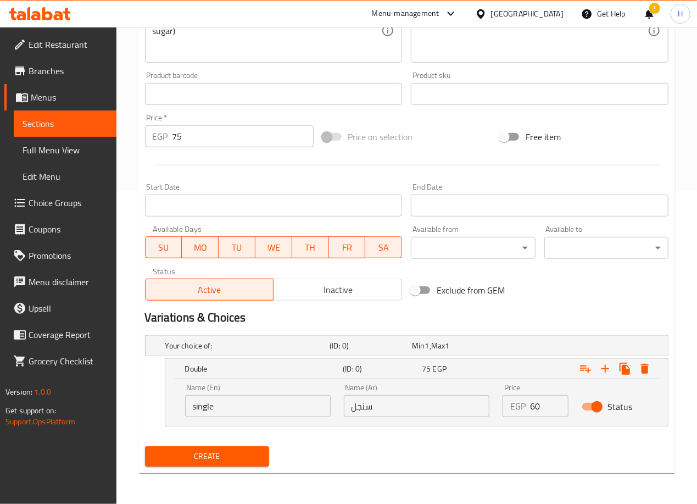
scroll to position [312, 0]
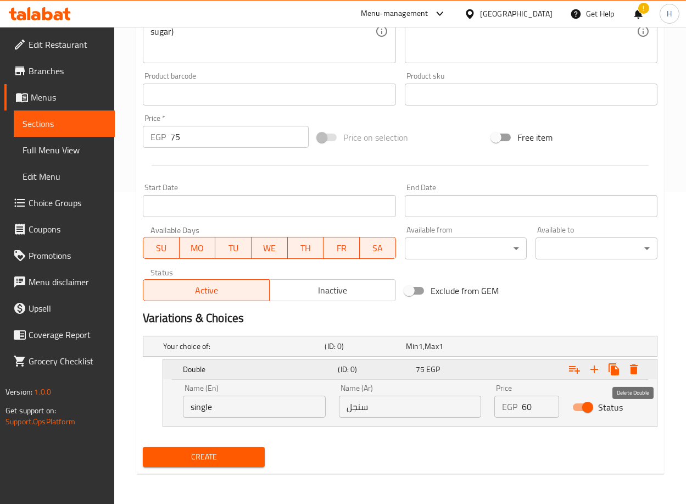
click at [639, 372] on icon "Expand" at bounding box center [634, 369] width 13 height 13
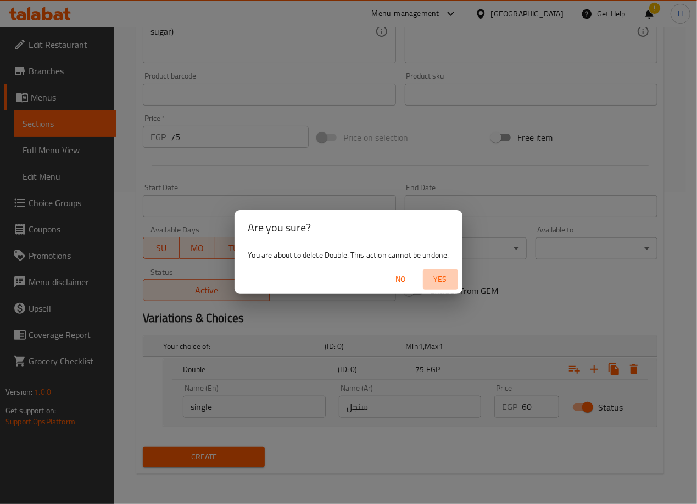
click at [435, 277] on span "Yes" at bounding box center [441, 280] width 26 height 14
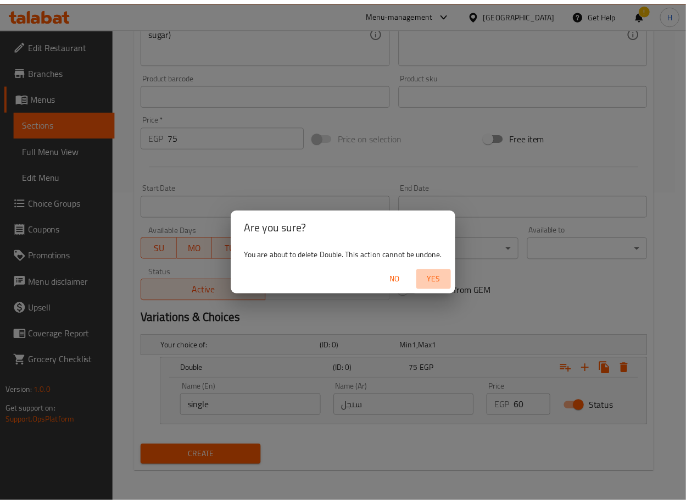
scroll to position [270, 0]
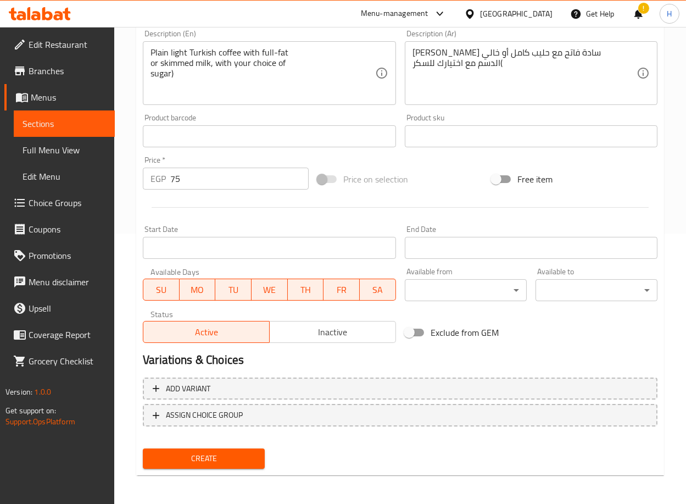
click at [215, 454] on span "Create" at bounding box center [204, 459] width 104 height 14
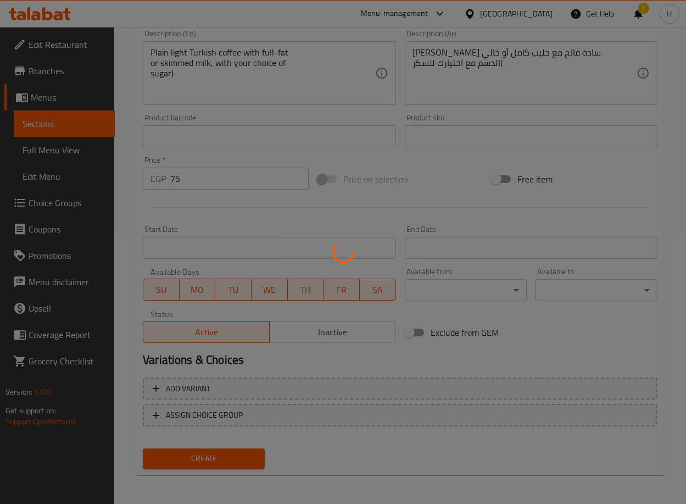
type input "0"
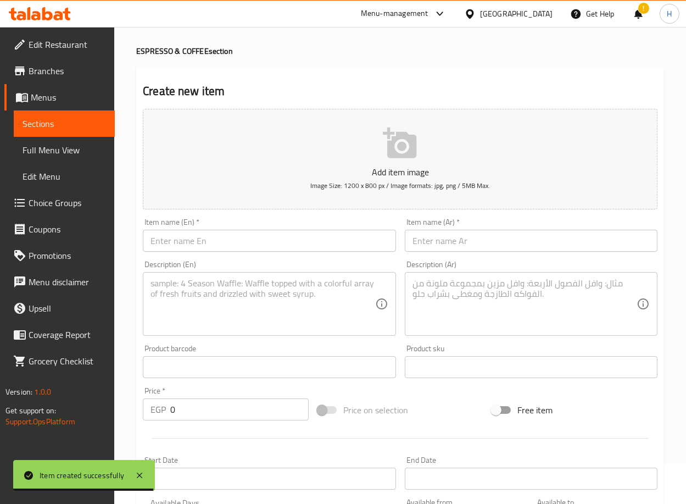
scroll to position [39, 0]
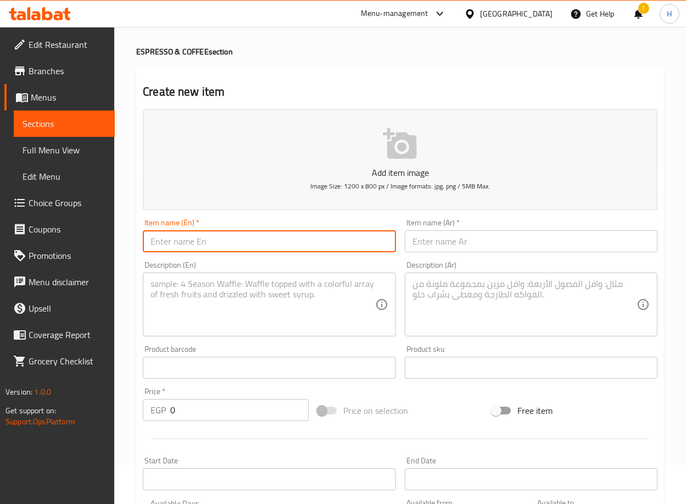
click at [285, 250] on input "text" at bounding box center [269, 241] width 253 height 22
paste input "Hot Americano Black"
type input "Hot Americano Black"
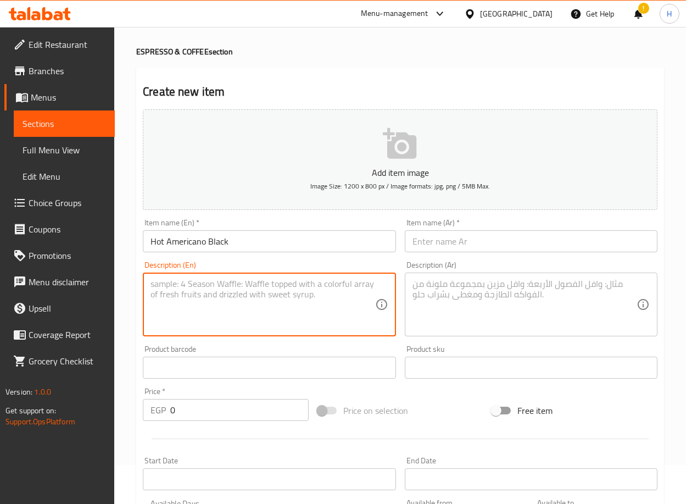
click at [315, 300] on textarea at bounding box center [263, 305] width 224 height 52
click at [283, 300] on textarea at bounding box center [263, 305] width 224 height 52
paste textarea "(Double Brazilian espresso diluted with hot water)"
type textarea "(Double Brazilian espresso diluted with hot water)"
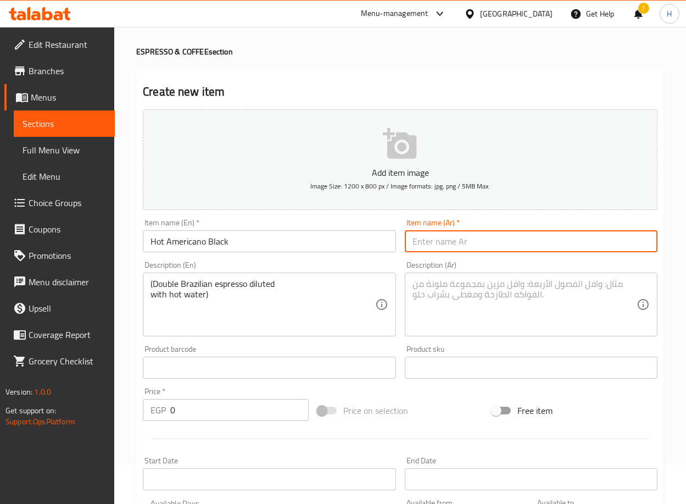
click at [496, 237] on input "text" at bounding box center [531, 241] width 253 height 22
click at [602, 240] on input "text" at bounding box center [531, 241] width 253 height 22
paste input "هوت اميركانو بلاك"
type input "هوت اميركانو بلاك"
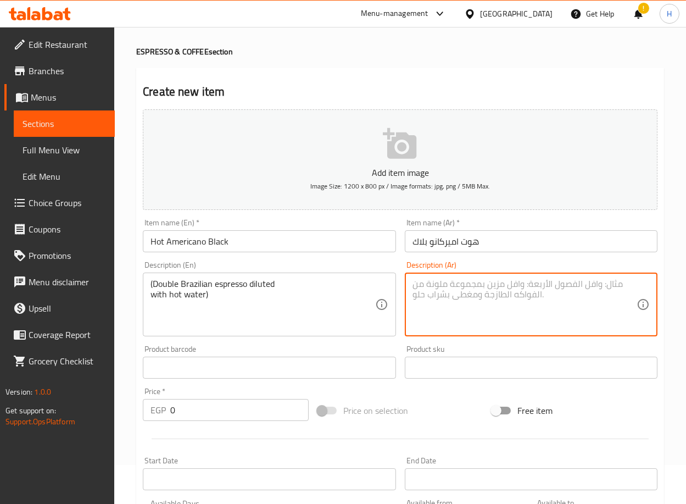
click at [555, 291] on textarea at bounding box center [525, 305] width 224 height 52
click at [566, 280] on textarea at bounding box center [525, 305] width 224 height 52
paste textarea "دابل اسبريسو برازيلي مخفف بمياه ساخنة"
type textarea "دابل اسبريسو برازيلي مخفف بمياه ساخنة"
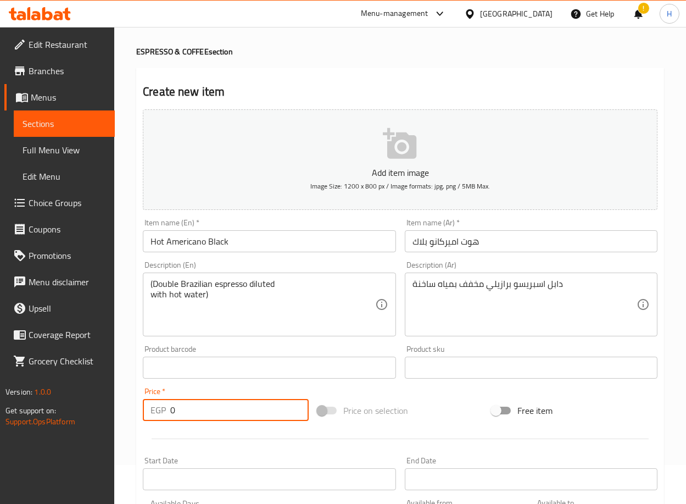
drag, startPoint x: 207, startPoint y: 418, endPoint x: 139, endPoint y: 419, distance: 68.2
click at [139, 419] on div "Price   * EGP 0 Price *" at bounding box center [226, 404] width 175 height 42
type input "85"
click at [132, 418] on div "Home / Restaurants management / Menus / Sections / item / create ESPRESSO & COF…" at bounding box center [400, 363] width 572 height 750
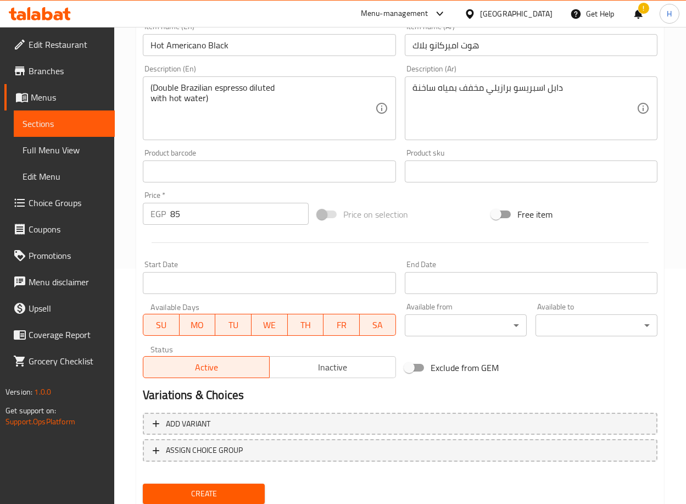
scroll to position [241, 0]
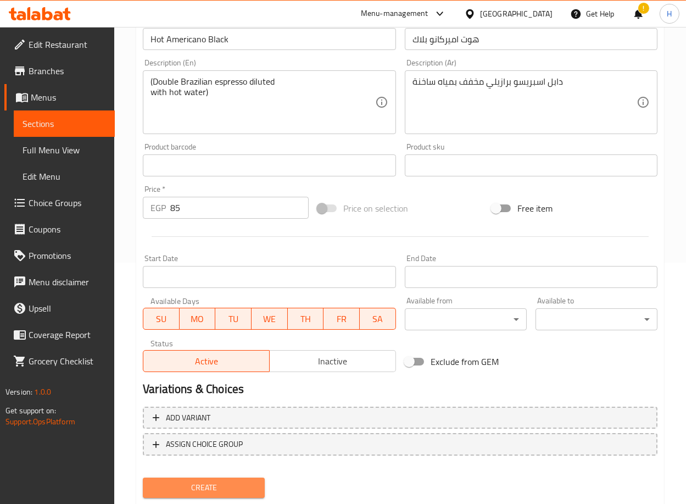
click at [212, 489] on span "Create" at bounding box center [204, 488] width 104 height 14
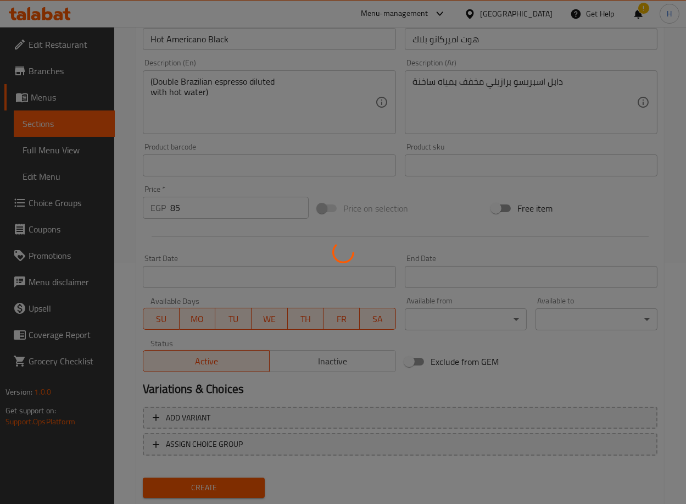
type input "0"
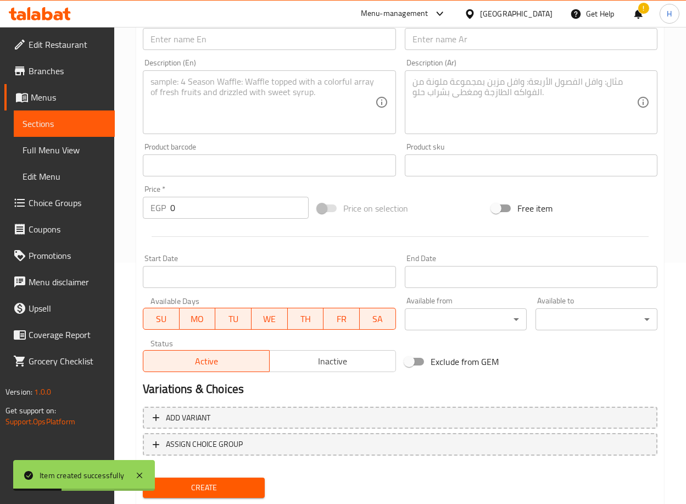
scroll to position [0, 0]
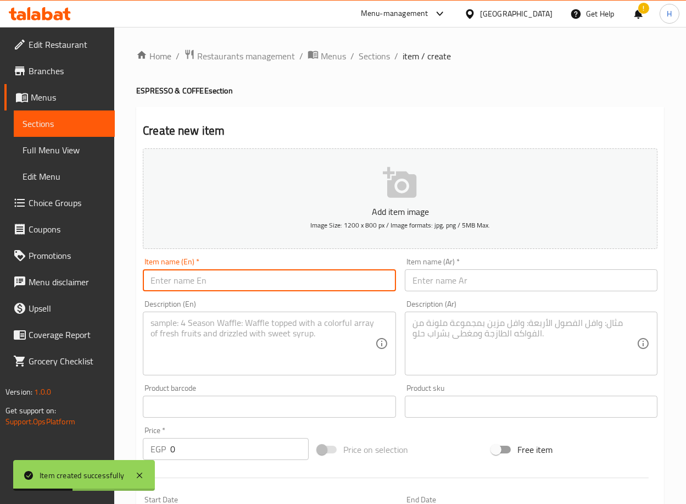
click at [275, 278] on input "text" at bounding box center [269, 280] width 253 height 22
paste input "Mocha Coffee"
type input "Mocha Coffee"
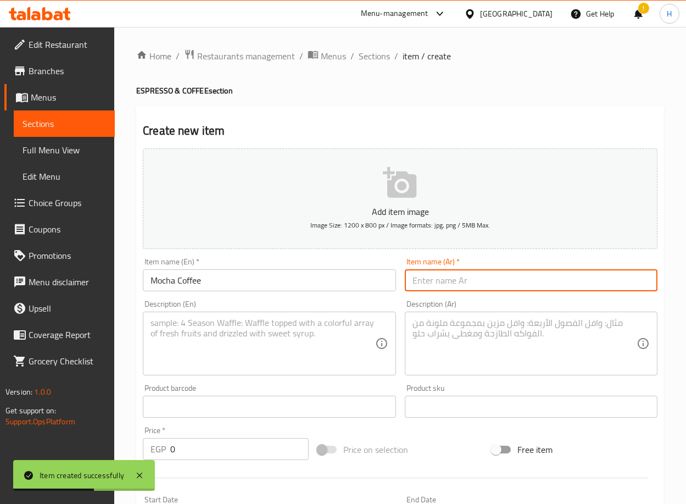
click at [518, 277] on input "text" at bounding box center [531, 280] width 253 height 22
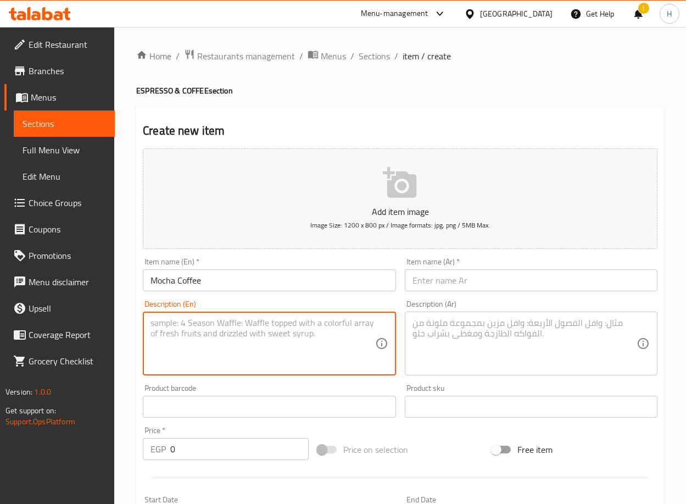
click at [274, 340] on textarea at bounding box center [263, 344] width 224 height 52
paste textarea "(Long Brazilian espresso with milk and your choice of Nutella chocolate or dark…"
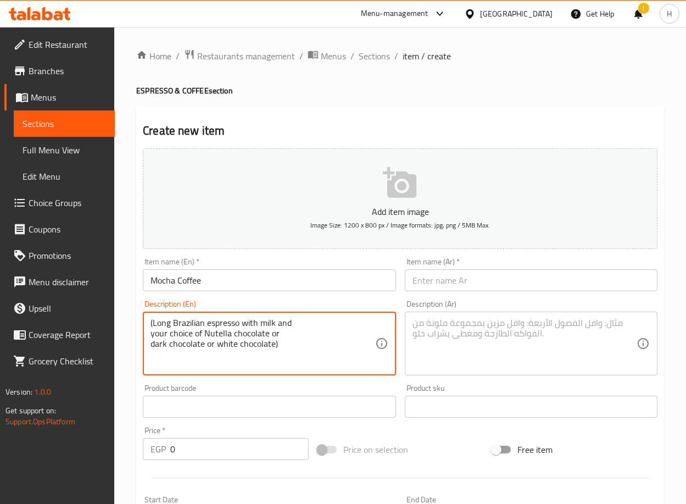
type textarea "(Long Brazilian espresso with milk and your choice of Nutella chocolate or dark…"
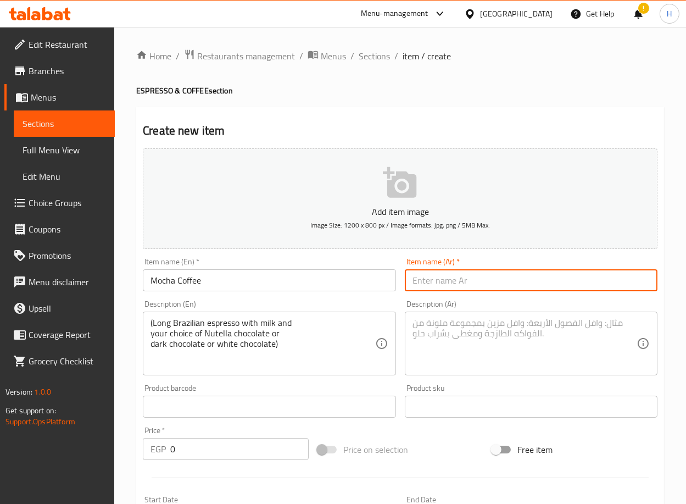
click at [505, 284] on input "text" at bounding box center [531, 280] width 253 height 22
click at [582, 286] on input "text" at bounding box center [531, 280] width 253 height 22
paste input "موكا كافيه"
type input "موكا كافيه"
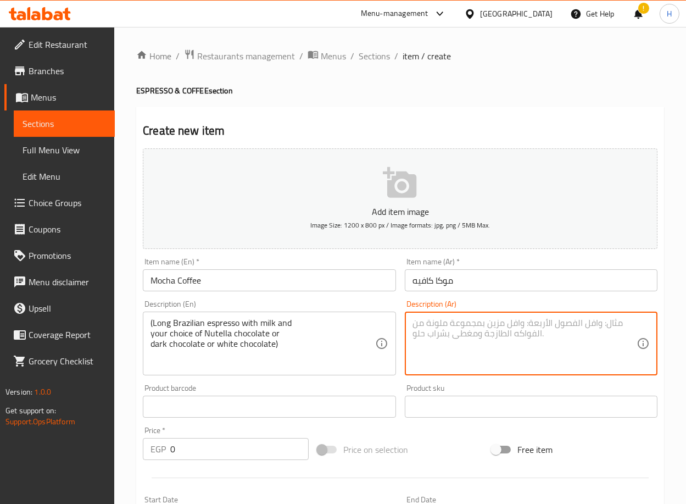
click at [485, 340] on textarea at bounding box center [525, 344] width 224 height 52
paste textarea "لونجو [PERSON_NAME] وحليب مع اختيارك من بين نوتيلا شوكلت أو دارك شوكلت أو وايت …"
type textarea "لونجو [PERSON_NAME] وحليب مع اختيارك من بين نوتيلا شوكلت أو دارك شوكلت أو وايت …"
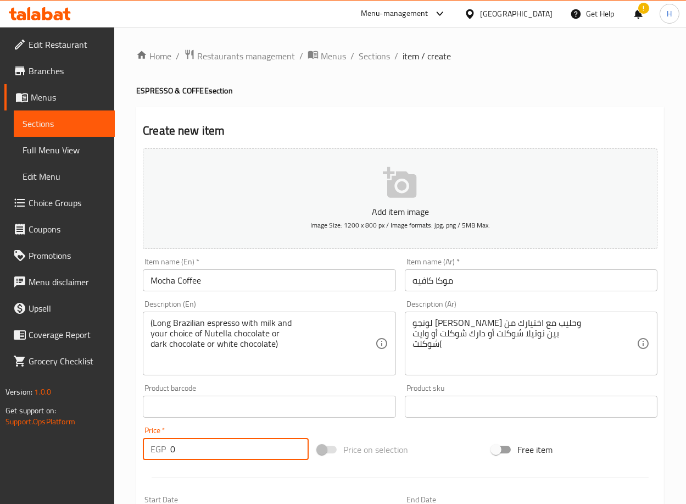
drag, startPoint x: 198, startPoint y: 445, endPoint x: 136, endPoint y: 444, distance: 62.1
click at [136, 444] on div "Create new item Add item image Image Size: 1200 x 800 px / Image formats: jpg, …" at bounding box center [400, 427] width 528 height 640
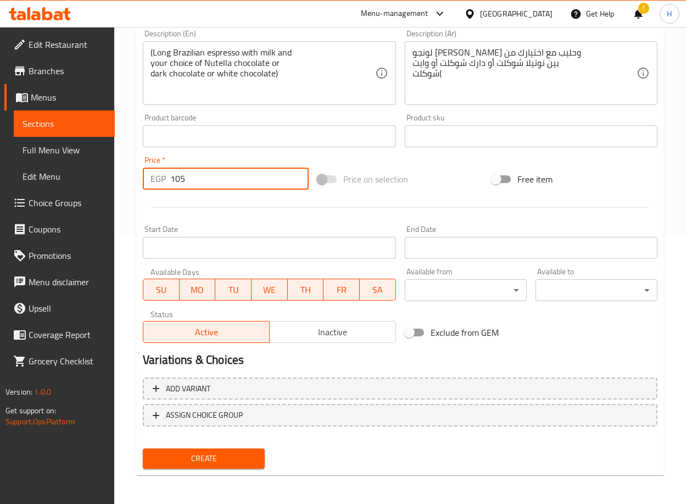
scroll to position [270, 0]
type input "105"
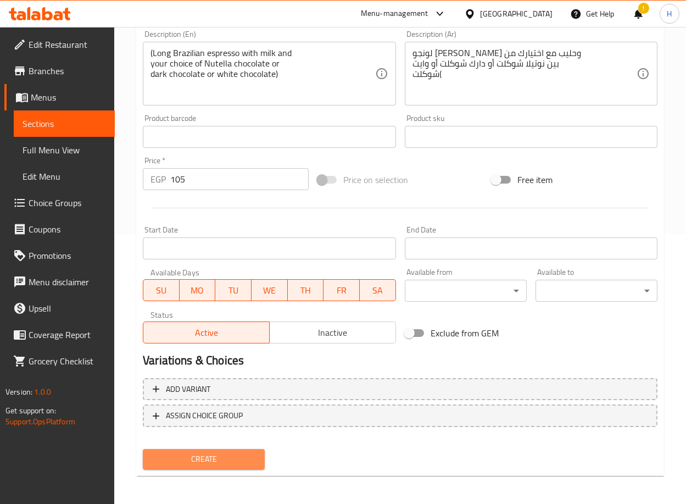
click at [174, 453] on span "Create" at bounding box center [204, 459] width 104 height 14
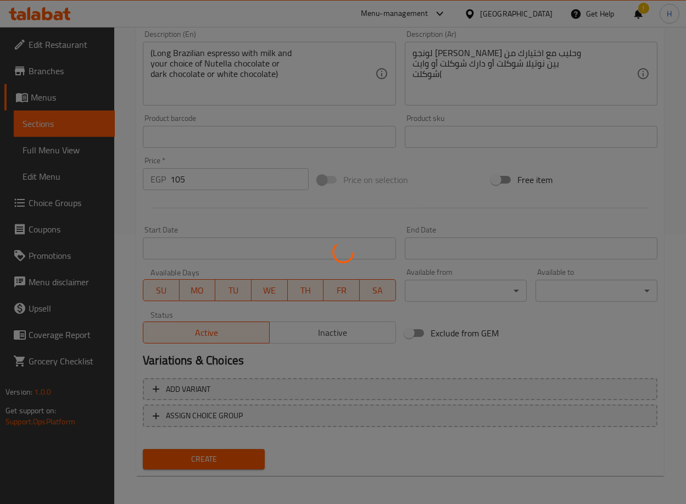
type input "0"
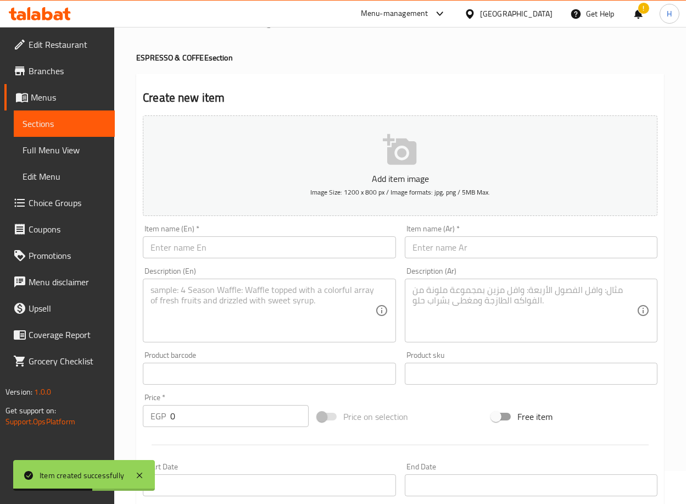
scroll to position [32, 0]
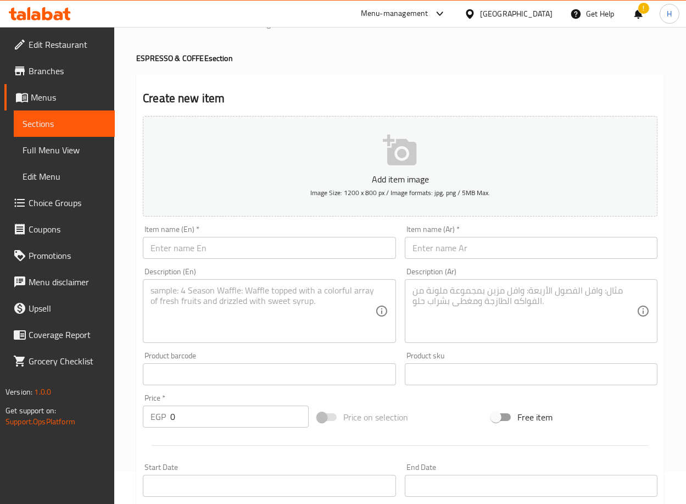
click at [262, 254] on input "text" at bounding box center [269, 248] width 253 height 22
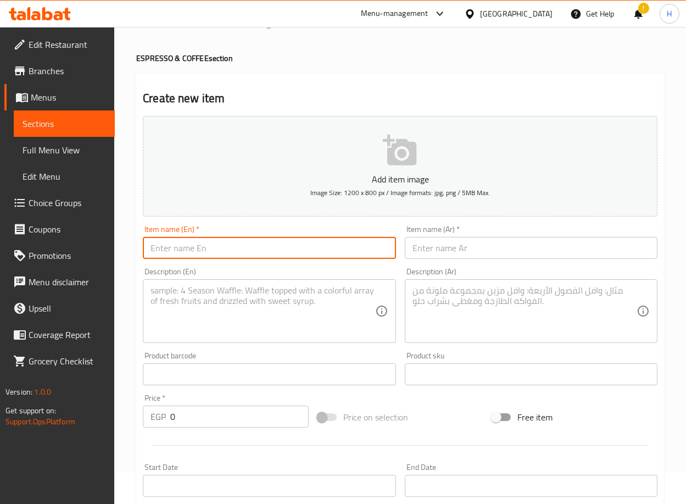
paste input "Espresso Affogato"
type input "Espresso Affogato"
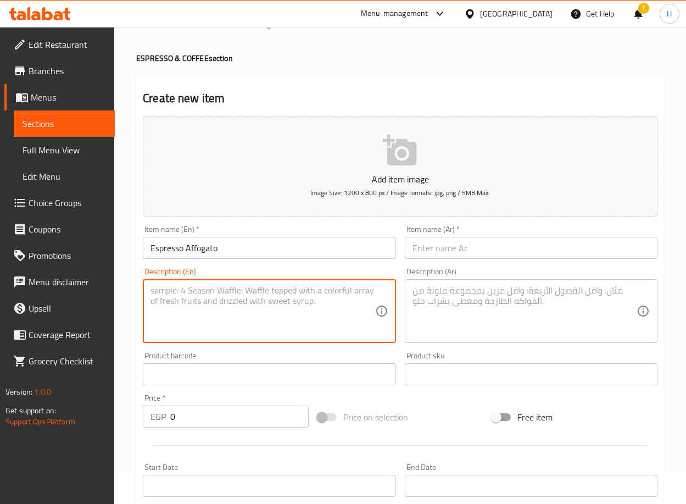
click at [269, 306] on textarea at bounding box center [263, 311] width 224 height 52
paste textarea "(Double Brazilian espresso with vanilla soft serve ice cream)"
type textarea "(Double Brazilian espresso with vanilla soft serve ice cream)"
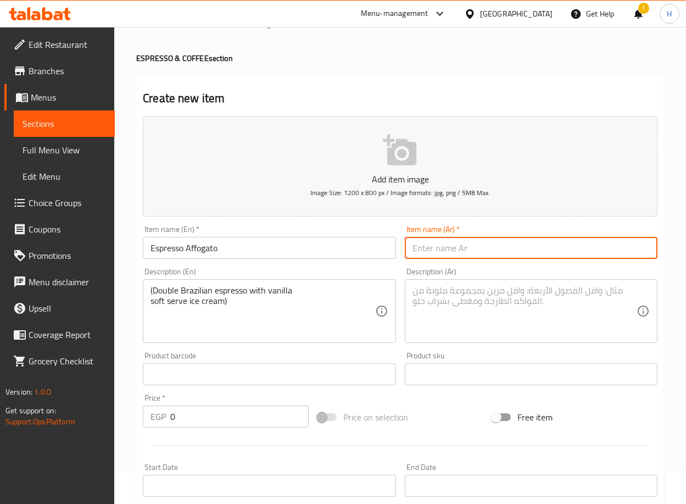
click at [517, 246] on input "text" at bounding box center [531, 248] width 253 height 22
paste input "[PERSON_NAME]"
type input "[PERSON_NAME]"
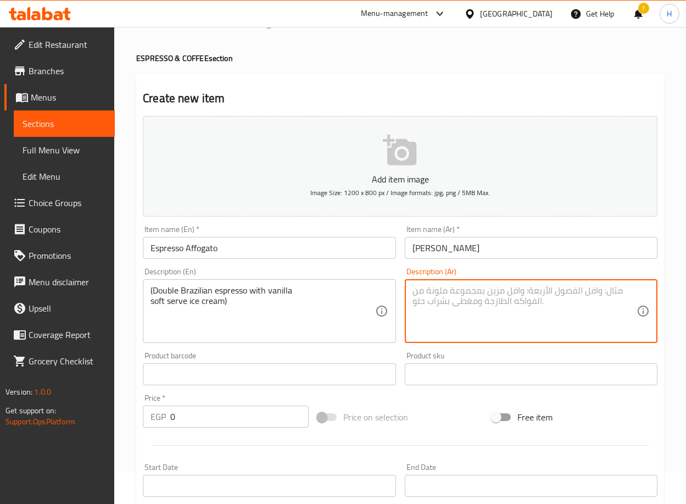
click at [537, 326] on textarea at bounding box center [525, 311] width 224 height 52
paste textarea "[PERSON_NAME] دابل مع [PERSON_NAME] سوفت"
type textarea "[PERSON_NAME] دابل مع [PERSON_NAME] سوفت"
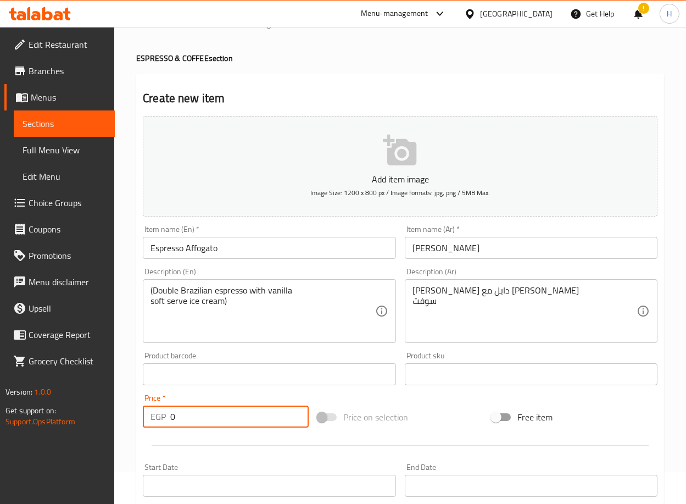
drag, startPoint x: 209, startPoint y: 409, endPoint x: 109, endPoint y: 423, distance: 100.5
click at [109, 423] on div "Edit Restaurant Branches Menus Sections Full Menu View Edit Menu Choice Groups …" at bounding box center [343, 370] width 686 height 750
type input "115"
click at [122, 409] on div "Home / Restaurants management / Menus / Sections / item / create ESPRESSO & COF…" at bounding box center [400, 370] width 572 height 750
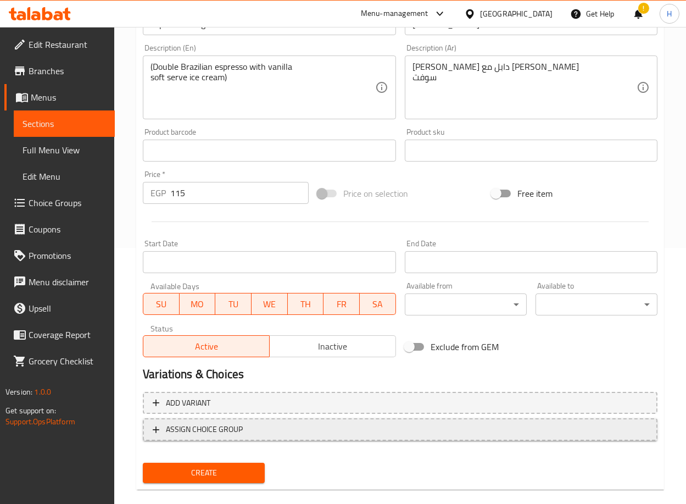
scroll to position [258, 0]
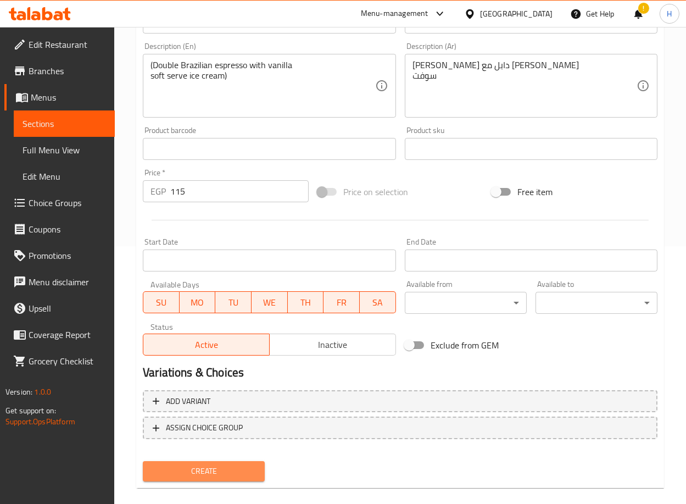
click at [226, 462] on button "Create" at bounding box center [204, 471] width 122 height 20
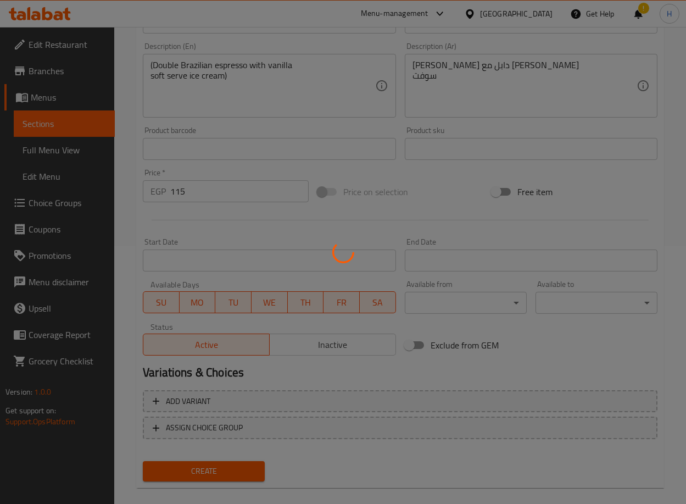
type input "0"
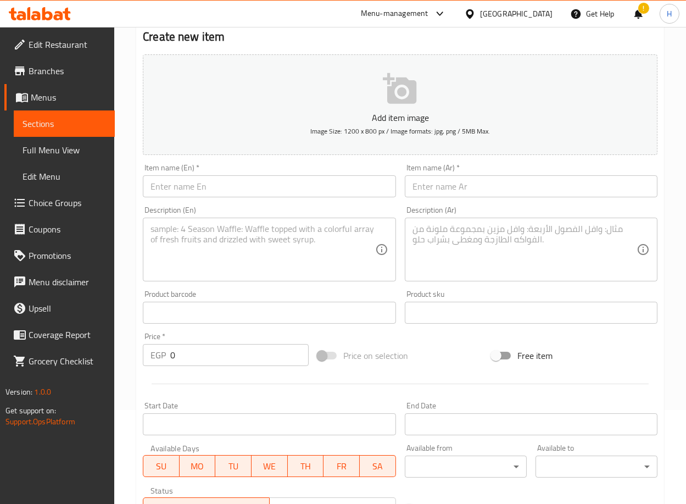
scroll to position [93, 0]
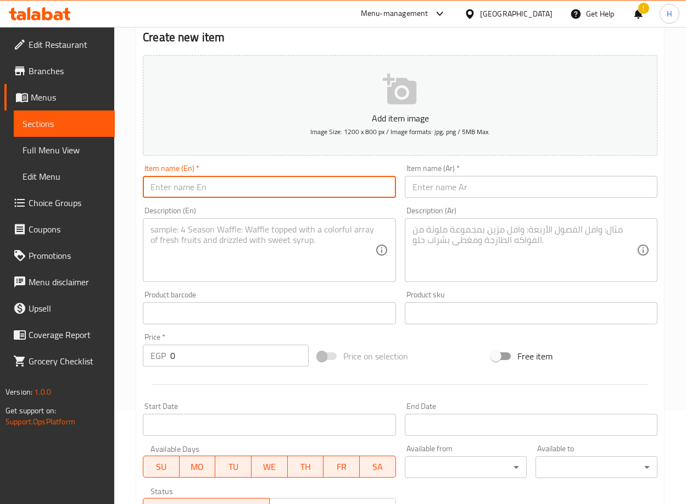
click at [314, 189] on input "text" at bounding box center [269, 187] width 253 height 22
paste input "Cappuccino"
type input "Cappuccino"
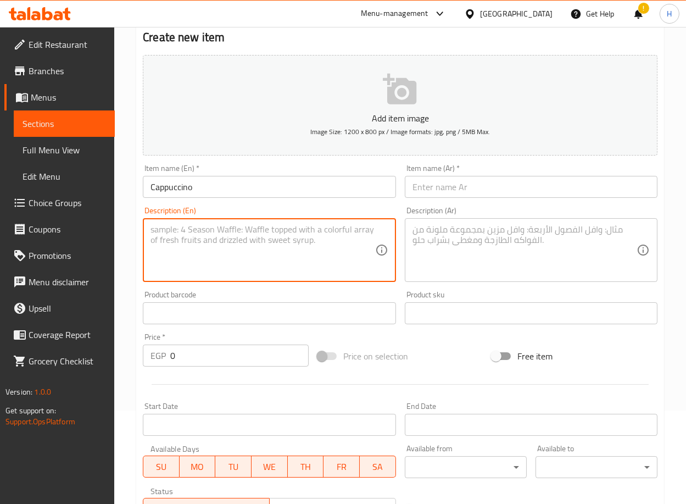
click at [278, 235] on textarea at bounding box center [263, 250] width 224 height 52
paste textarea "(Double Colombian espresso with full-fat or skimmed milk, topped with a sprinkl…"
type textarea "(Double Colombian espresso with full-fat or skimmed milk, topped with a sprinkl…"
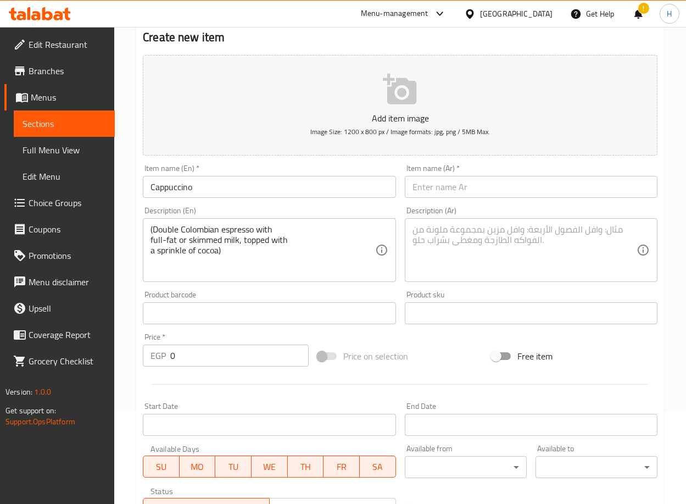
click at [439, 189] on input "text" at bounding box center [531, 187] width 253 height 22
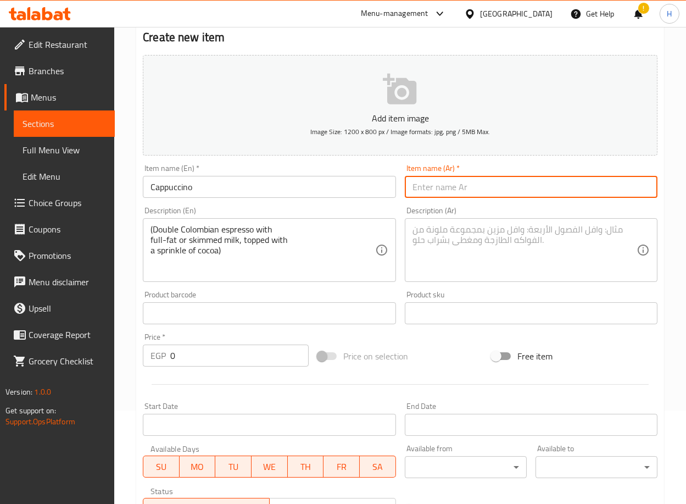
paste input "كابوتشينو"
type input "كابوتشينو"
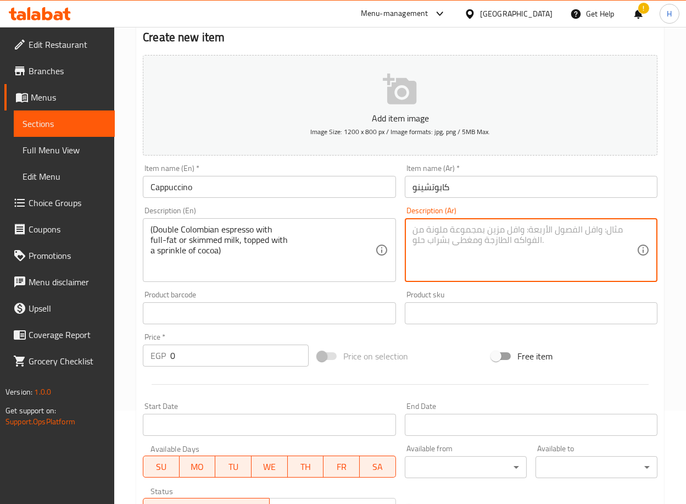
click at [485, 237] on textarea at bounding box center [525, 250] width 224 height 52
click at [459, 241] on textarea at bounding box center [525, 250] width 224 height 52
paste textarea "[PERSON_NAME] دابل مع حليب كامل أو خالي الدسم مع [PERSON_NAME]"
type textarea "[PERSON_NAME] دابل مع حليب كامل أو خالي الدسم مع [PERSON_NAME]"
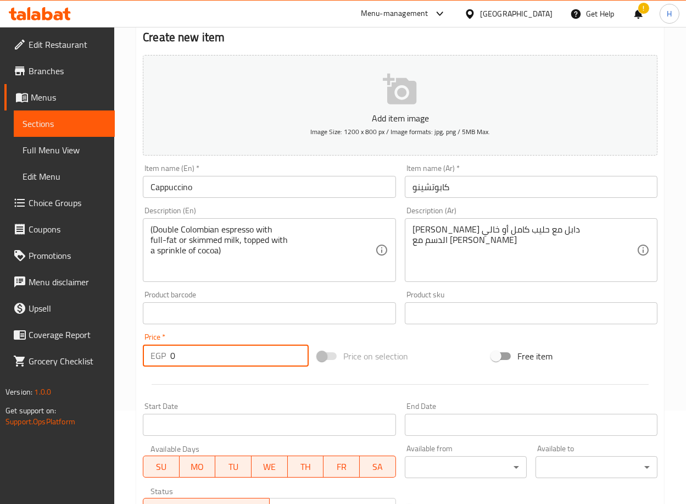
drag, startPoint x: 197, startPoint y: 358, endPoint x: 131, endPoint y: 358, distance: 66.0
click at [131, 358] on div "Home / Restaurants management / Menus / Sections / item / create ESPRESSO & COF…" at bounding box center [400, 308] width 572 height 750
type input "125"
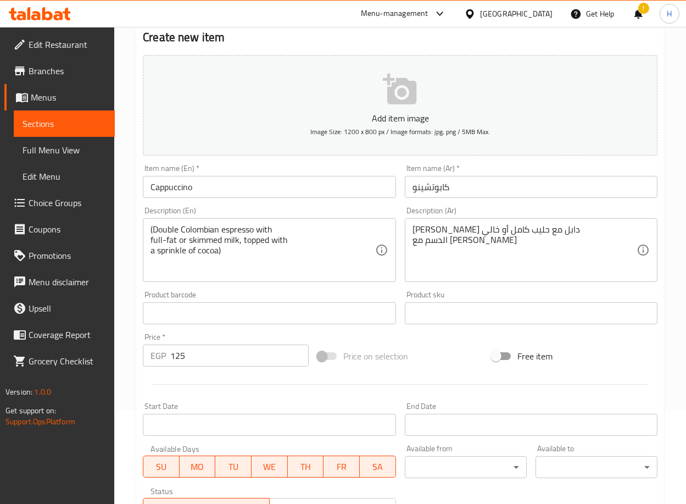
click at [123, 373] on div "Home / Restaurants management / Menus / Sections / item / create ESPRESSO & COF…" at bounding box center [400, 308] width 572 height 750
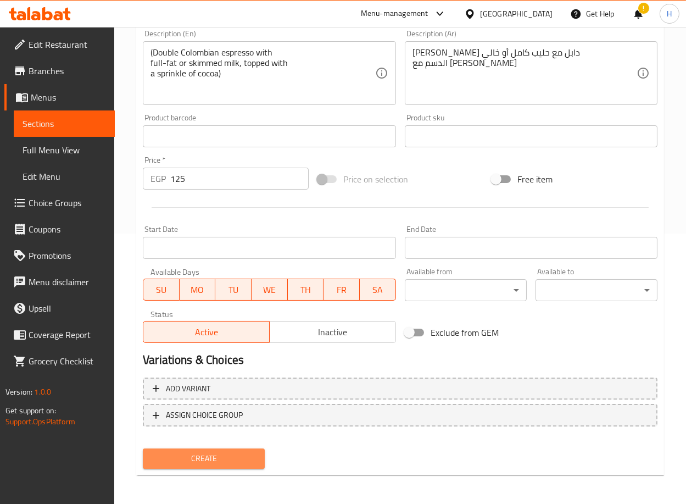
click at [220, 454] on span "Create" at bounding box center [204, 459] width 104 height 14
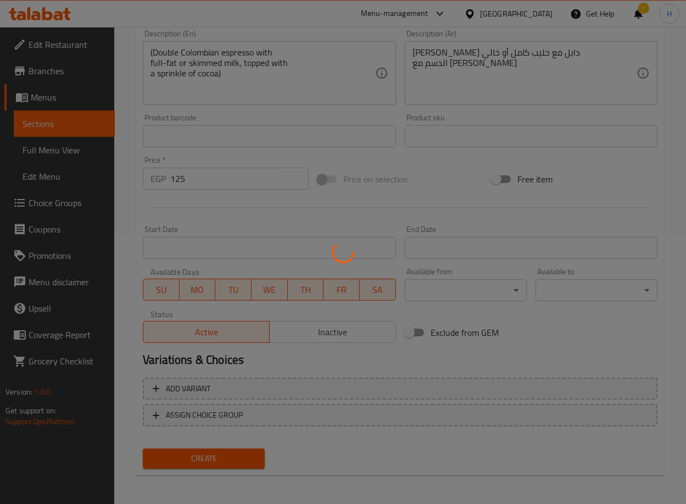
type input "0"
